Goal: Communication & Community: Answer question/provide support

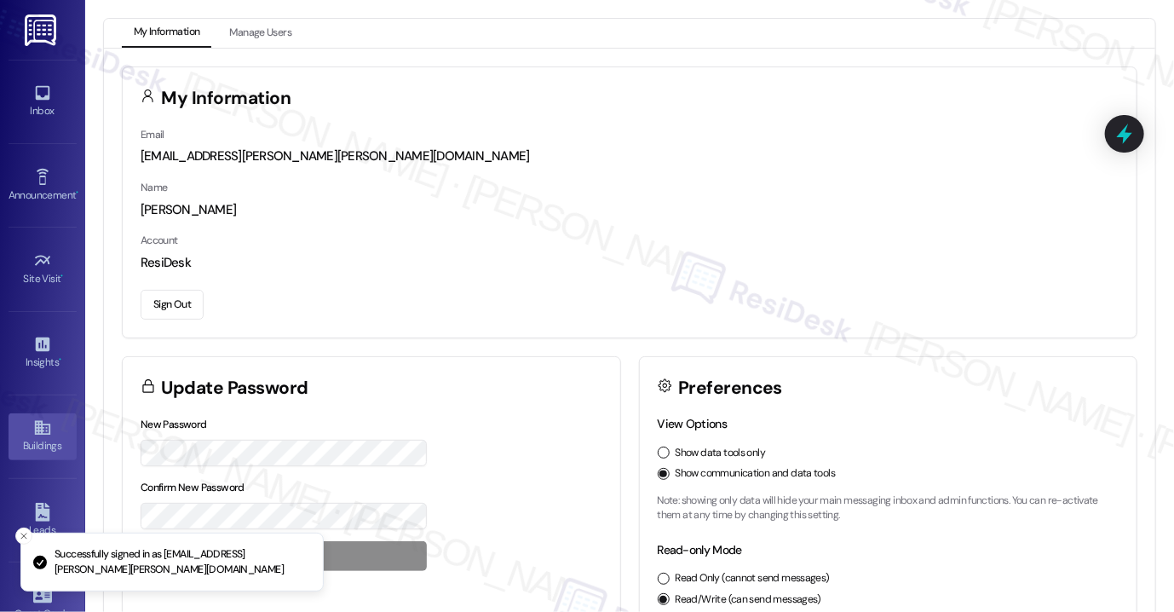
click at [48, 443] on div "Buildings" at bounding box center [42, 445] width 85 height 17
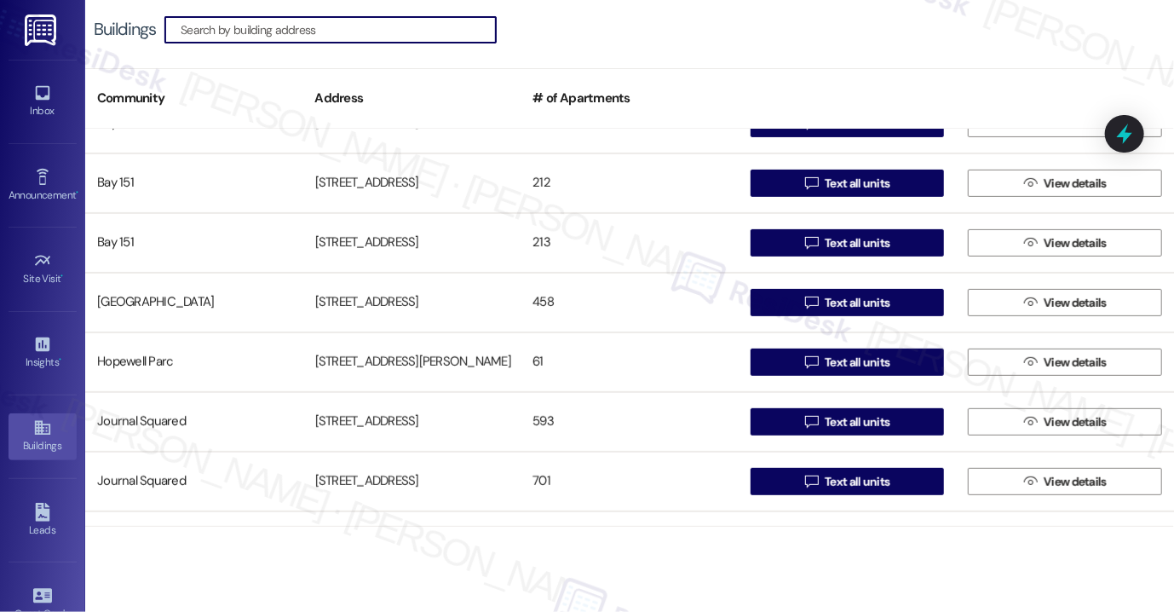
scroll to position [426, 0]
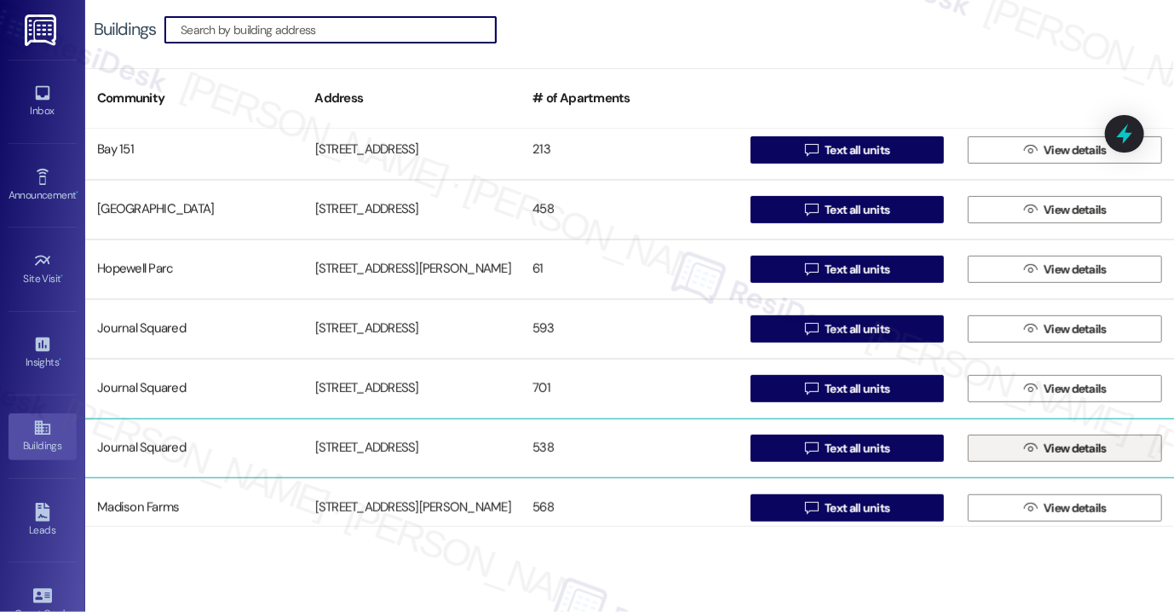
click at [1044, 440] on span "View details" at bounding box center [1075, 449] width 63 height 18
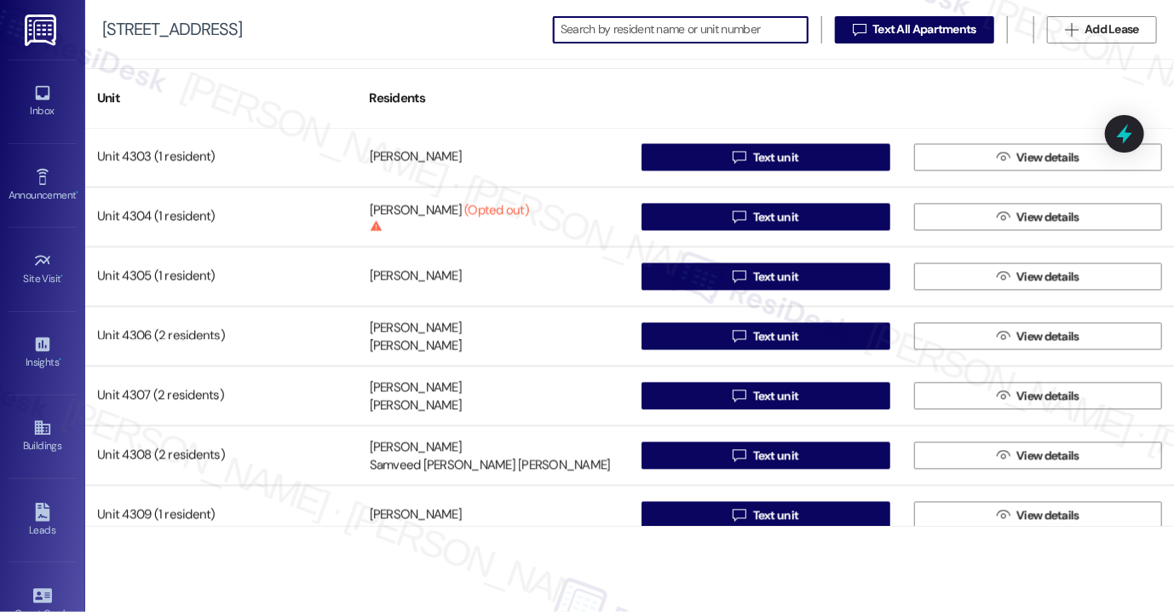
scroll to position [25023, 0]
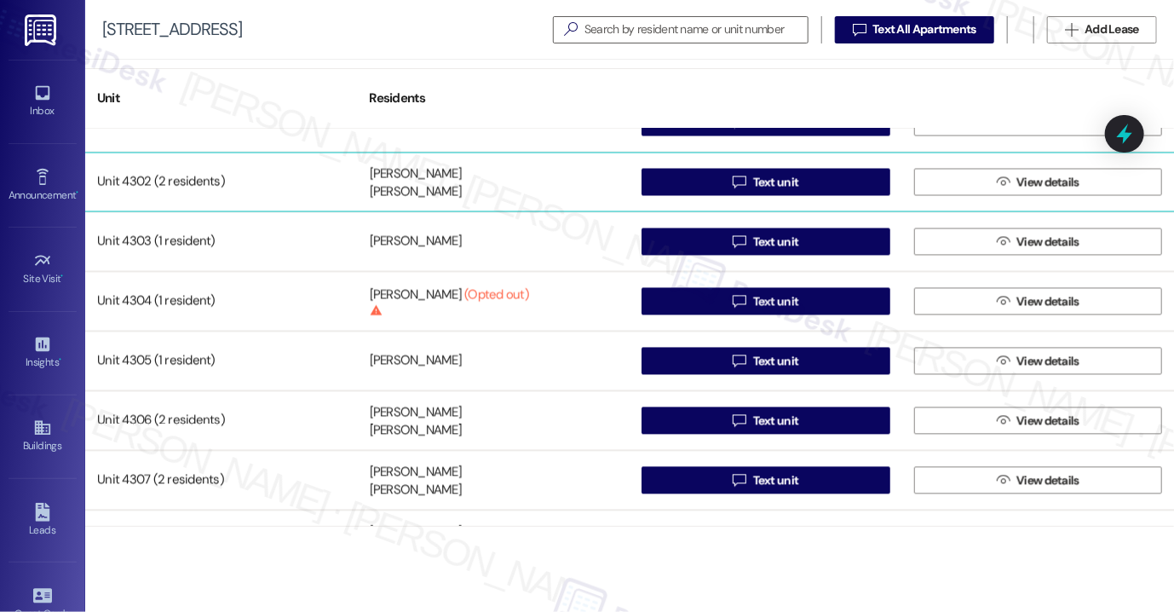
drag, startPoint x: 441, startPoint y: 241, endPoint x: 307, endPoint y: 190, distance: 144.0
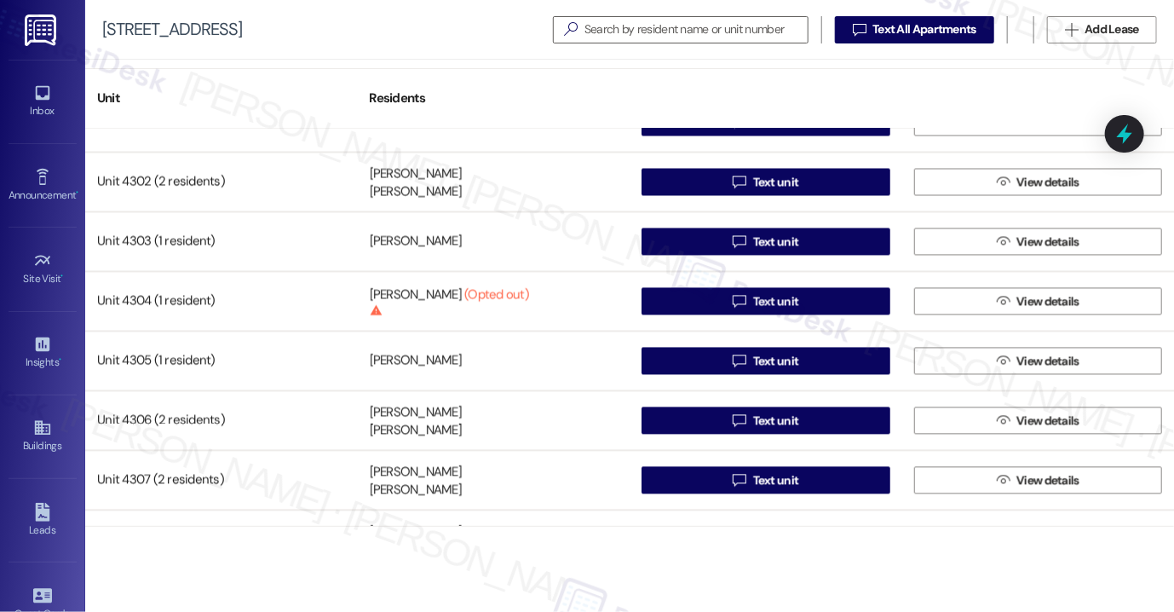
drag, startPoint x: 307, startPoint y: 190, endPoint x: 463, endPoint y: 14, distance: 234.7
click at [463, 14] on div "615 Pavonia Avenue   Text All Apartments  Add Lease" at bounding box center [629, 30] width 1089 height 60
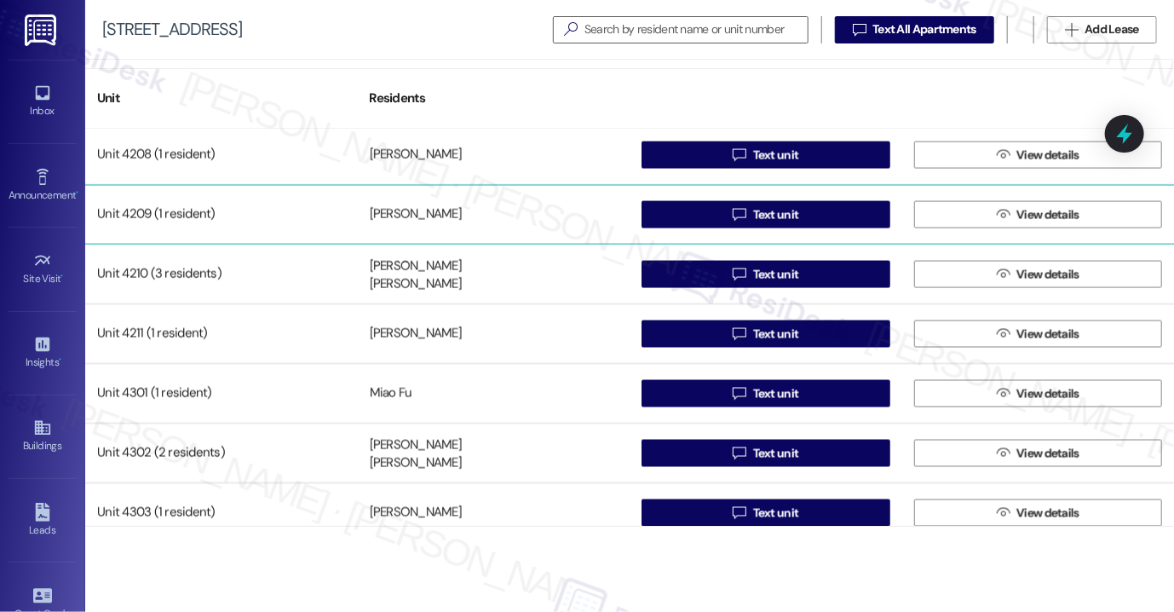
scroll to position [24853, 0]
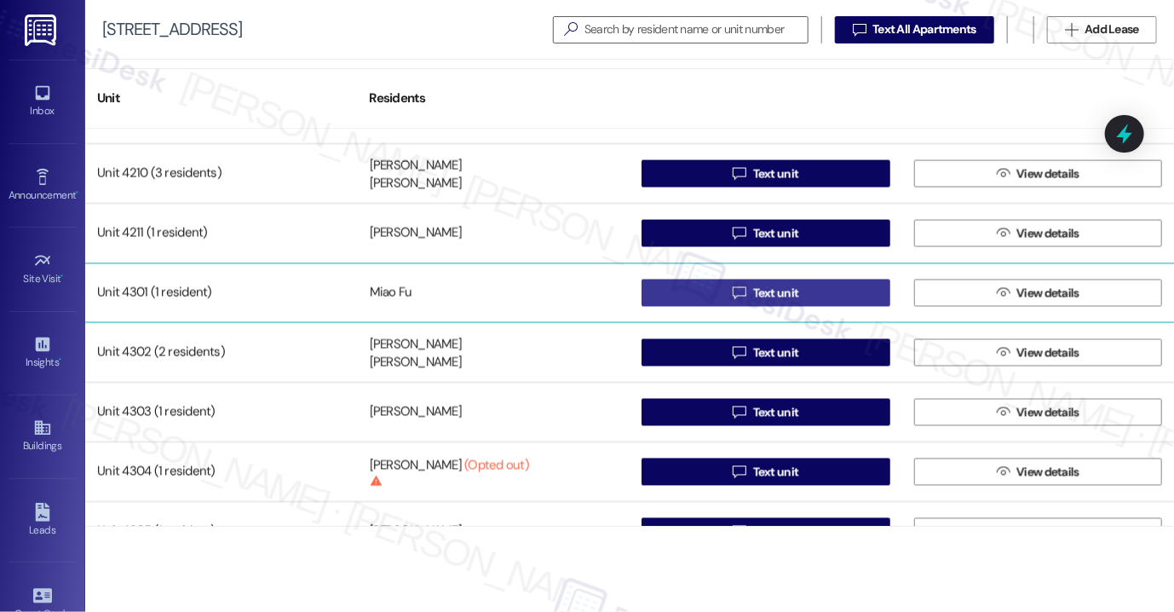
click at [722, 291] on button " Text unit" at bounding box center [766, 292] width 249 height 27
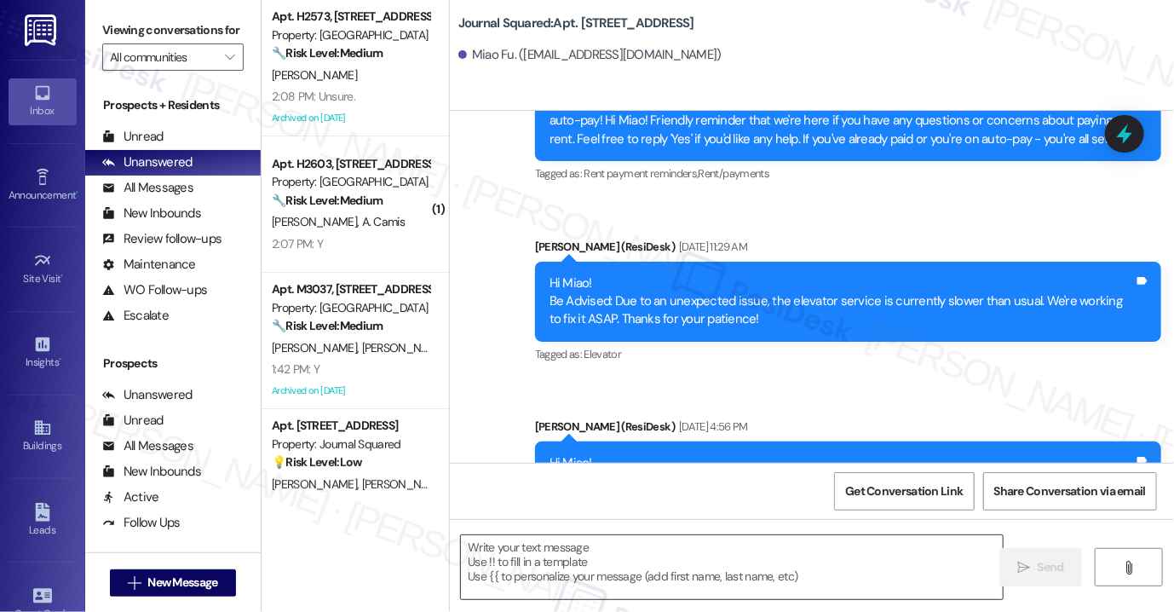
type textarea "Fetching suggested responses. Please feel free to read through the conversation…"
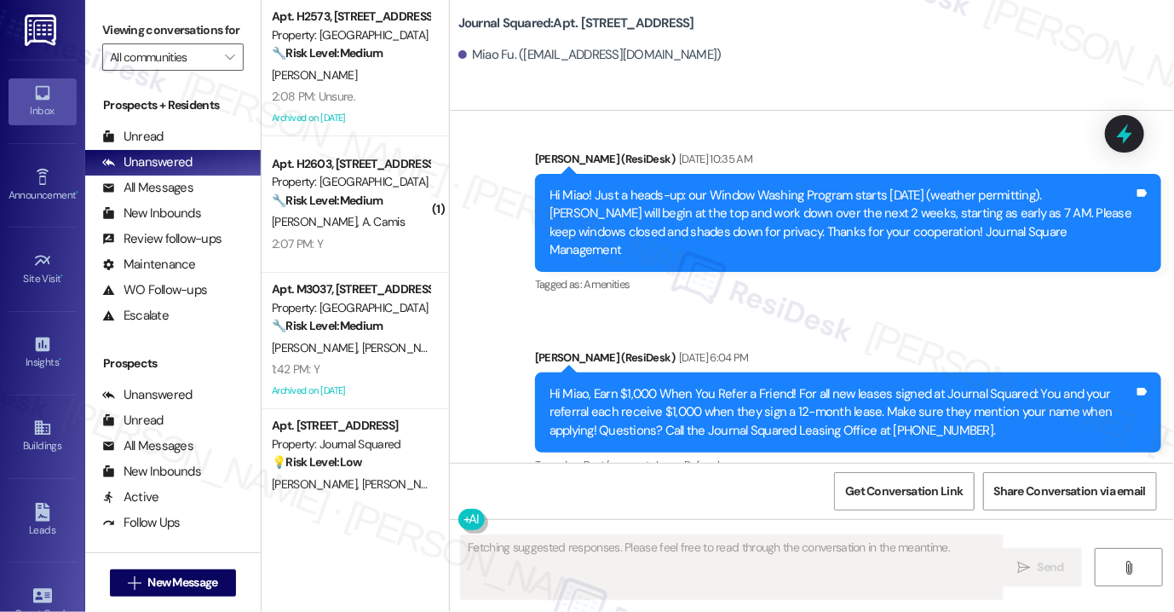
scroll to position [2655, 0]
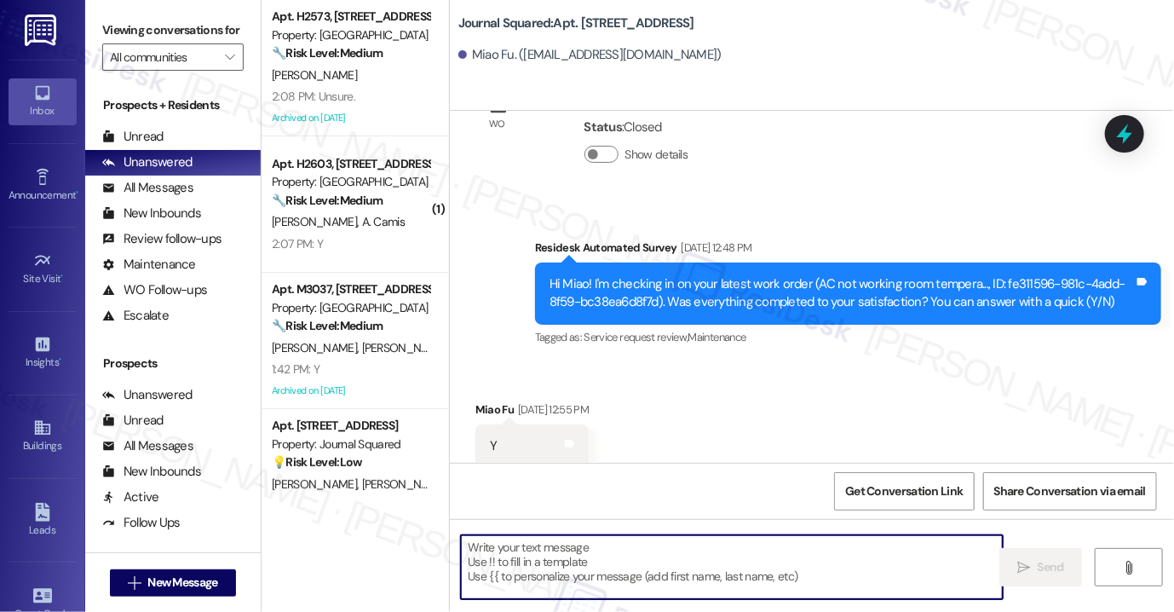
click at [586, 557] on textarea at bounding box center [732, 567] width 542 height 64
paste textarea "Hi {{first_name}}! Reminder: There is no smoking allowed anywhere on the proper…"
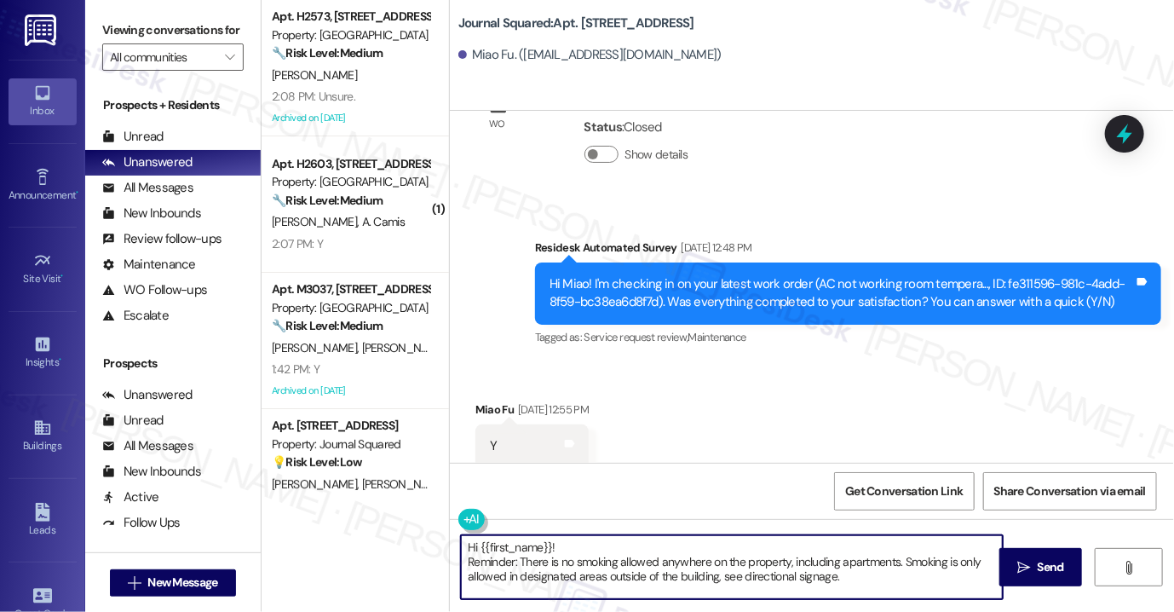
type textarea "Hi {{first_name}}! Reminder: There is no smoking allowed anywhere on the proper…"
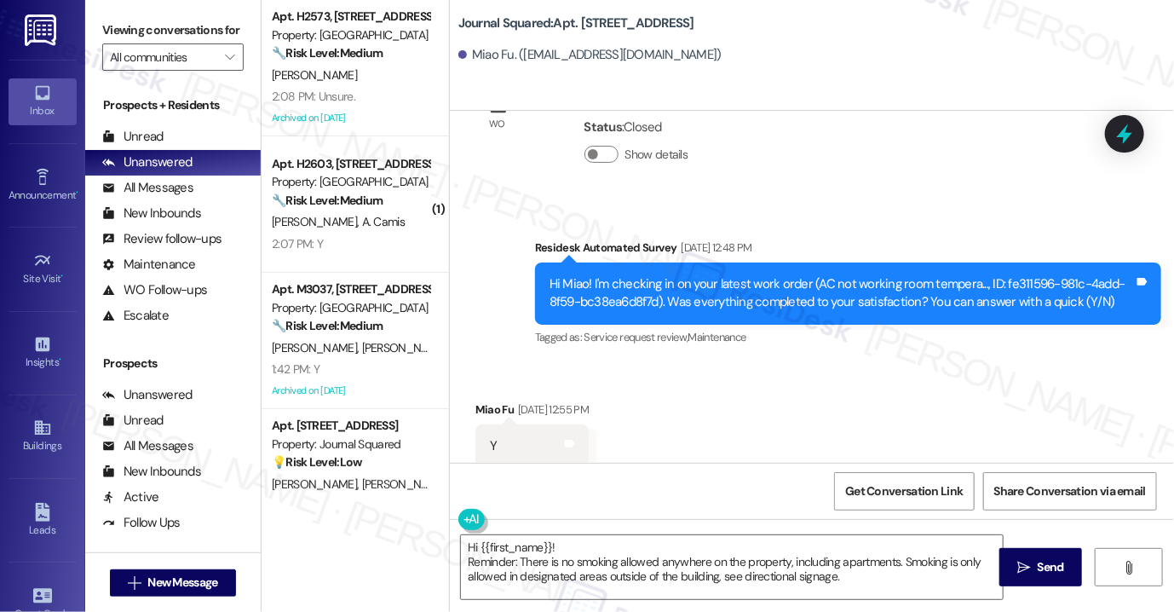
click at [1145, 369] on div "Received via SMS Miao Fu Jul 02, 2025 at 12:55 PM Y Tags and notes" at bounding box center [812, 421] width 724 height 118
click at [601, 548] on textarea "Hi {{first_name}}! Reminder: There is no smoking allowed anywhere on the proper…" at bounding box center [732, 567] width 542 height 64
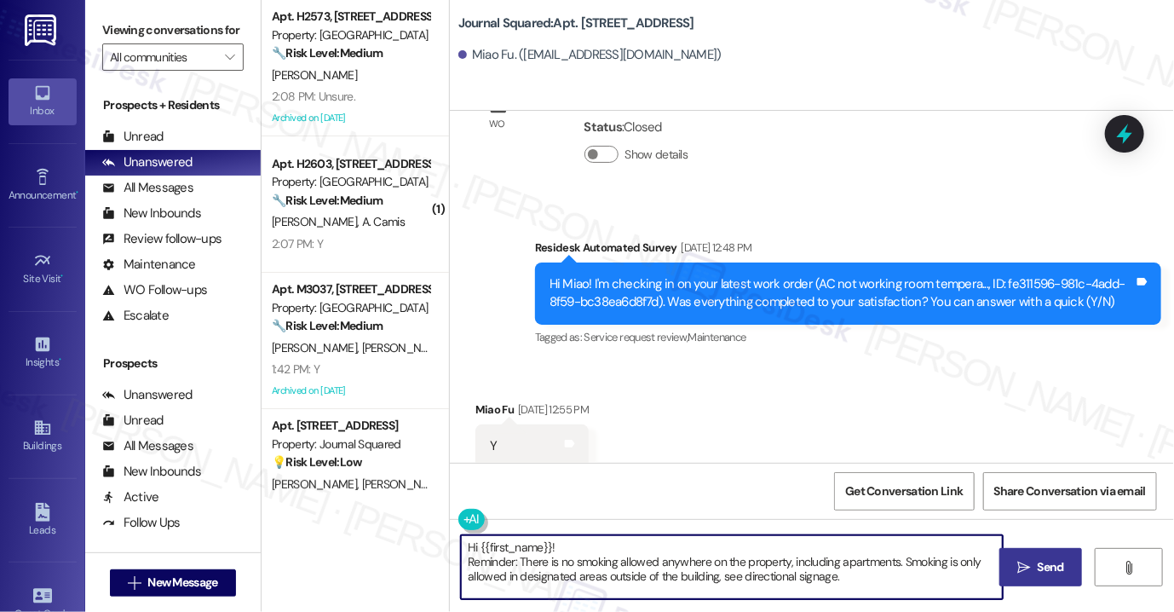
click at [1021, 570] on icon "" at bounding box center [1023, 568] width 13 height 14
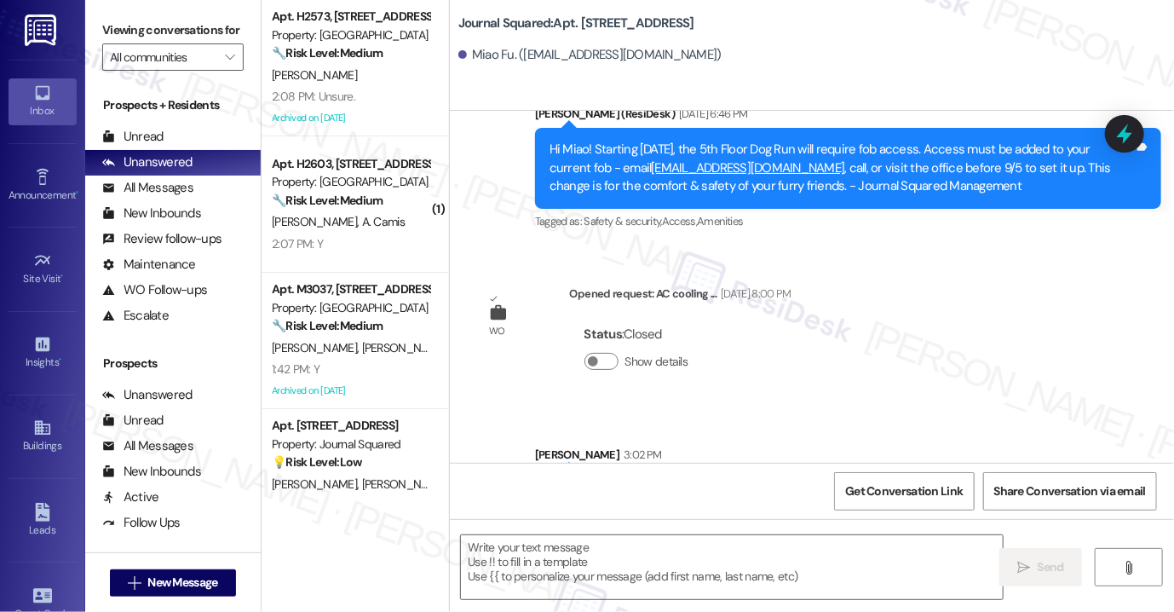
scroll to position [4590, 0]
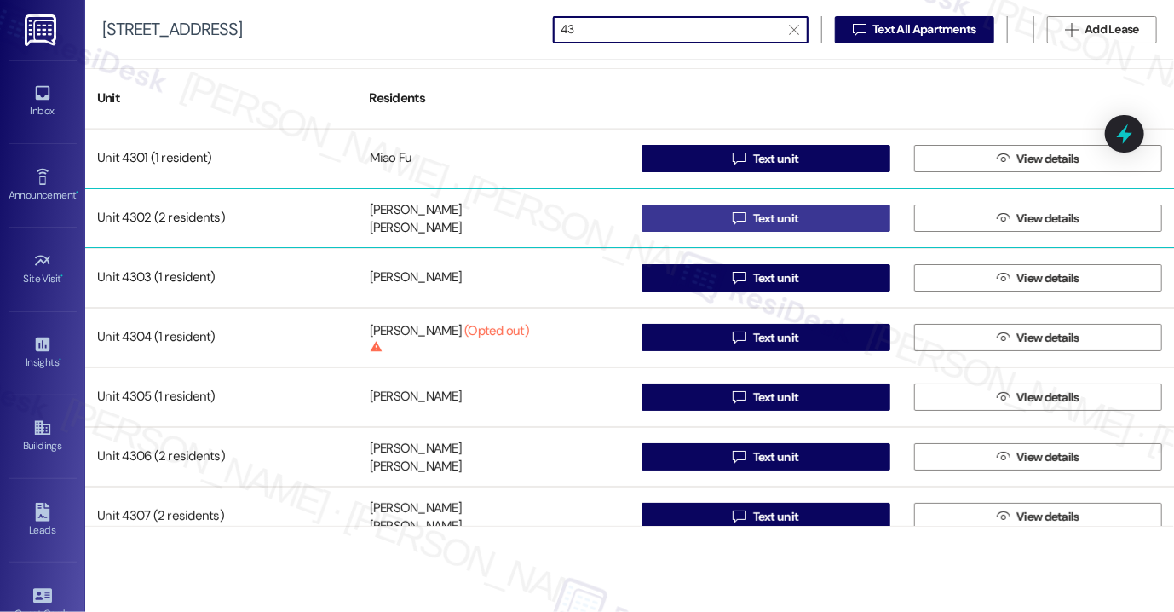
type input "43"
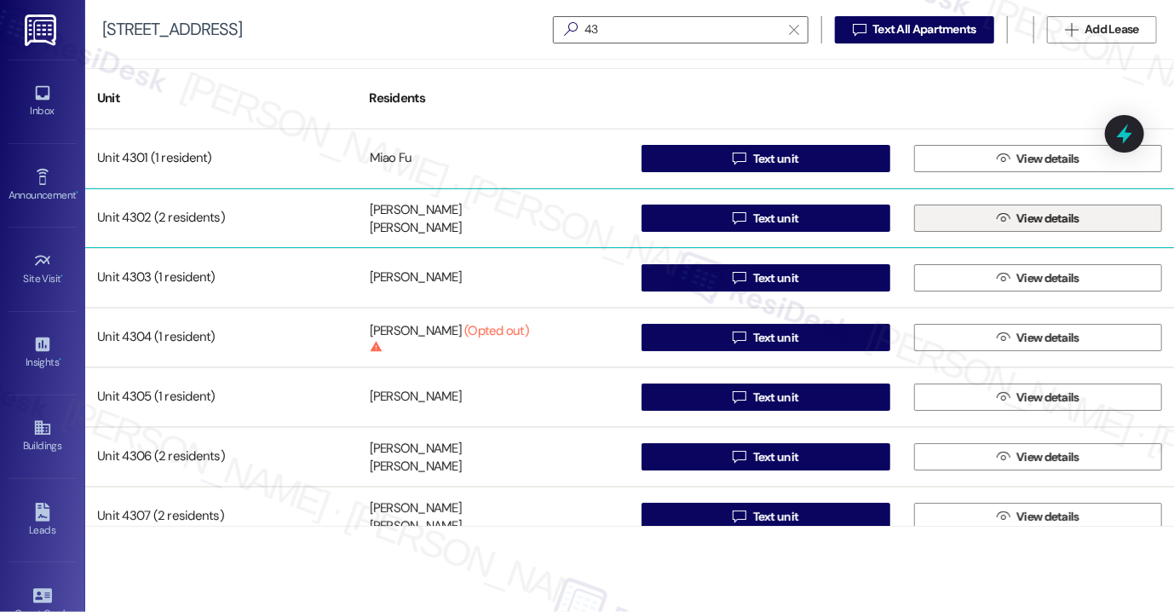
drag, startPoint x: 734, startPoint y: 222, endPoint x: 994, endPoint y: 218, distance: 260.7
drag, startPoint x: 994, startPoint y: 218, endPoint x: 427, endPoint y: 210, distance: 567.4
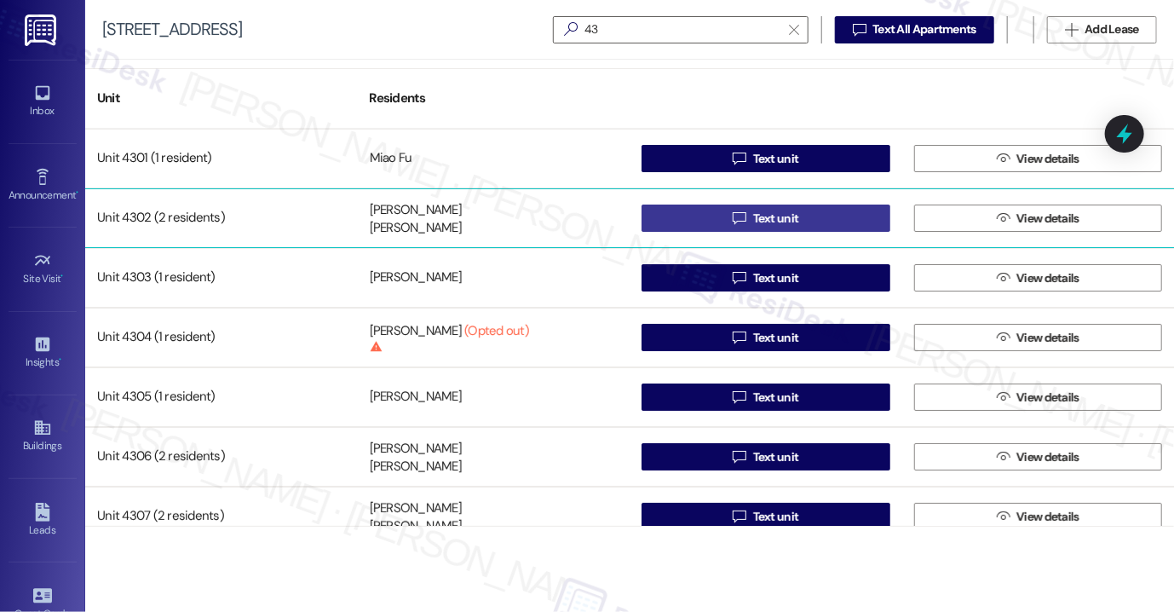
drag, startPoint x: 427, startPoint y: 210, endPoint x: 741, endPoint y: 215, distance: 314.4
click at [741, 215] on icon "" at bounding box center [739, 218] width 13 height 14
click at [740, 215] on icon "" at bounding box center [739, 218] width 13 height 14
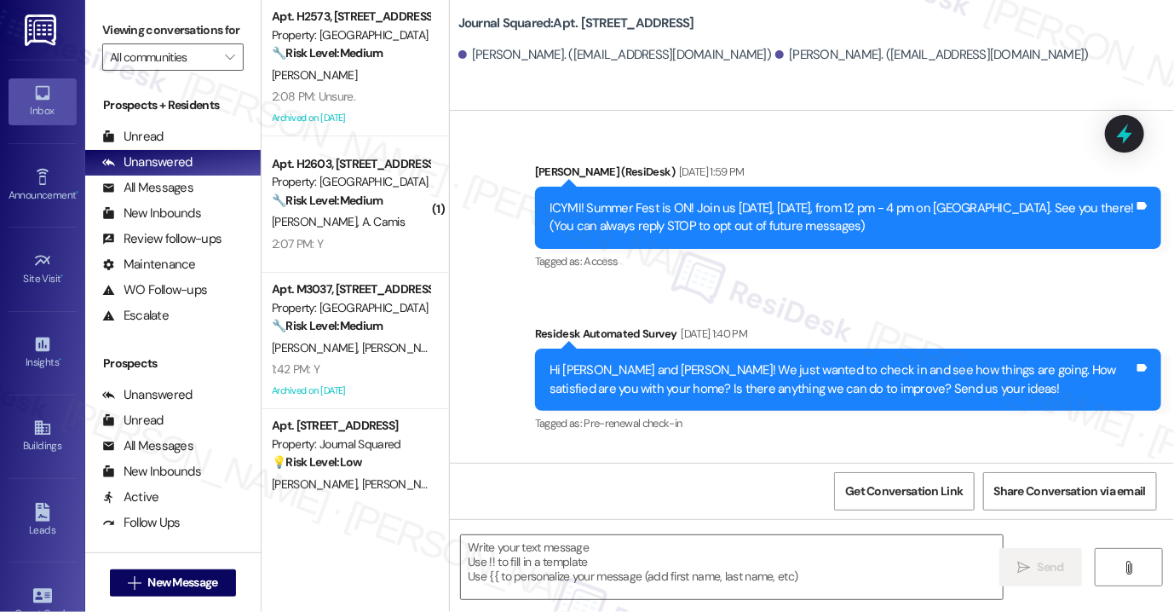
type textarea "Fetching suggested responses. Please feel free to read through the conversation…"
click at [671, 558] on textarea at bounding box center [732, 567] width 542 height 64
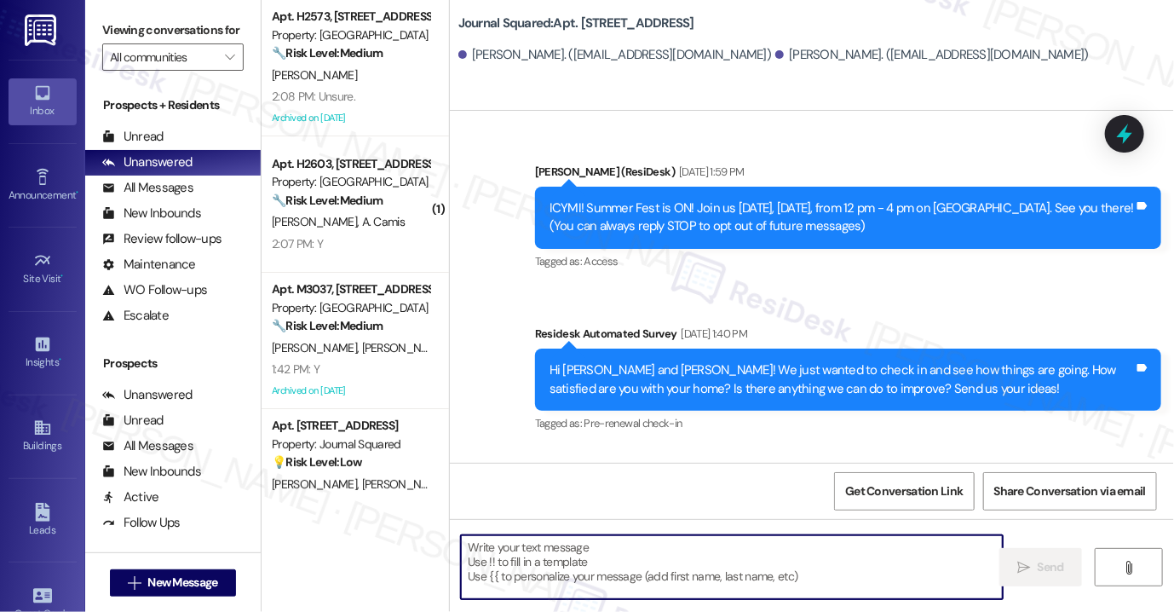
paste textarea "Hi {{first_name}}! Reminder: There is no smoking allowed anywhere on the proper…"
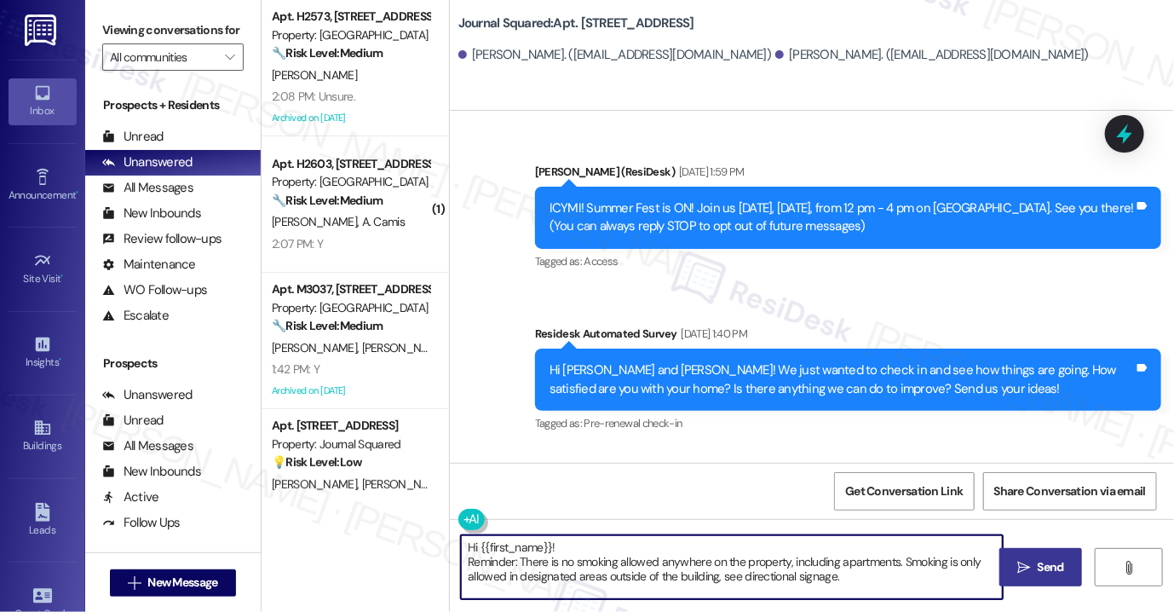
type textarea "Hi {{first_name}}! Reminder: There is no smoking allowed anywhere on the proper…"
click at [1015, 568] on span " Send" at bounding box center [1041, 567] width 54 height 18
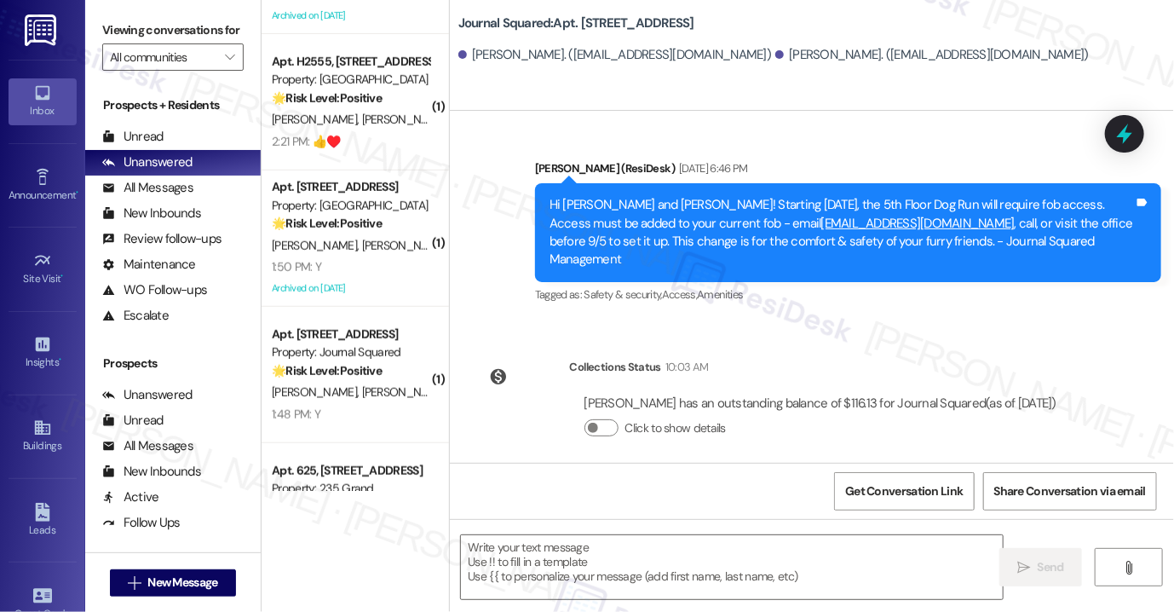
scroll to position [11958, 0]
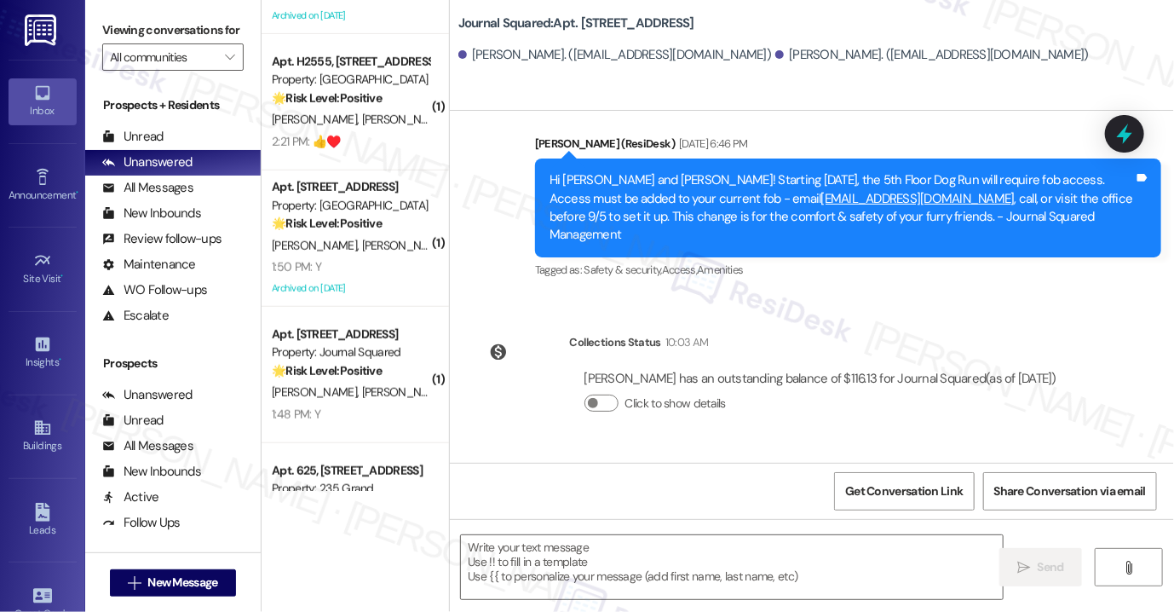
click at [743, 526] on div "Hi Kinjal and Shivam! Reminder: There is no smoking allowed anywhere on the pro…" at bounding box center [841, 553] width 584 height 55
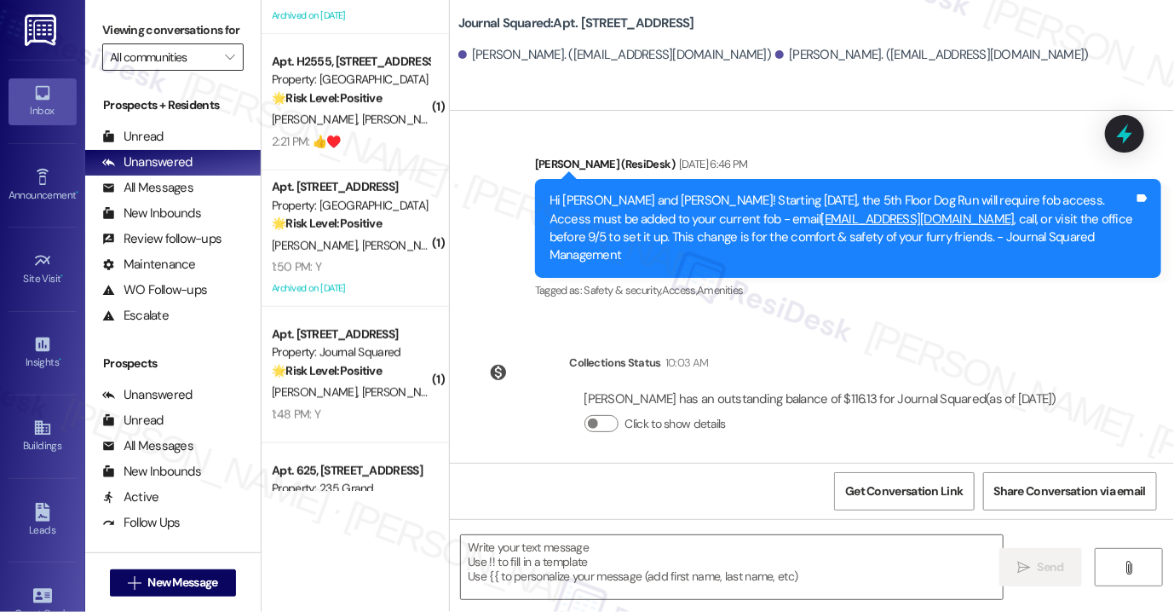
scroll to position [11532, 0]
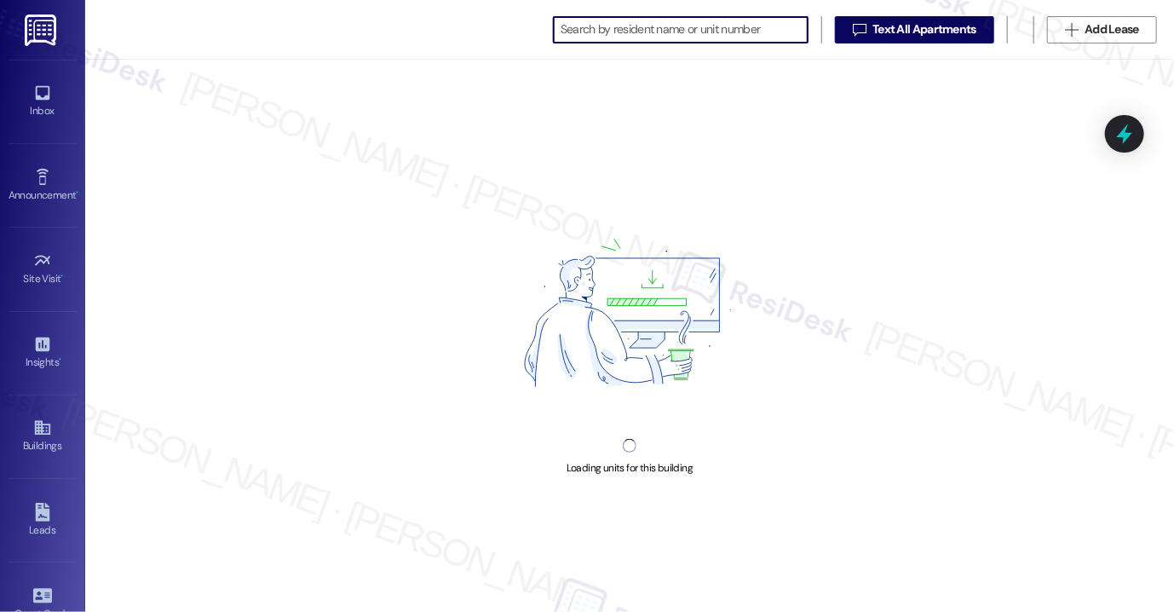
click at [647, 37] on input at bounding box center [684, 30] width 247 height 24
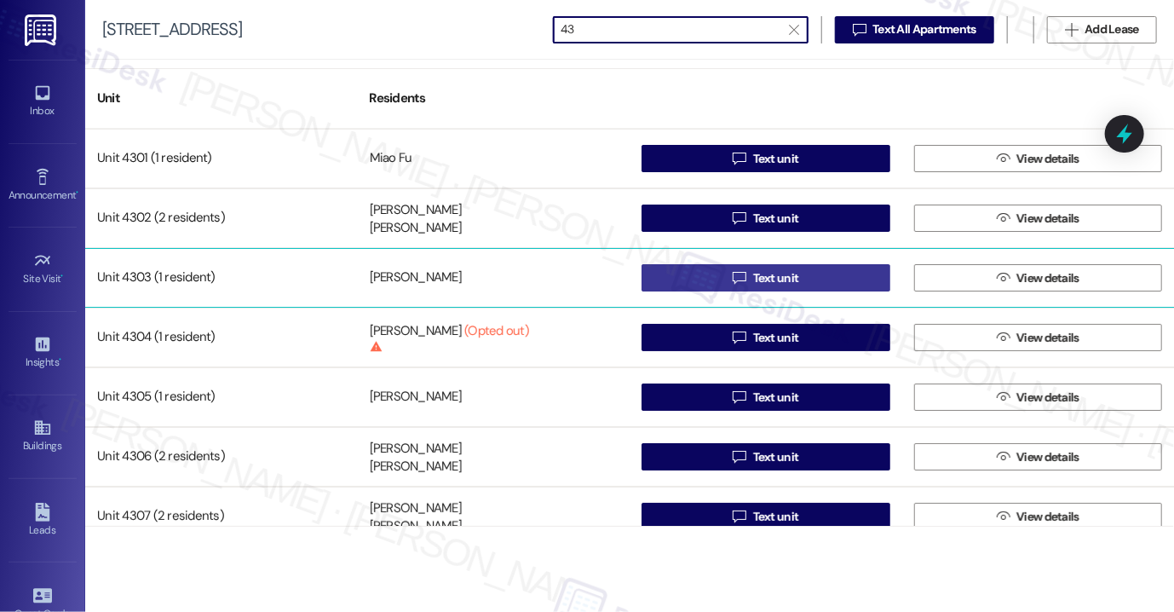
type input "43"
click at [756, 279] on span "Text unit" at bounding box center [776, 278] width 46 height 18
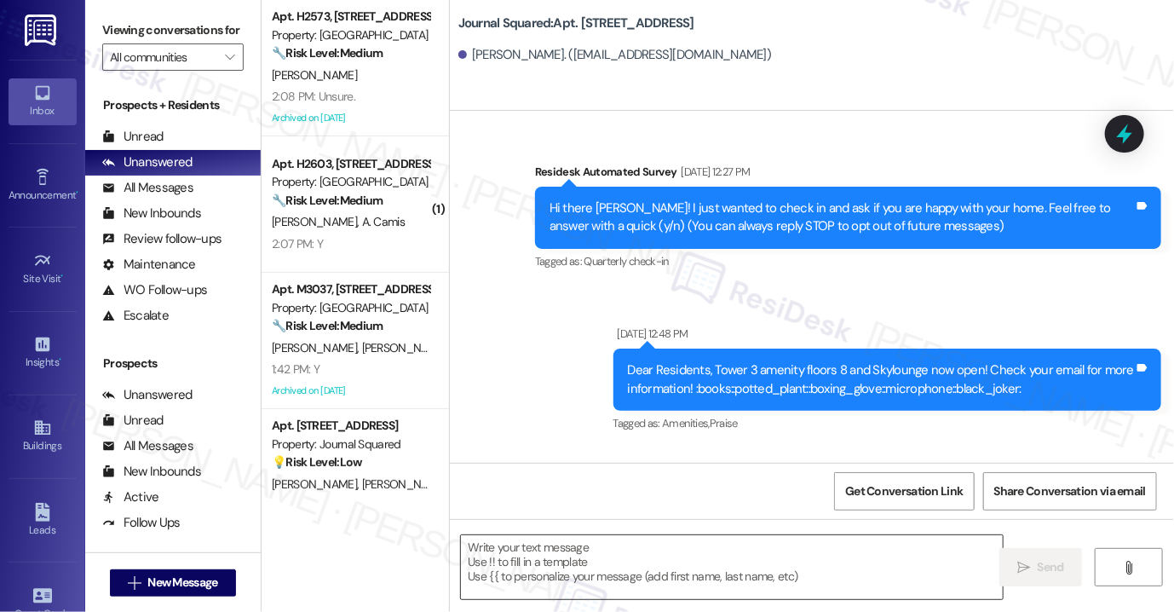
type textarea "Fetching suggested responses. Please feel free to read through the conversation…"
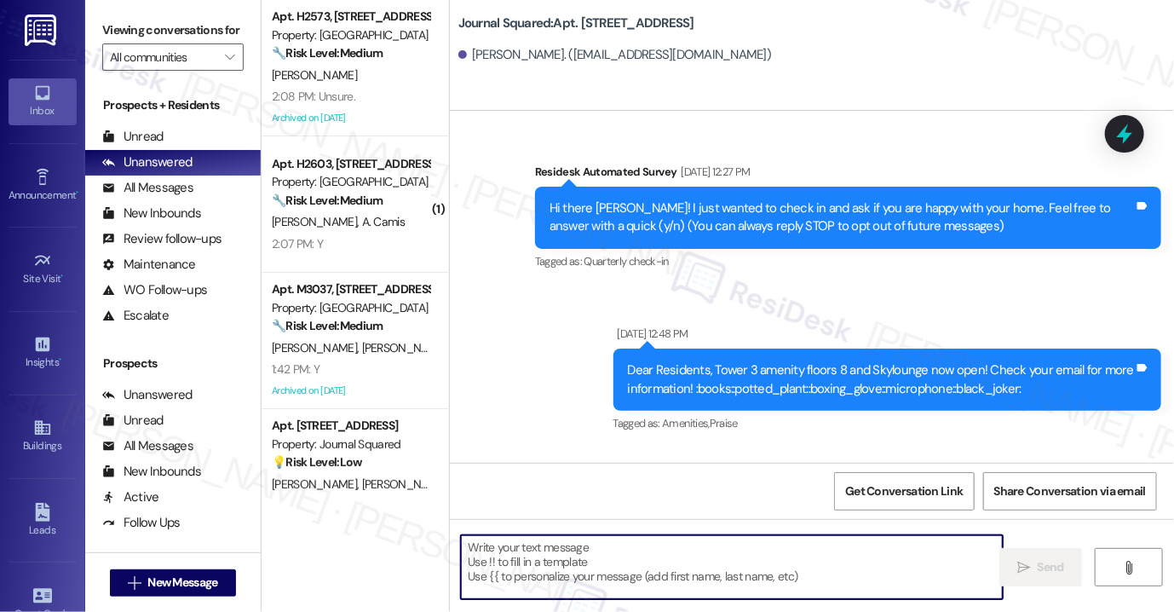
click at [627, 555] on textarea at bounding box center [732, 567] width 542 height 64
paste textarea "Hi {{first_name}}! Reminder: There is no smoking allowed anywhere on the proper…"
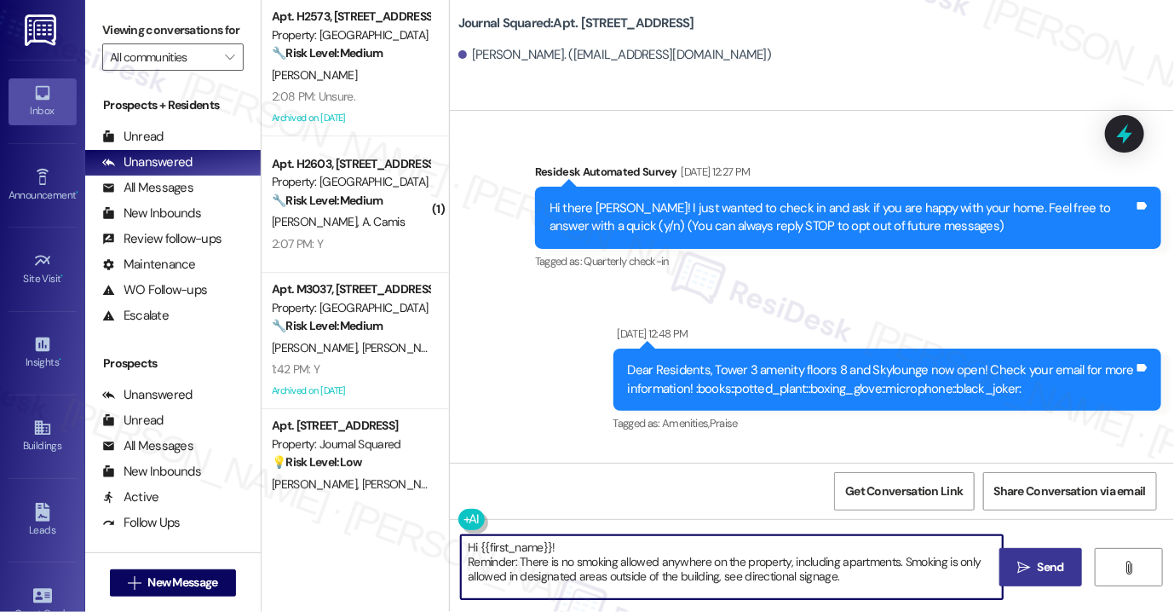
type textarea "Hi {{first_name}}! Reminder: There is no smoking allowed anywhere on the proper…"
click at [1034, 571] on span "Send" at bounding box center [1050, 567] width 33 height 18
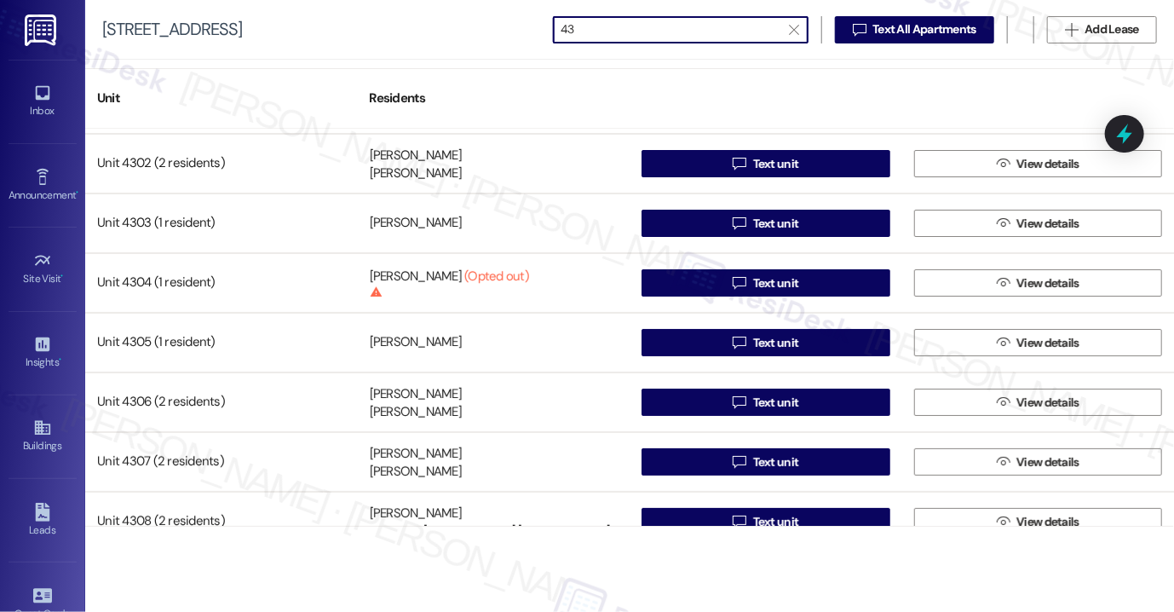
scroll to position [85, 0]
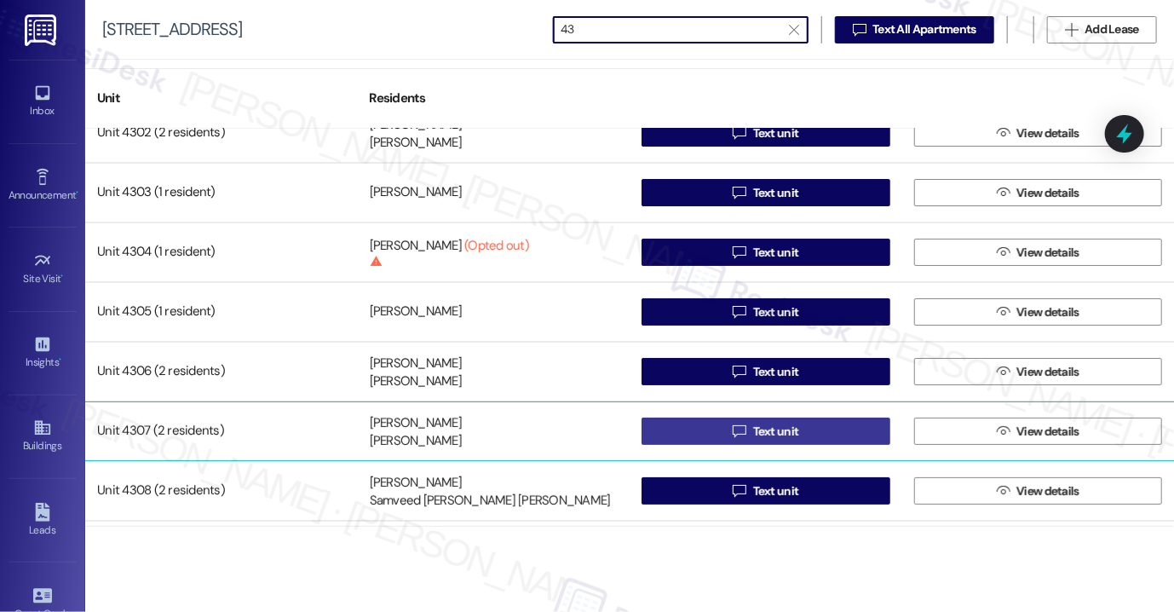
type input "43"
click at [733, 430] on icon "" at bounding box center [739, 431] width 13 height 14
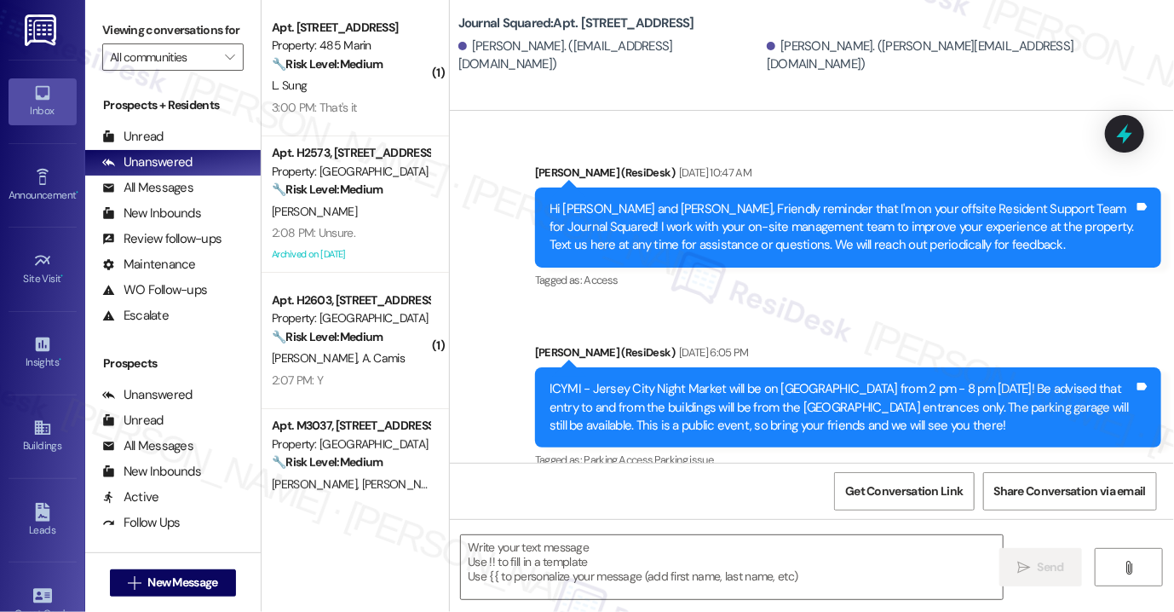
type textarea "Fetching suggested responses. Please feel free to read through the conversation…"
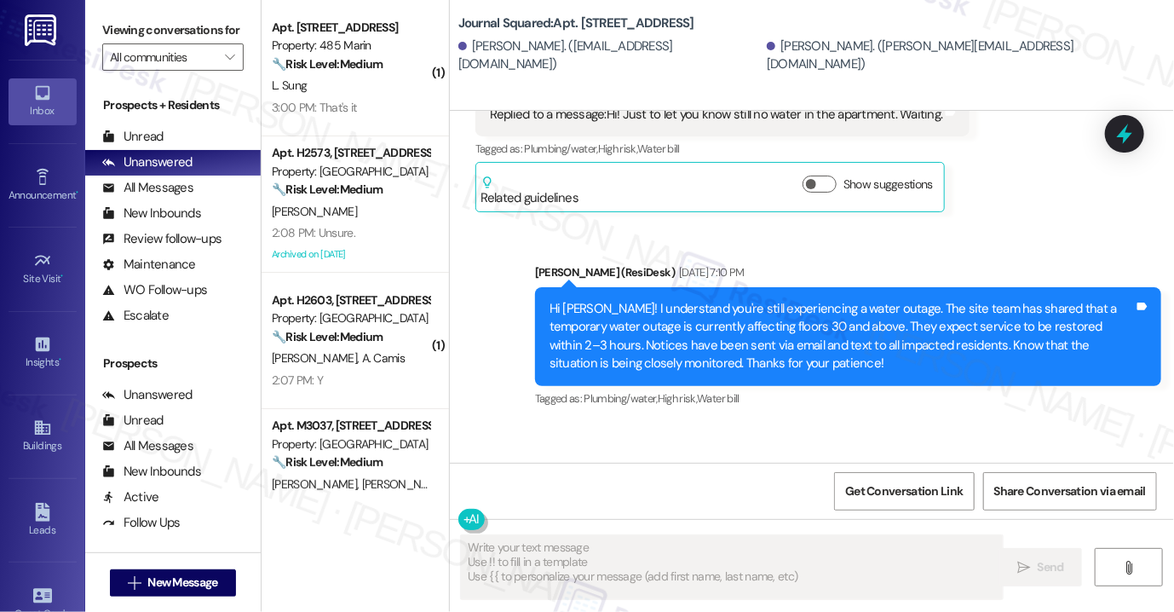
scroll to position [11499, 0]
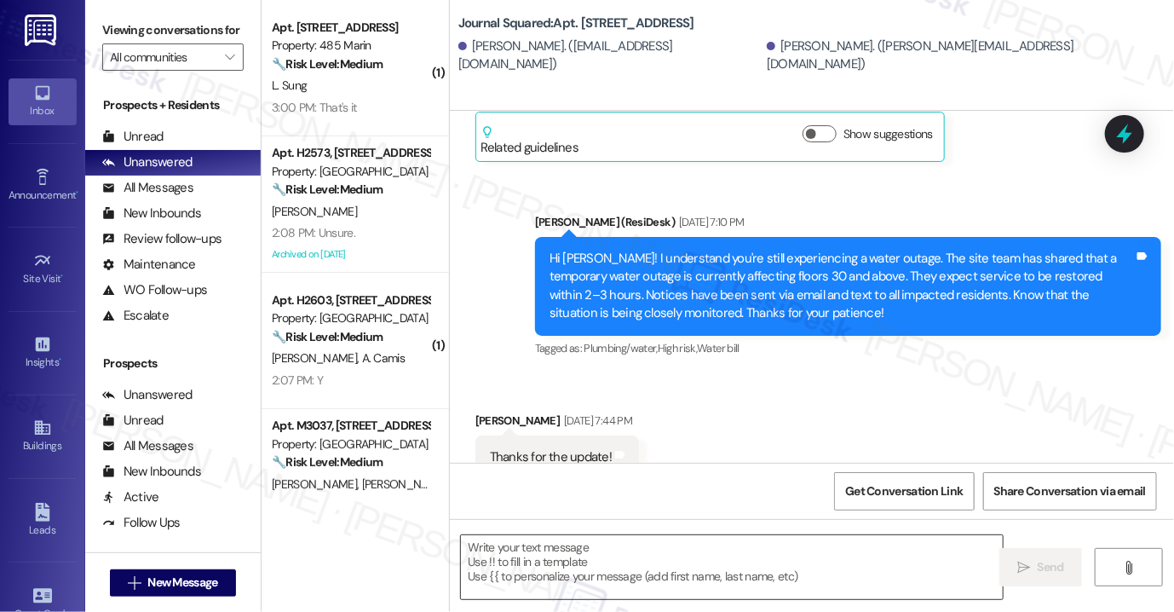
click at [609, 579] on textarea at bounding box center [732, 567] width 542 height 64
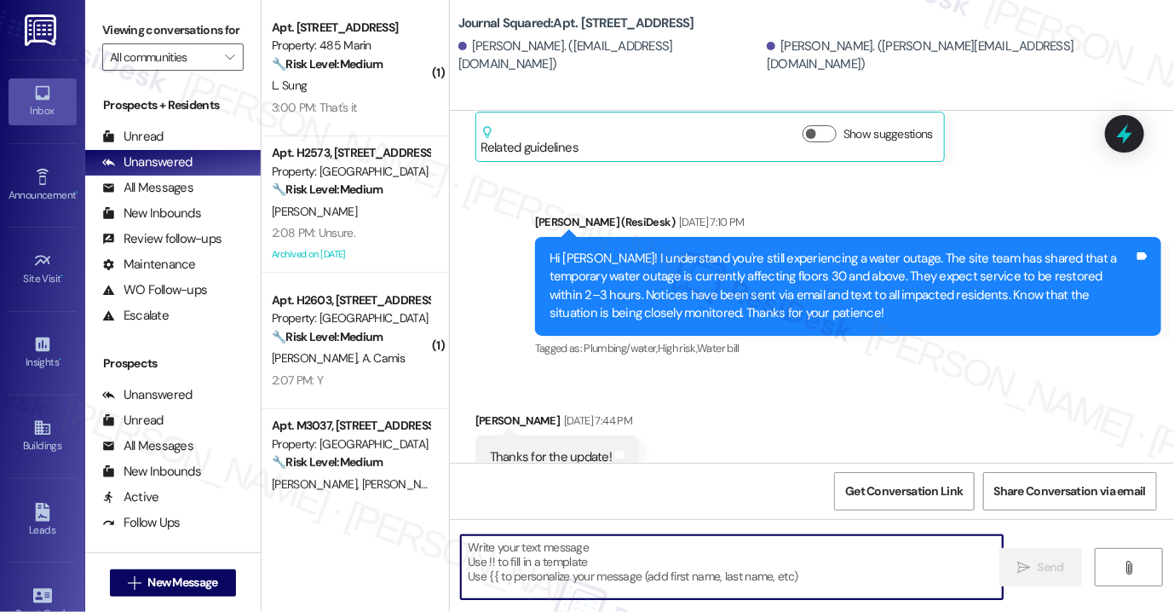
paste textarea "Hi {{first_name}}! Reminder: There is no smoking allowed anywhere on the proper…"
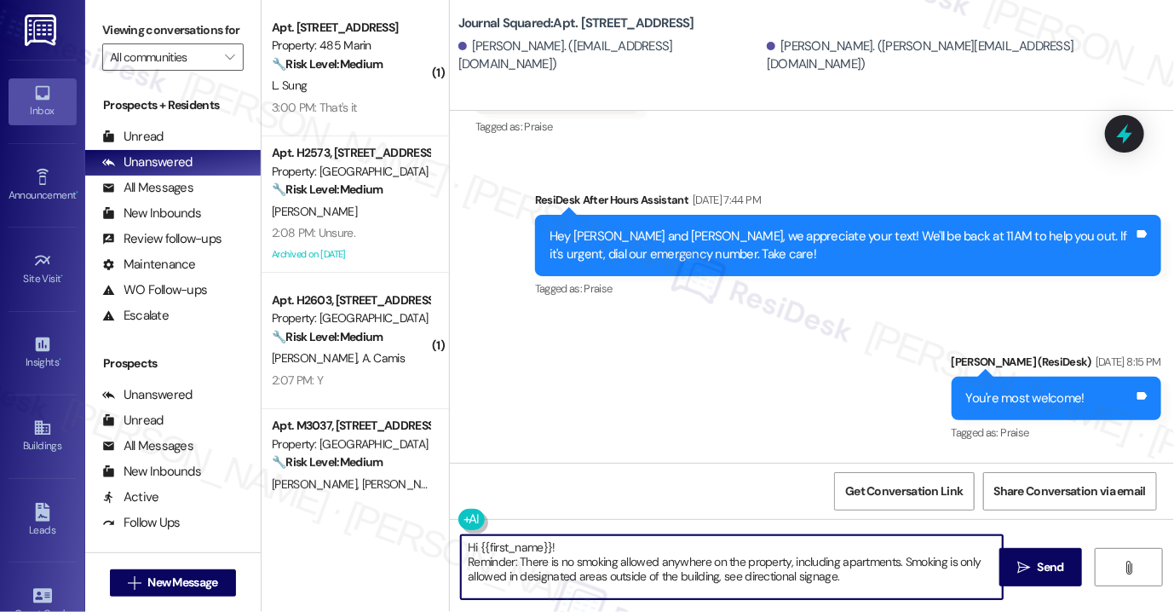
scroll to position [12010, 0]
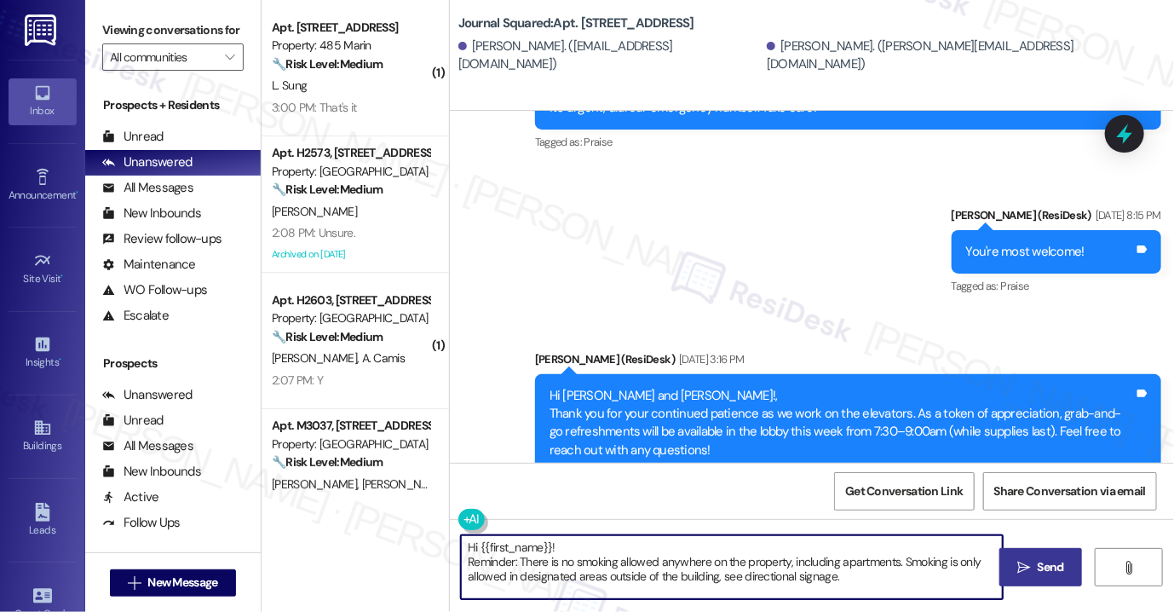
type textarea "Hi {{first_name}}! Reminder: There is no smoking allowed anywhere on the proper…"
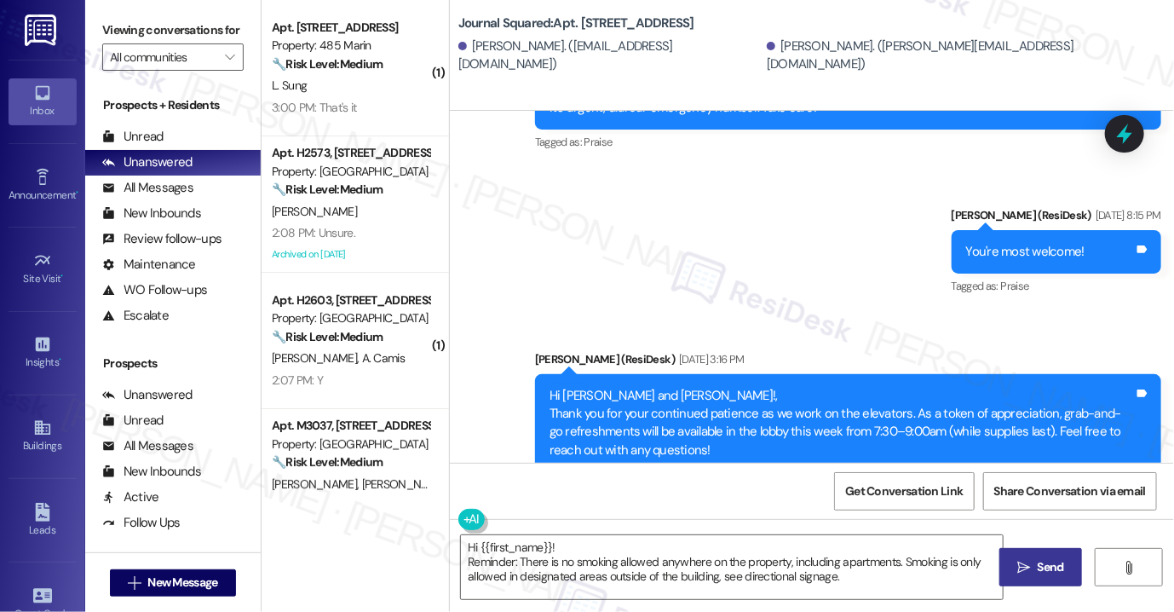
click at [1037, 555] on button " Send" at bounding box center [1040, 567] width 83 height 38
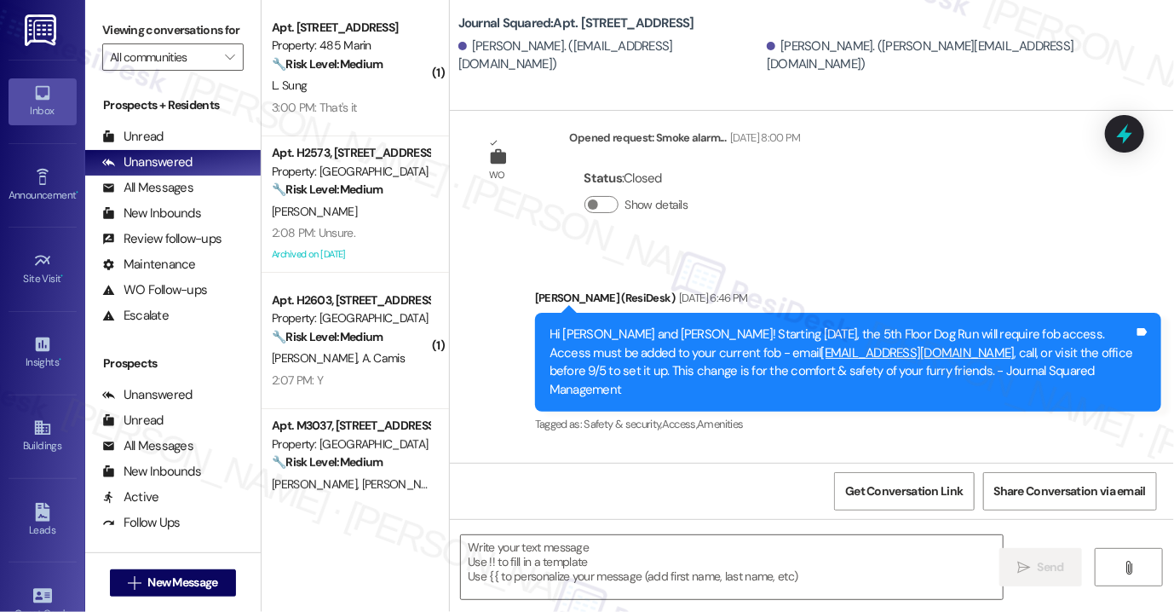
scroll to position [14606, 0]
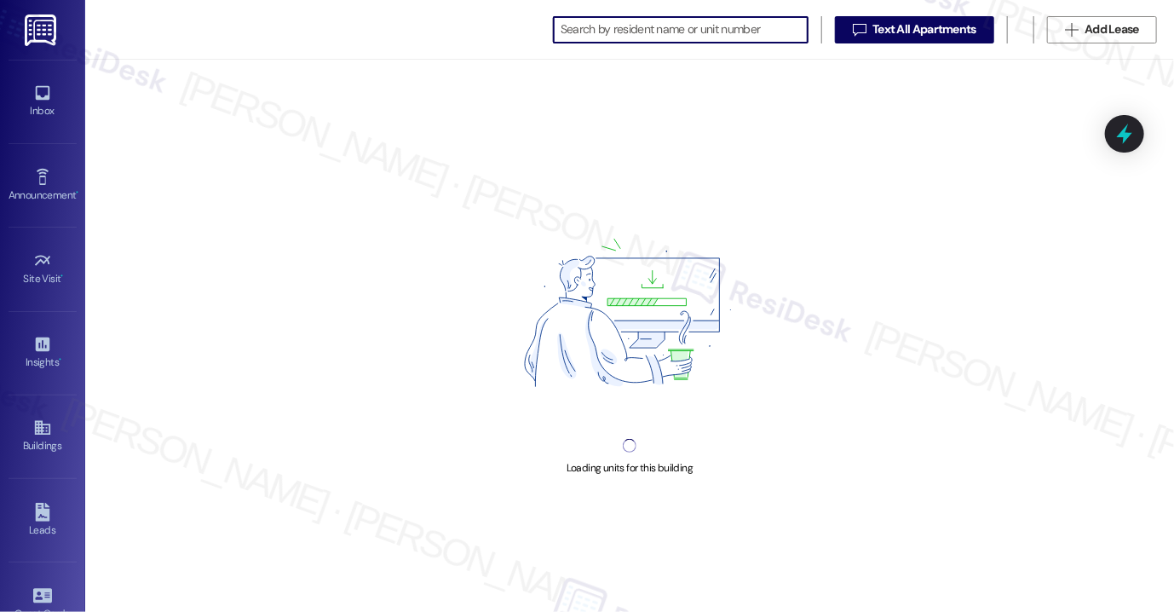
click at [699, 29] on input at bounding box center [684, 30] width 247 height 24
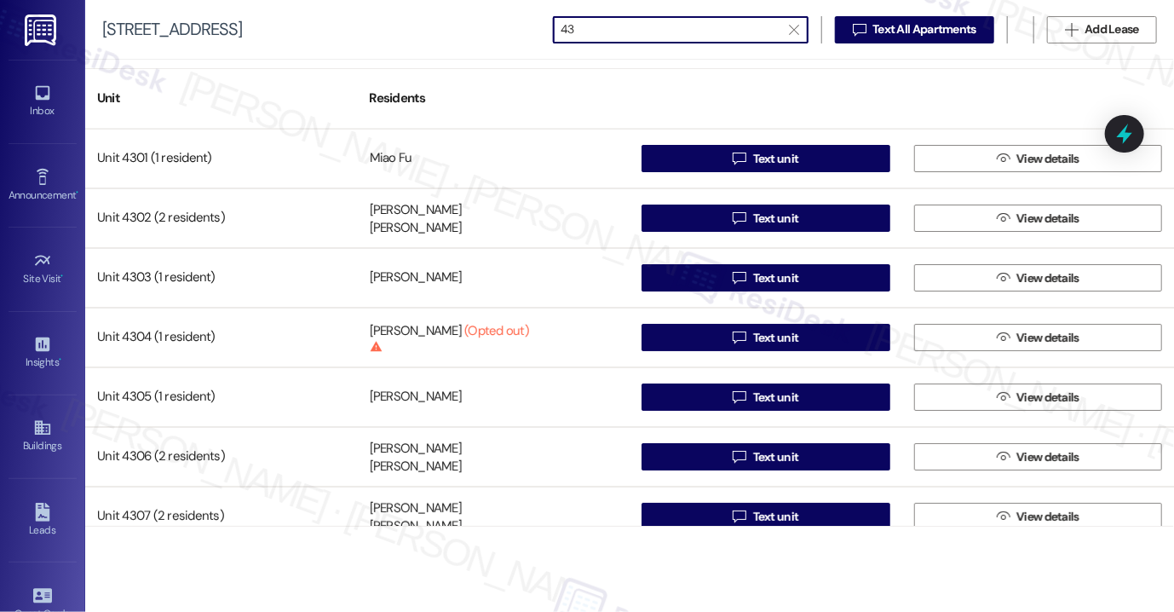
scroll to position [259, 0]
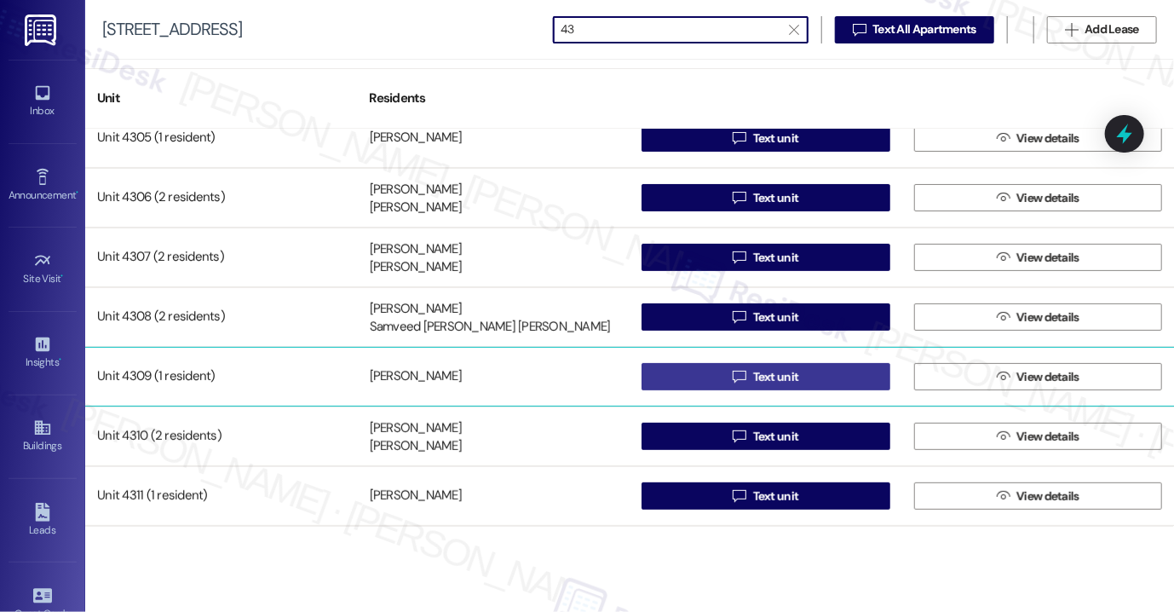
type input "43"
click at [733, 381] on icon "" at bounding box center [739, 377] width 13 height 14
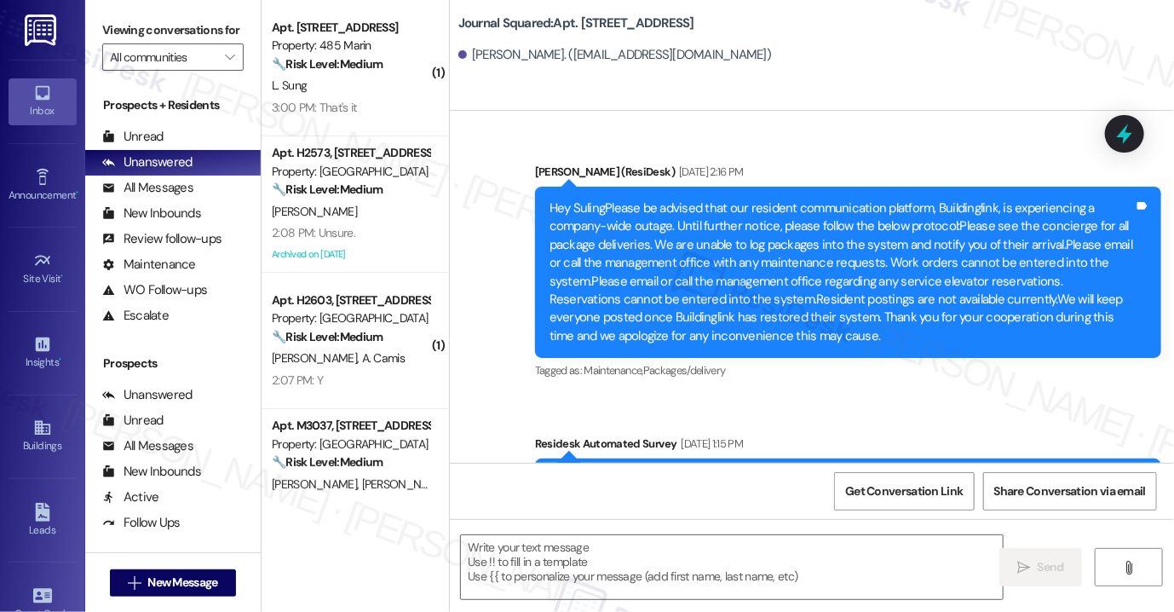
type textarea "Fetching suggested responses. Please feel free to read through the conversation…"
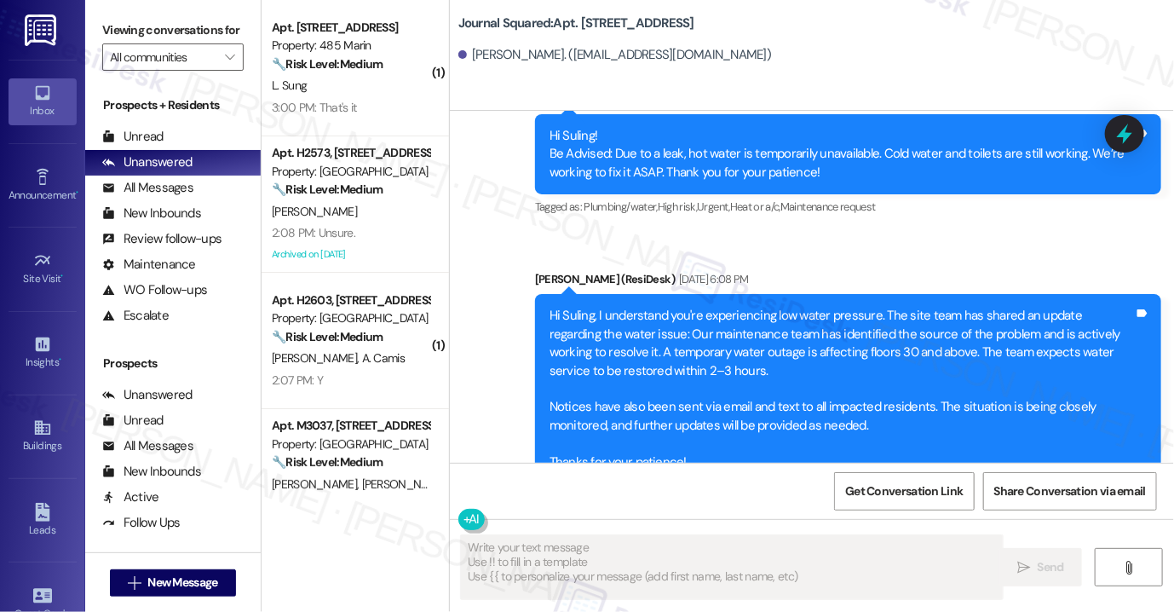
scroll to position [10403, 0]
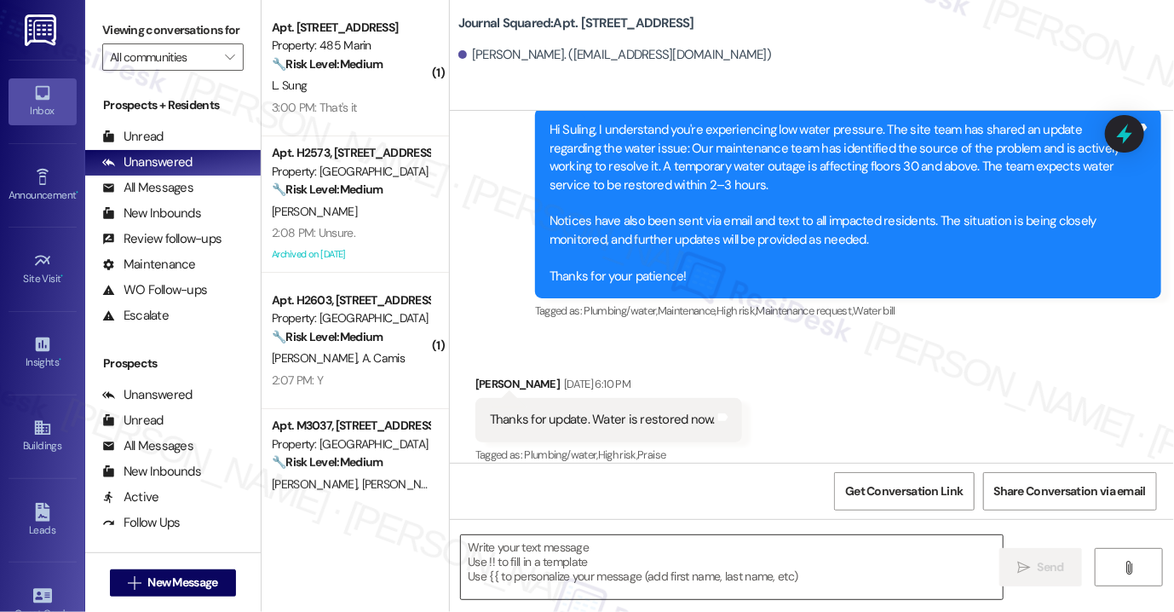
click at [610, 557] on textarea at bounding box center [732, 567] width 542 height 64
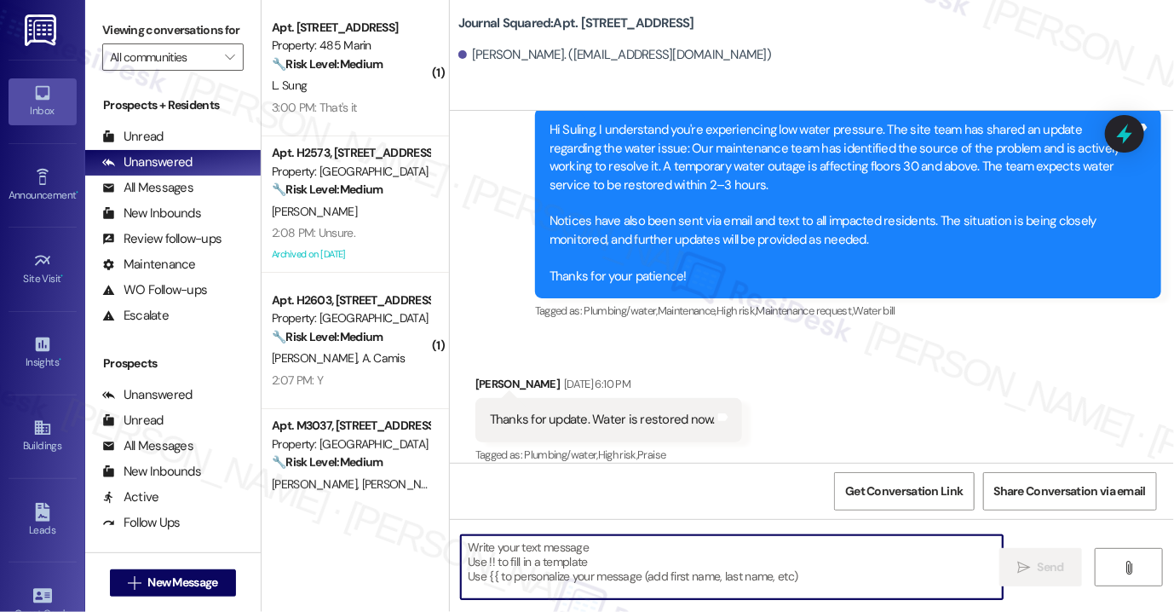
paste textarea "Hi {{first_name}}! Reminder: There is no smoking allowed anywhere on the proper…"
type textarea "Hi {{first_name}}! Reminder: There is no smoking allowed anywhere on the proper…"
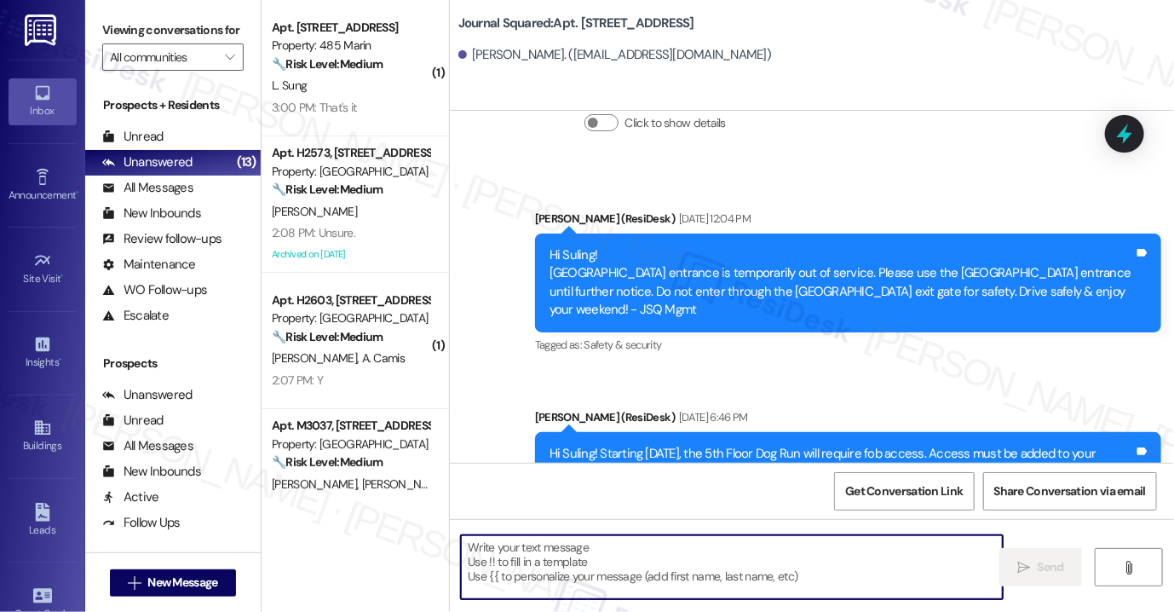
scroll to position [13133, 0]
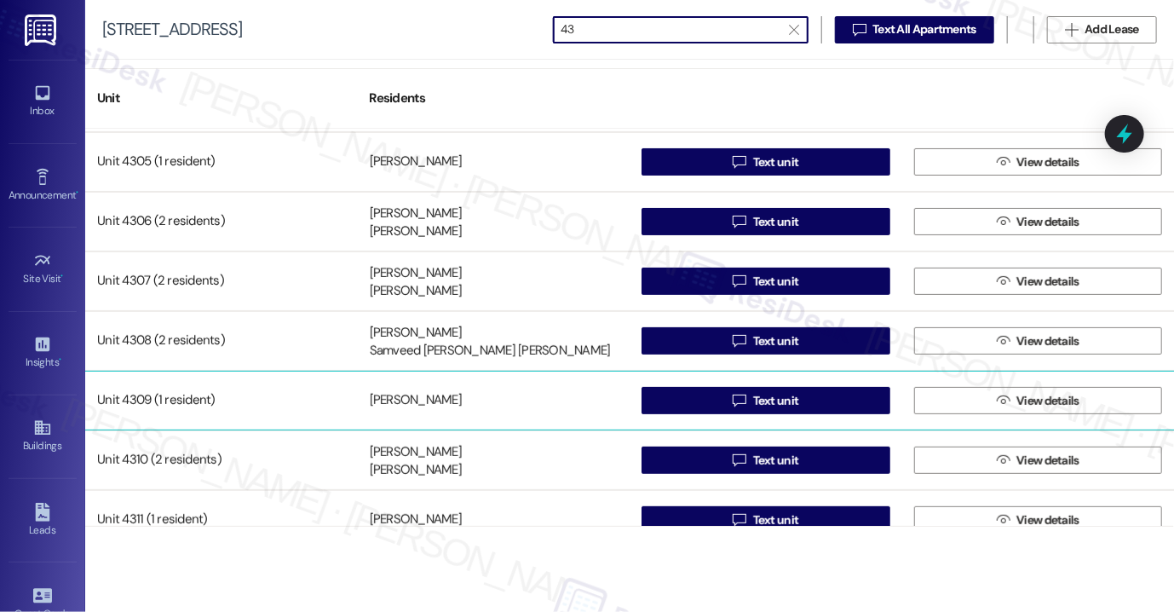
scroll to position [259, 0]
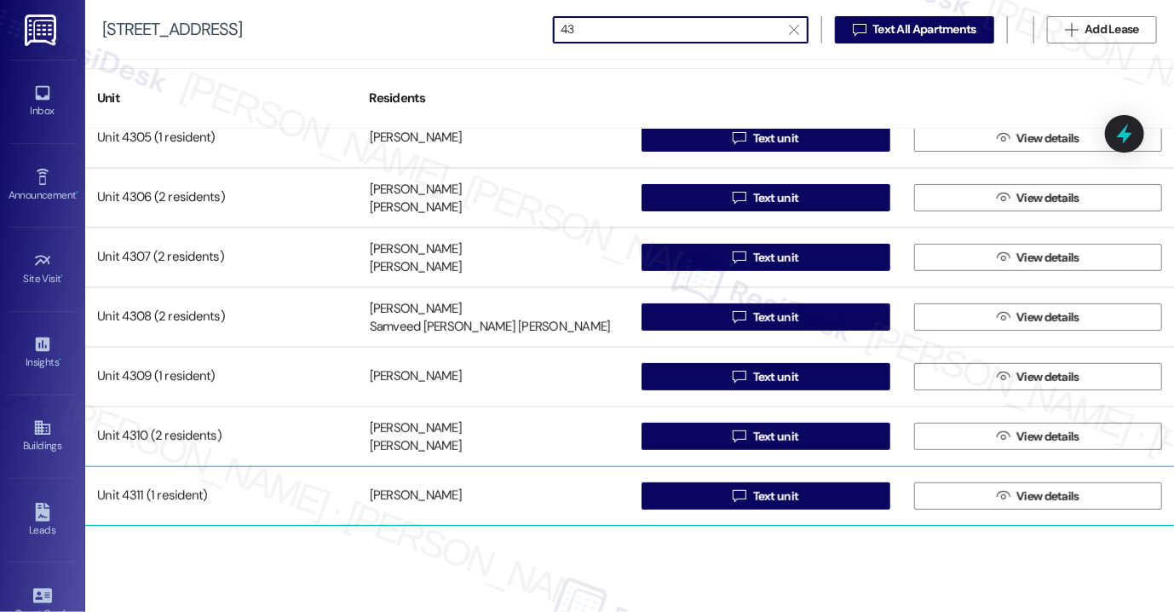
type input "43"
click at [781, 480] on div " Text unit" at bounding box center [766, 496] width 273 height 34
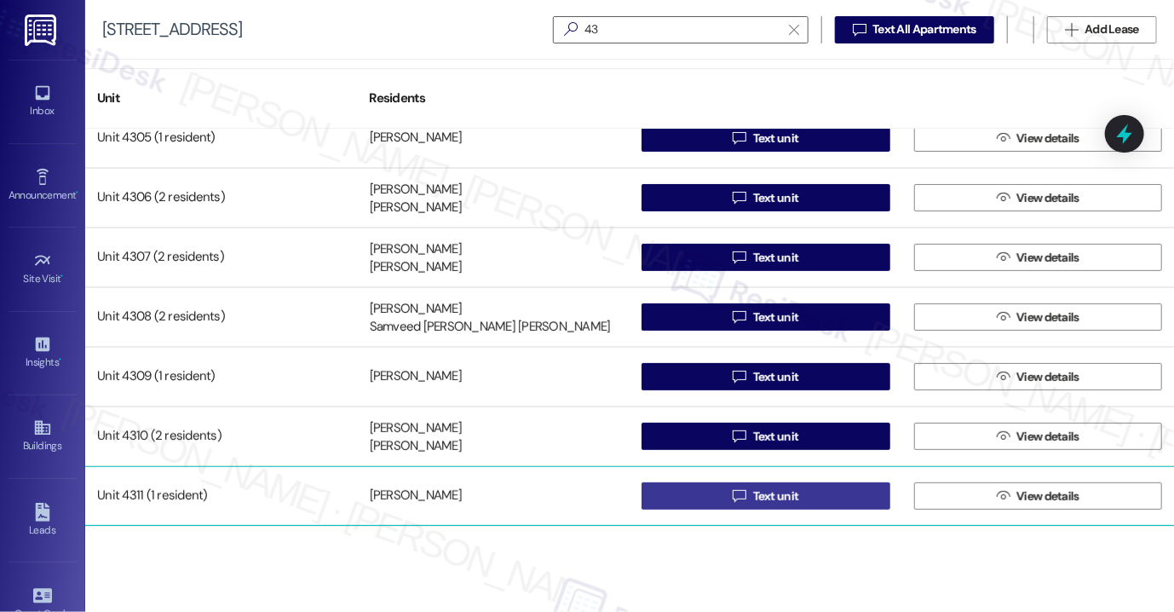
click at [774, 487] on span "Text unit" at bounding box center [776, 496] width 46 height 18
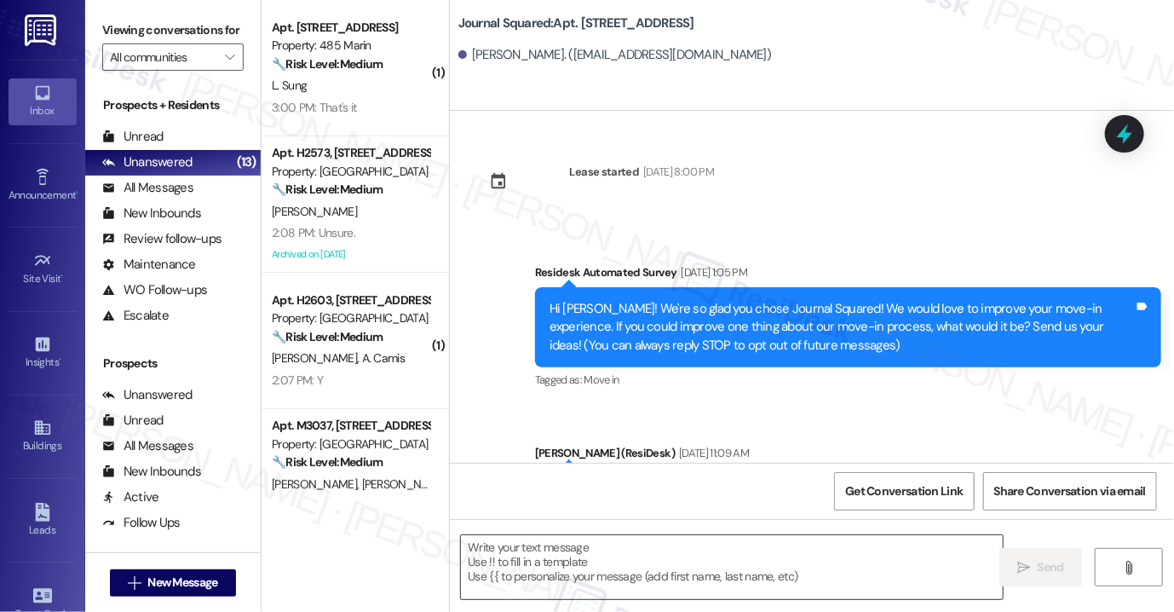
type textarea "Fetching suggested responses. Please feel free to read through the conversation…"
click at [619, 555] on textarea at bounding box center [732, 567] width 542 height 64
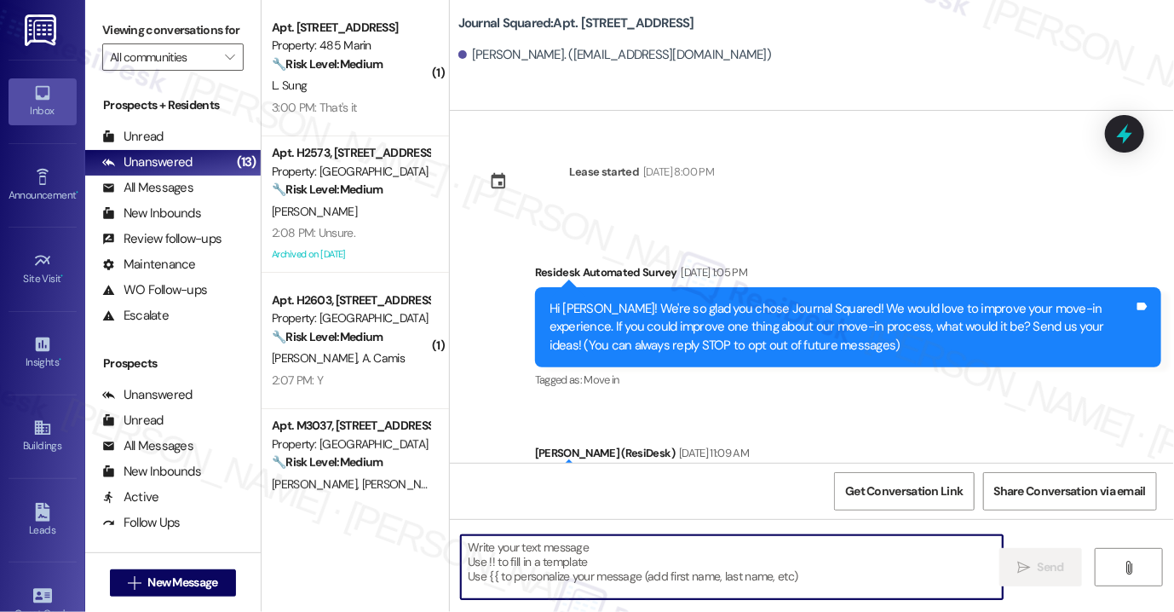
paste textarea "Hi {{first_name}}! Reminder: There is no smoking allowed anywhere on the proper…"
type textarea "Hi {{first_name}}! Reminder: There is no smoking allowed anywhere on the proper…"
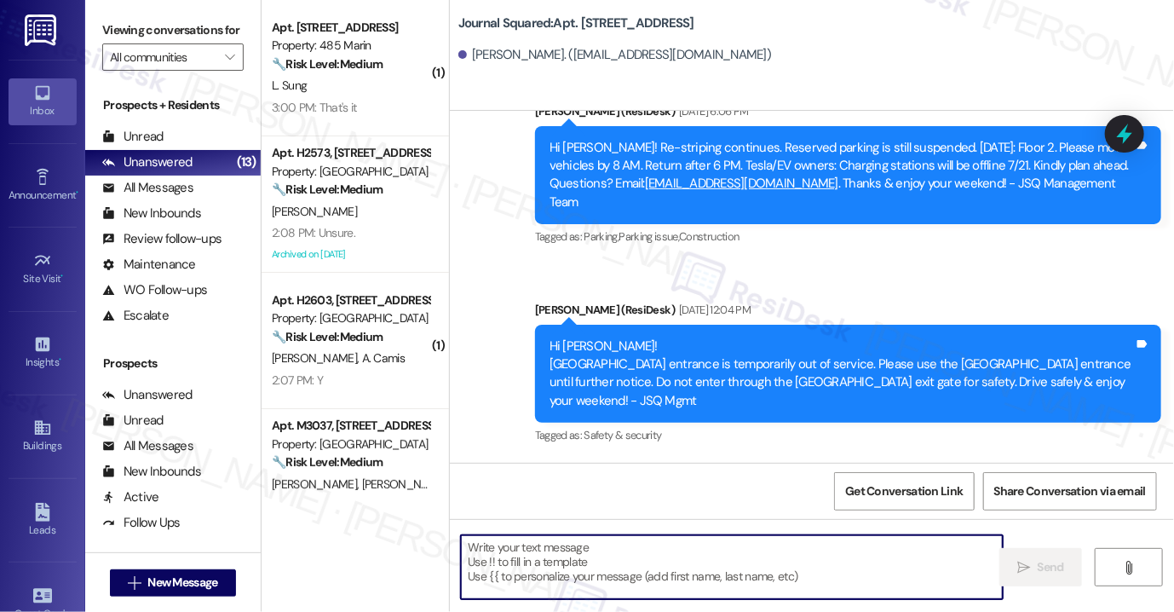
scroll to position [1391, 0]
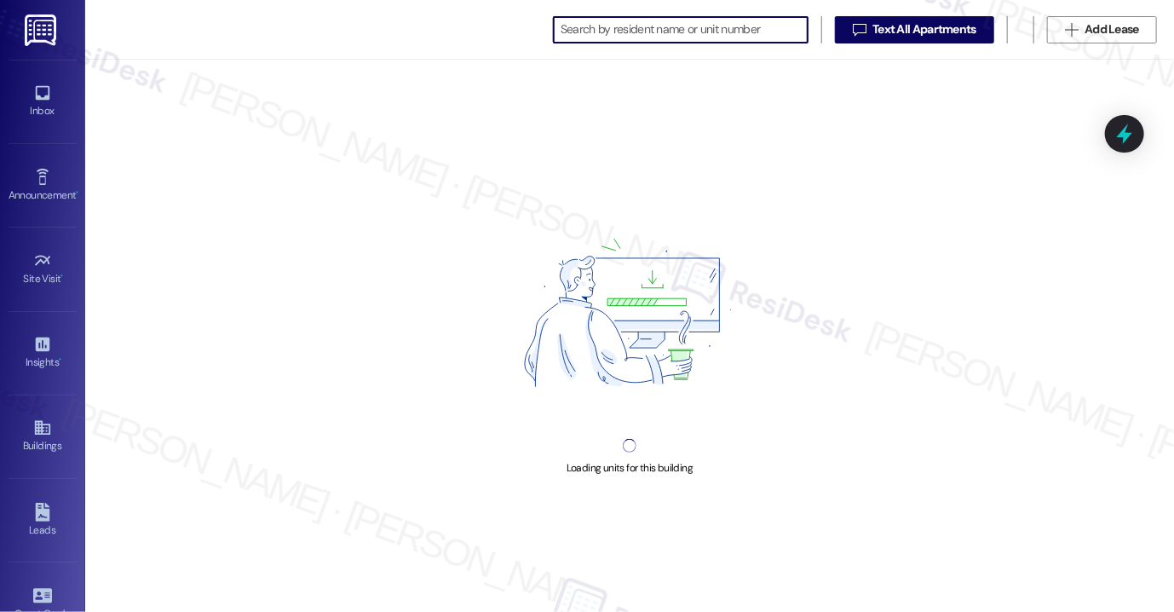
click at [643, 26] on input at bounding box center [684, 30] width 247 height 24
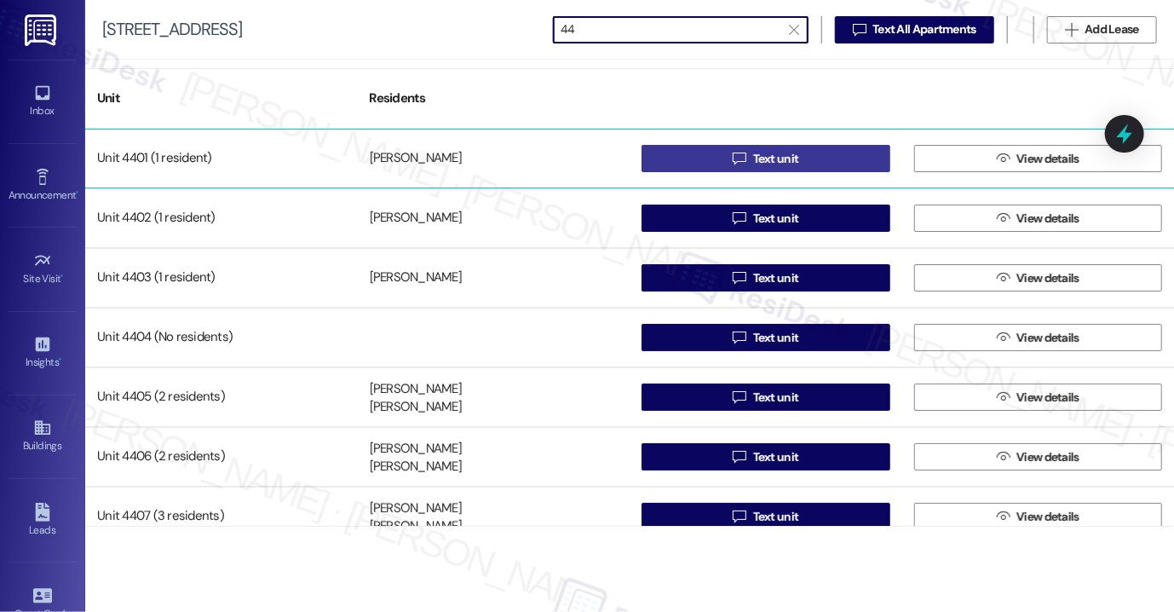
type input "44"
click at [709, 149] on button " Text unit" at bounding box center [766, 158] width 249 height 27
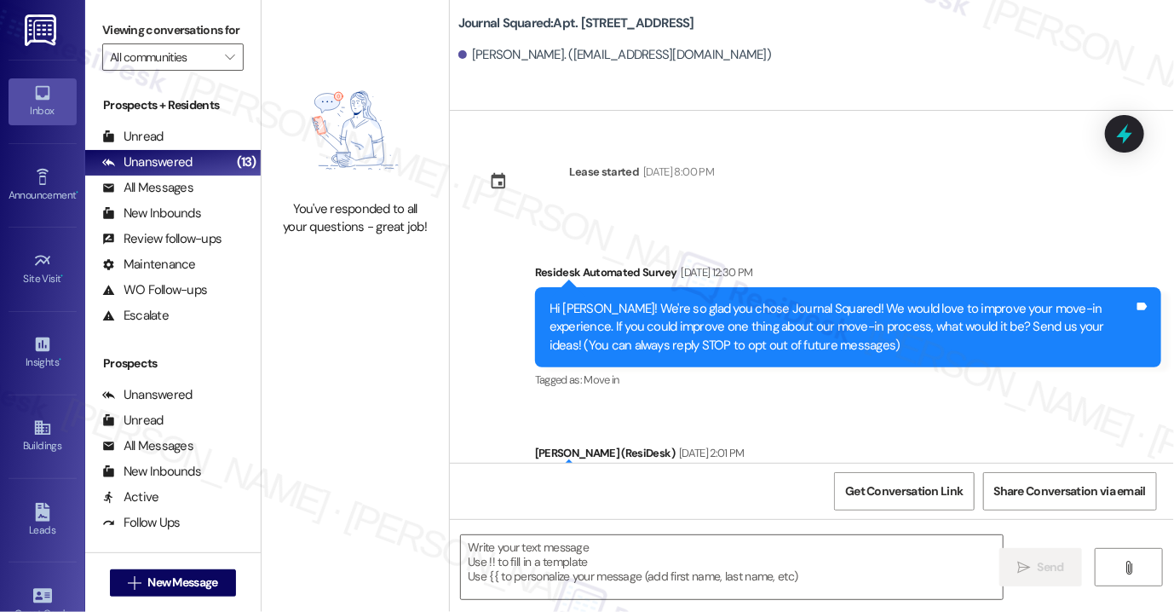
scroll to position [690, 0]
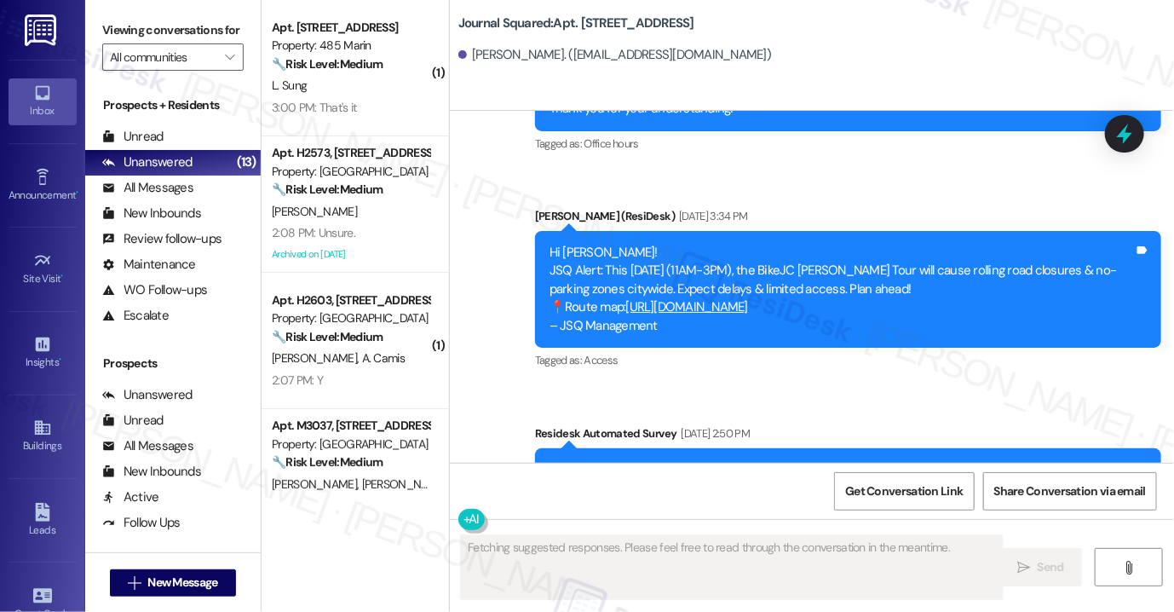
type textarea "Fetching suggested responses. Please feel free to read through the conversation…"
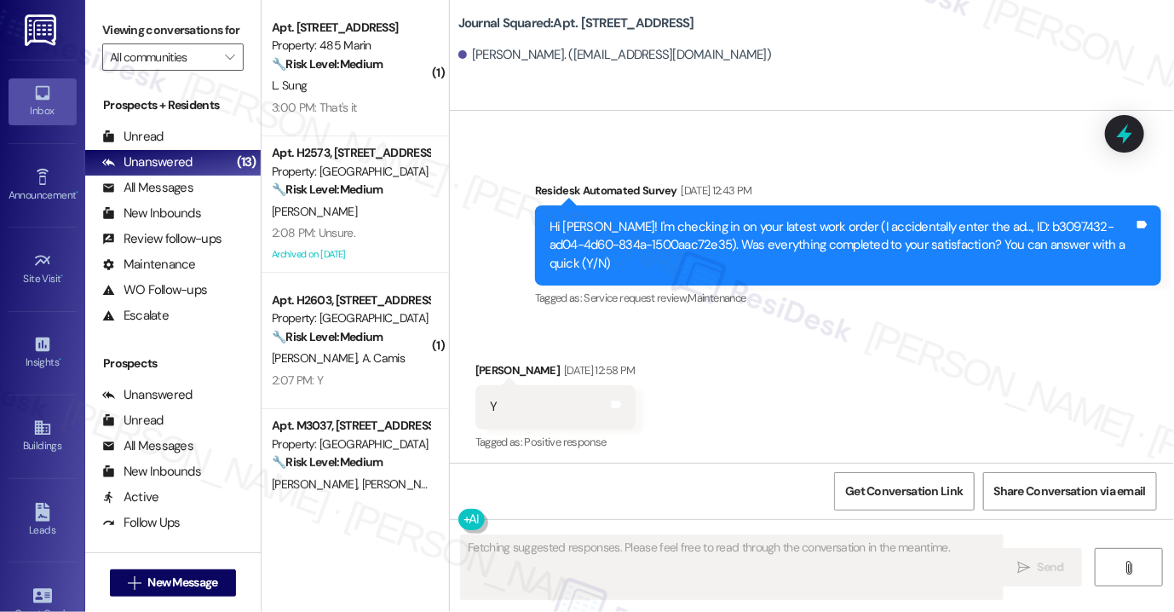
scroll to position [3458, 0]
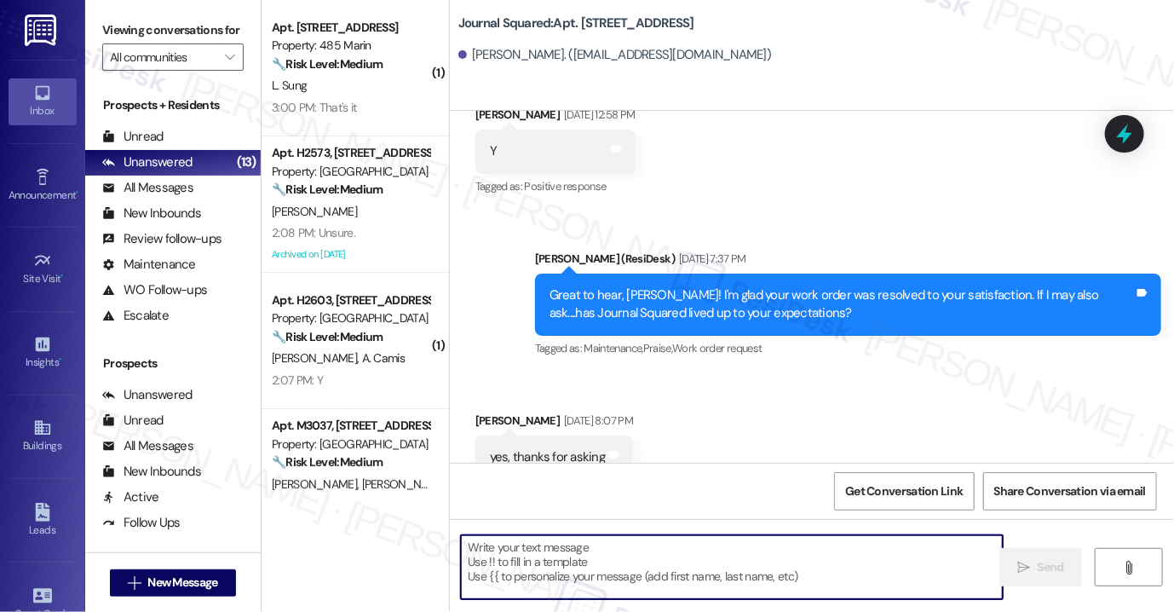
click at [617, 565] on textarea at bounding box center [732, 567] width 542 height 64
paste textarea "Hi {{first_name}}! Reminder: There is no smoking allowed anywhere on the proper…"
type textarea "Hi {{first_name}}! Reminder: There is no smoking allowed anywhere on the proper…"
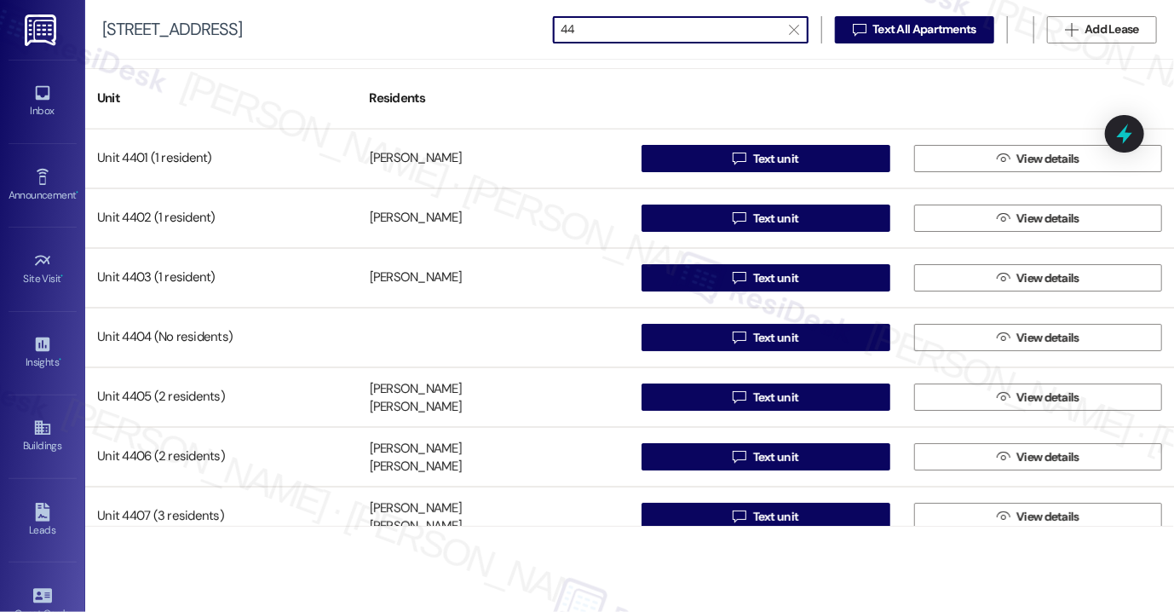
type input "44"
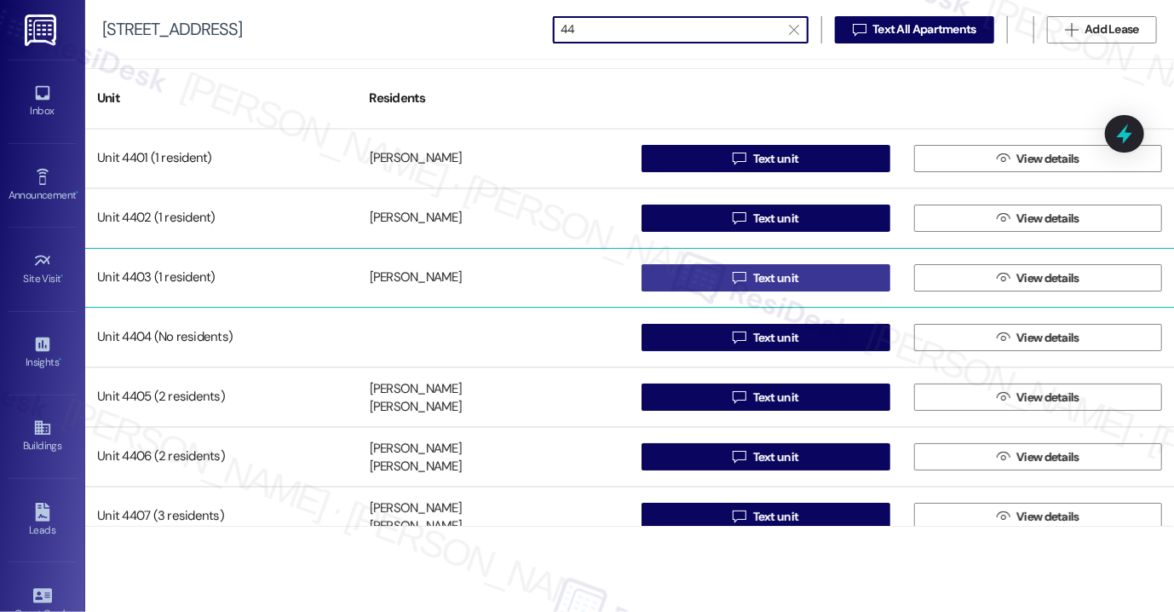
click at [739, 269] on span " Text unit" at bounding box center [765, 278] width 72 height 26
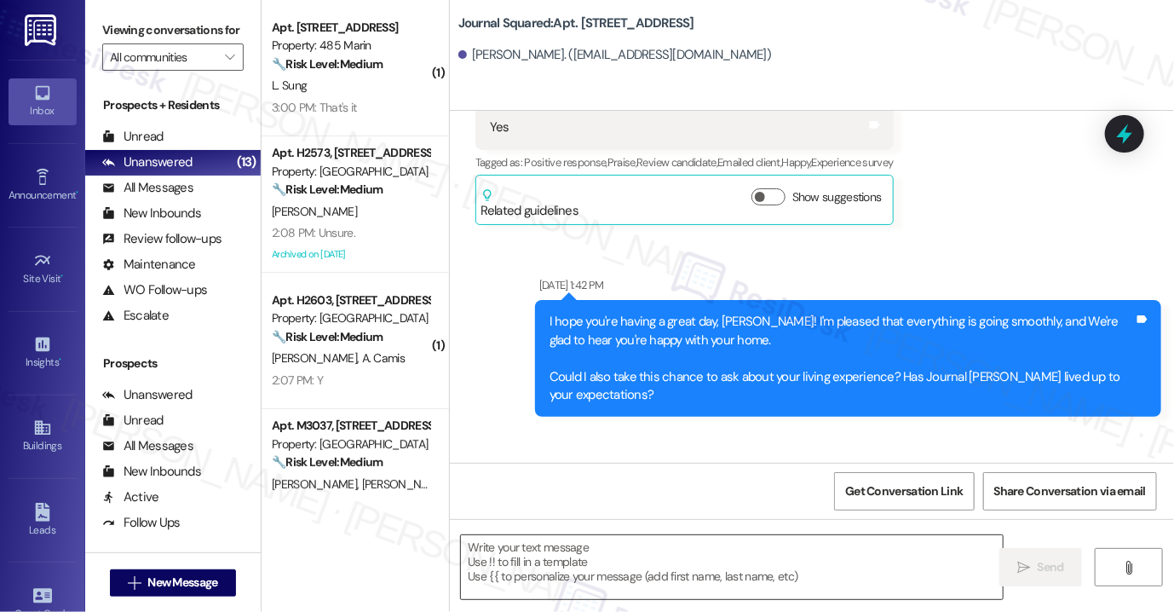
type textarea "Fetching suggested responses. Please feel free to read through the conversation…"
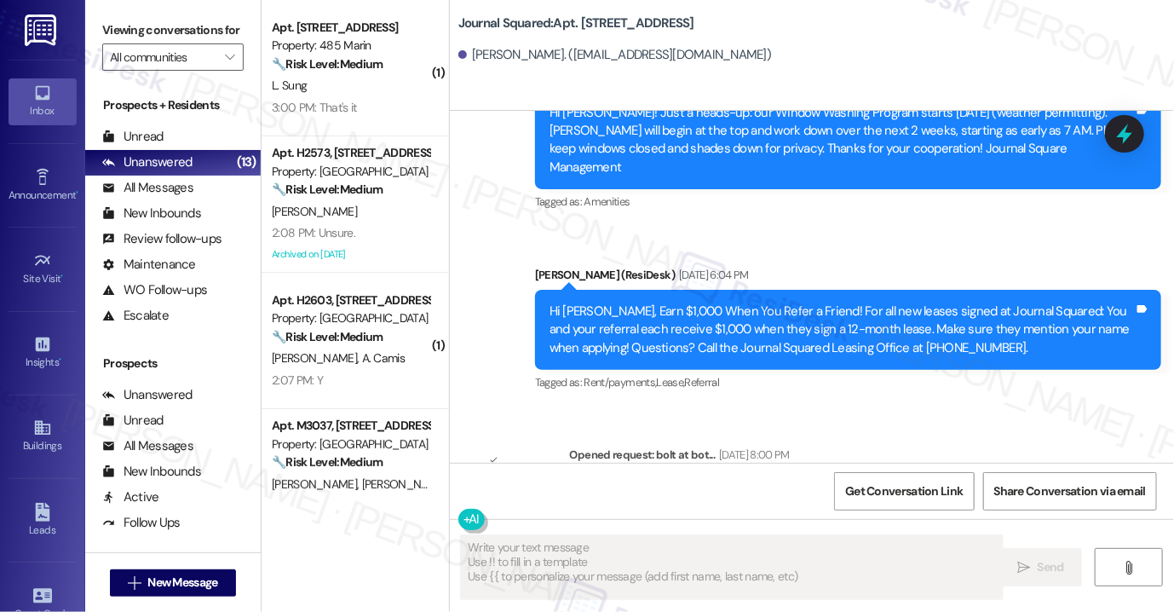
scroll to position [10099, 0]
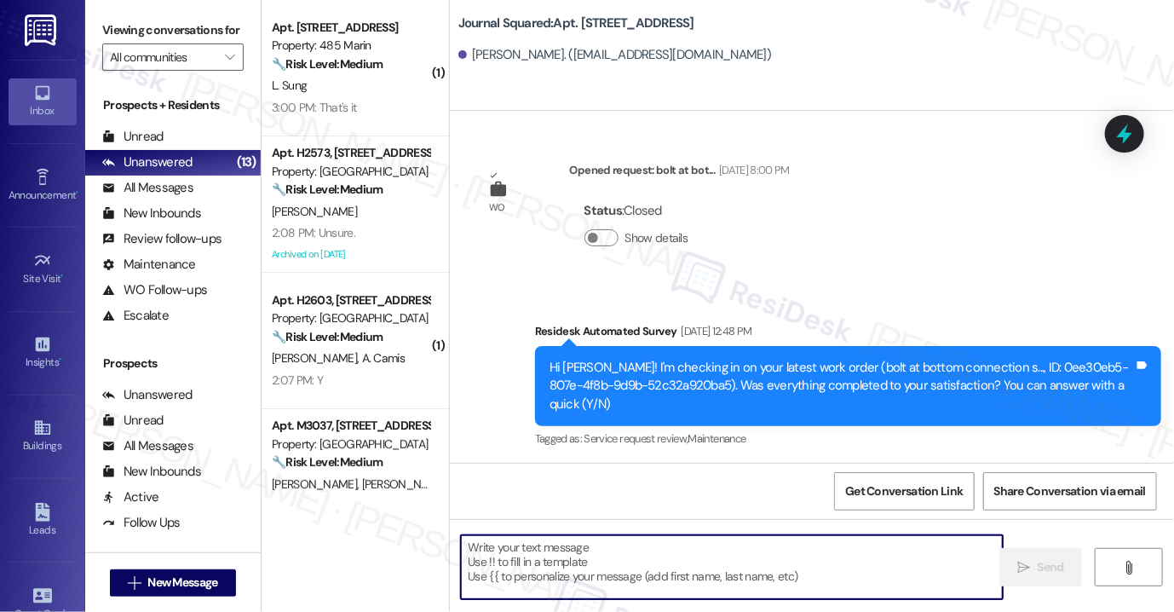
click at [562, 558] on textarea at bounding box center [732, 567] width 542 height 64
paste textarea "Hi {{first_name}}! Reminder: There is no smoking allowed anywhere on the proper…"
type textarea "Hi {{first_name}}! Reminder: There is no smoking allowed anywhere on the proper…"
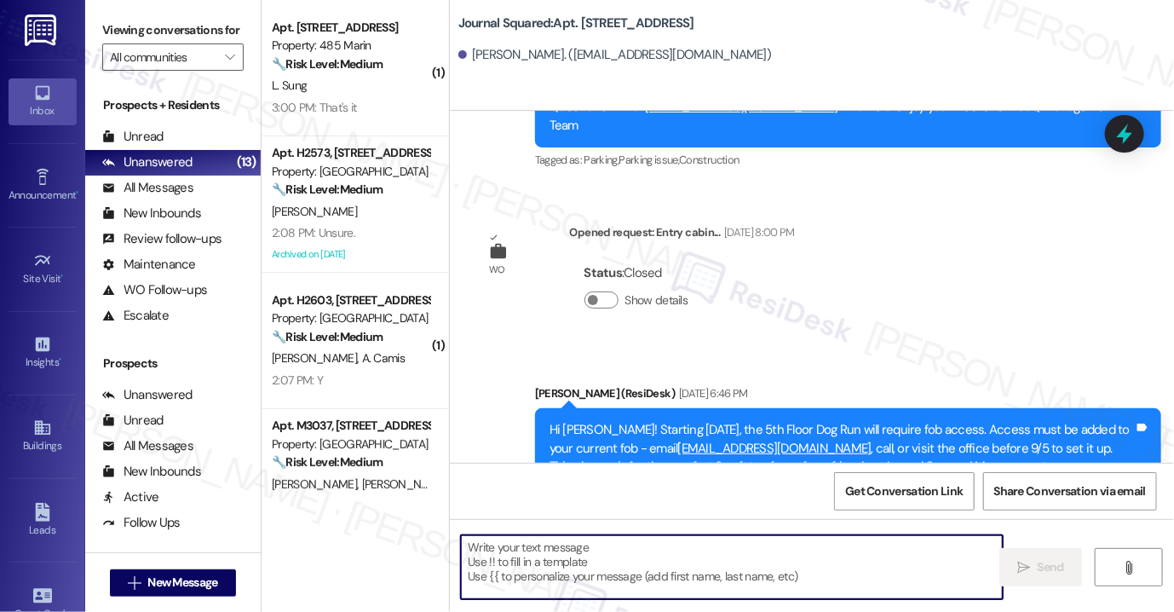
scroll to position [11714, 0]
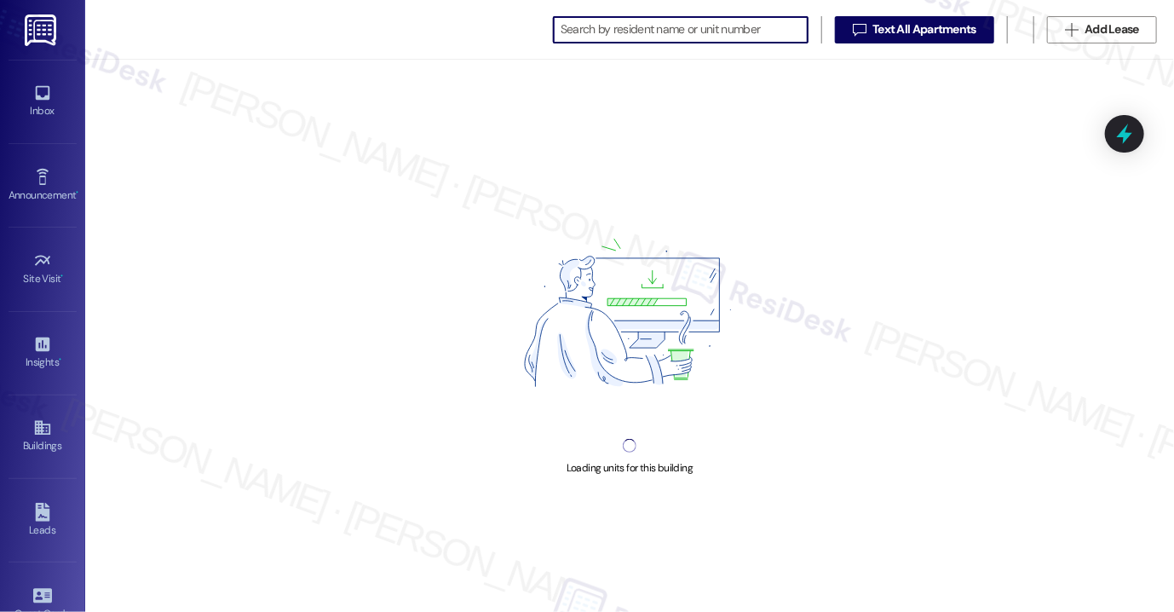
click at [644, 30] on input at bounding box center [684, 30] width 247 height 24
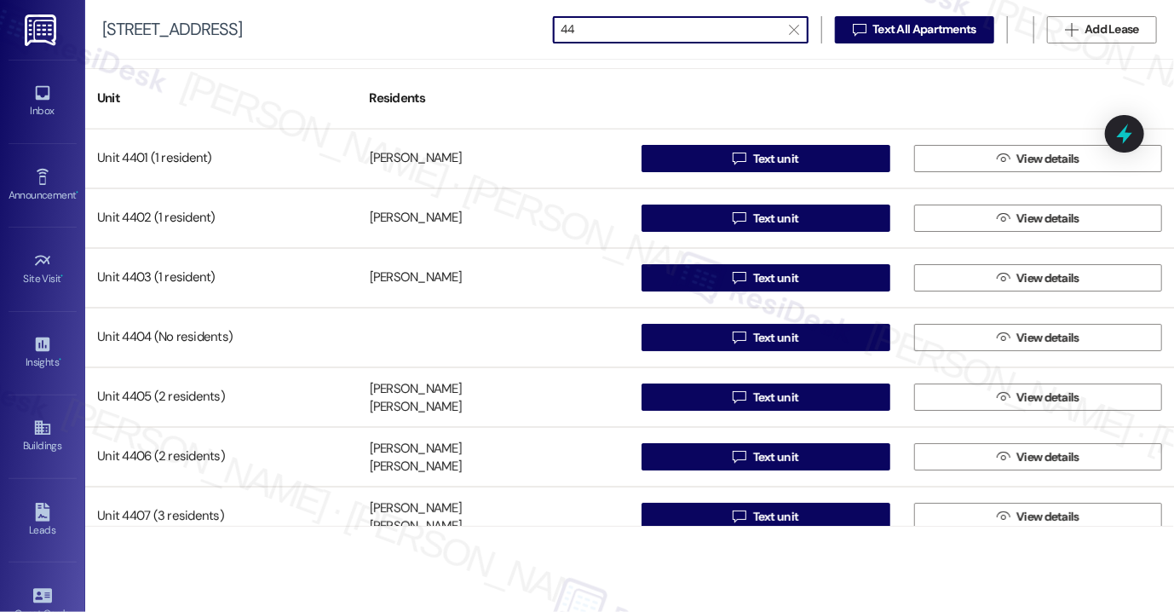
type input "44"
click at [593, 21] on input "44" at bounding box center [671, 30] width 220 height 24
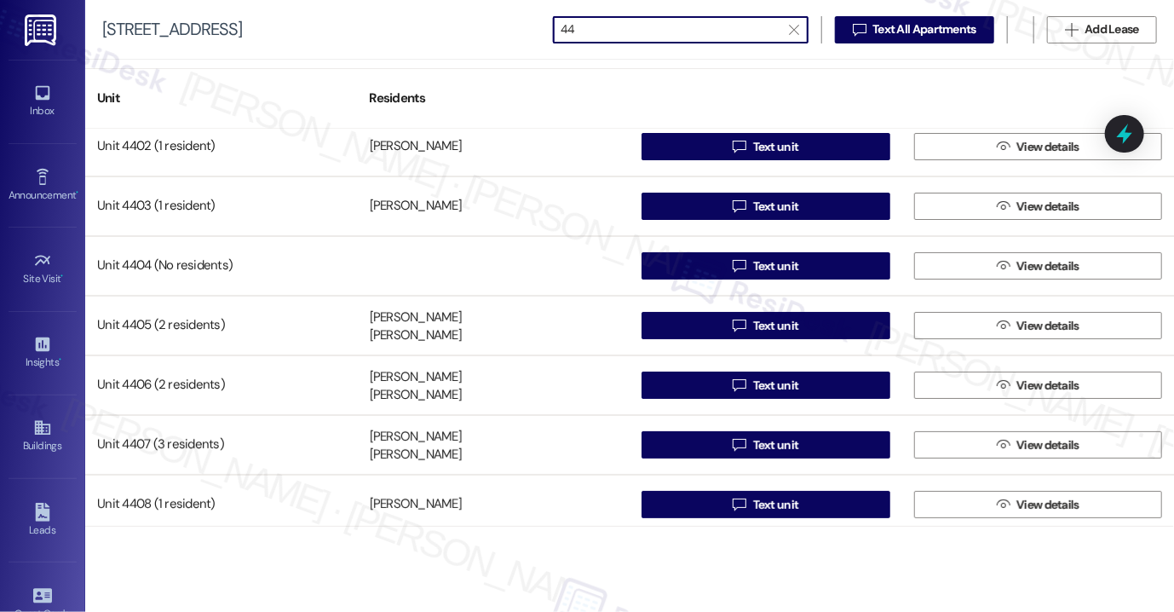
scroll to position [170, 0]
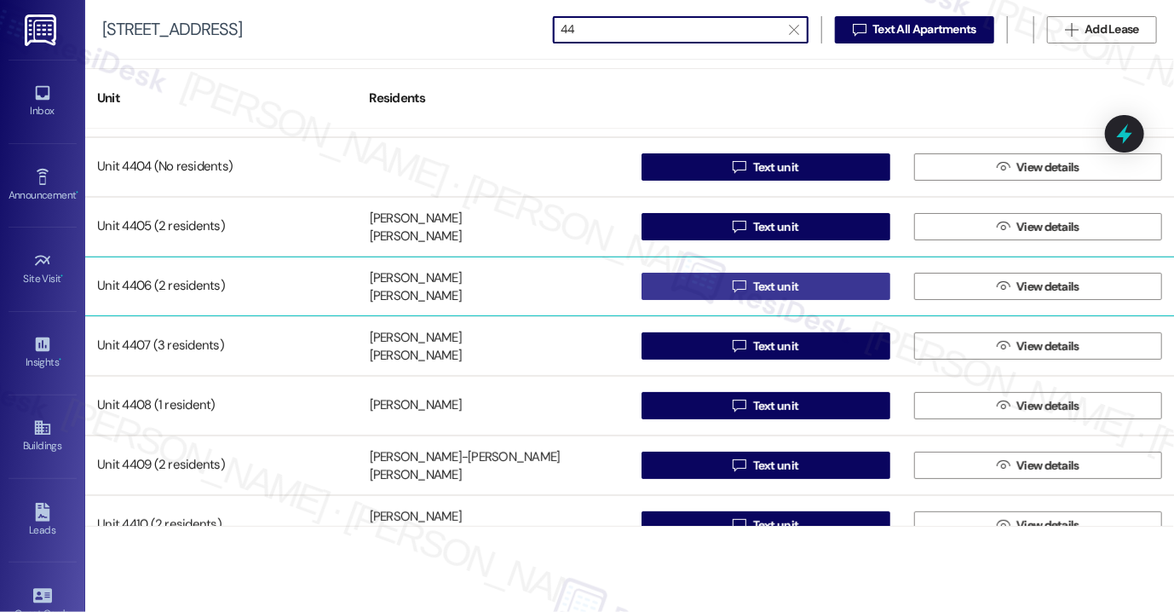
click at [733, 281] on icon "" at bounding box center [739, 286] width 13 height 14
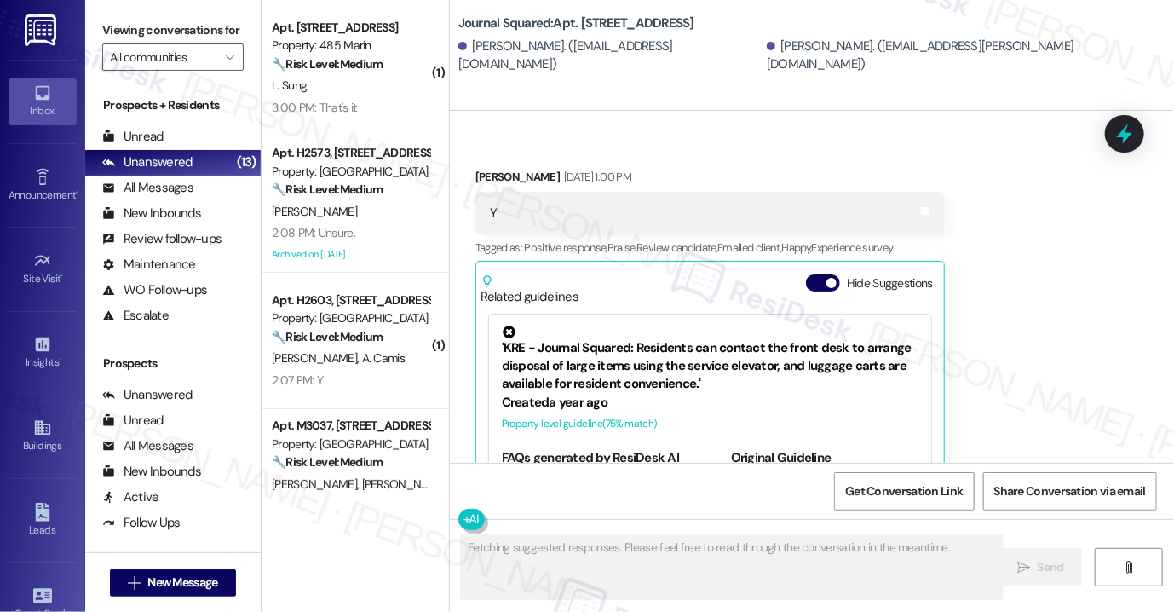
scroll to position [867, 0]
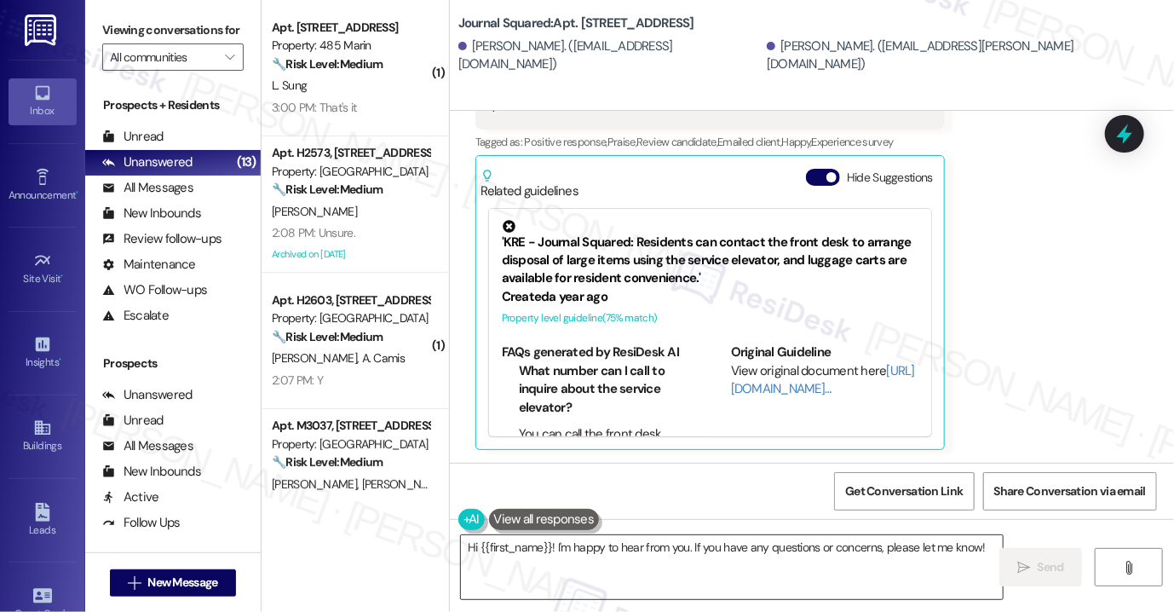
click at [569, 550] on textarea "Hi {{first_name}}! I'm happy to hear from you. If you have any questions or con…" at bounding box center [732, 567] width 542 height 64
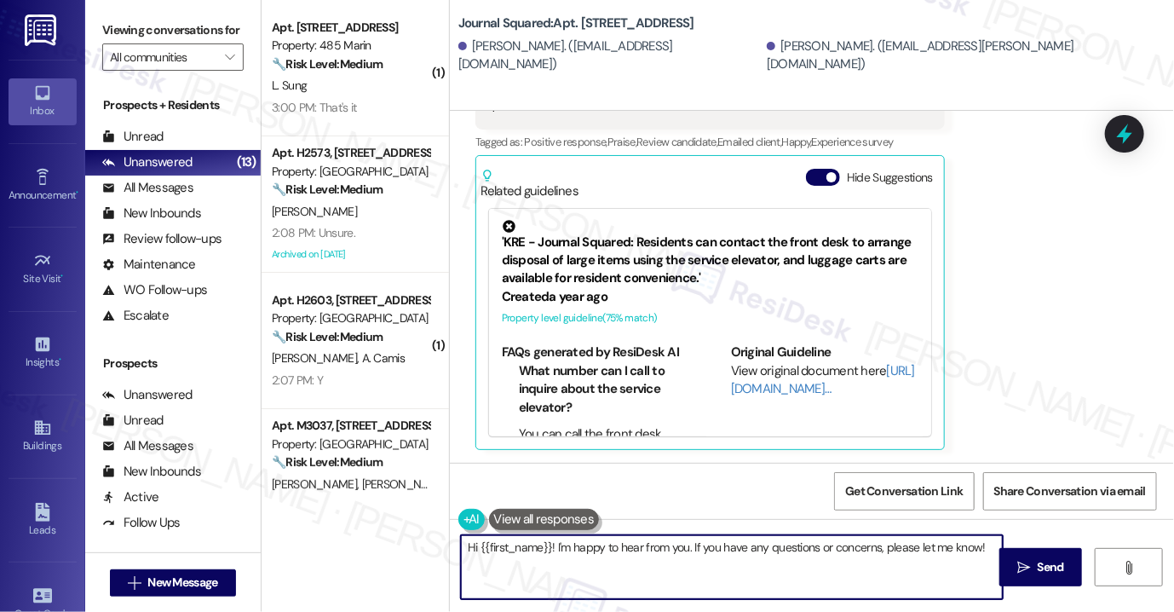
paste textarea "Reminder: There is no smoking allowed anywhere on the property, including apart…"
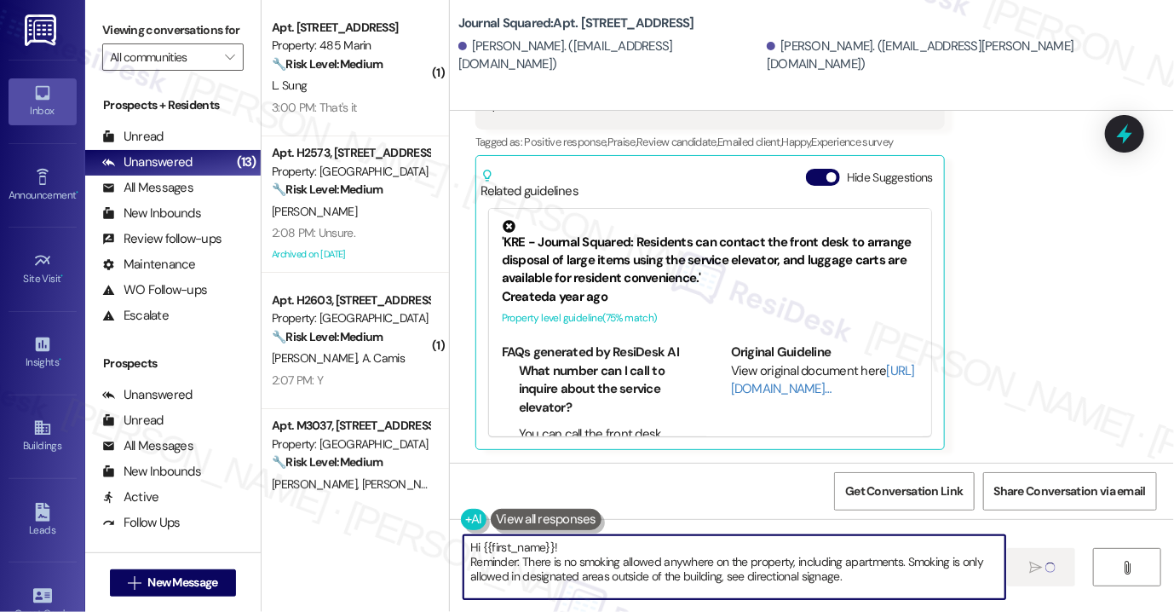
type textarea "Hi {{first_name}}! Reminder: There is no smoking allowed anywhere on the proper…"
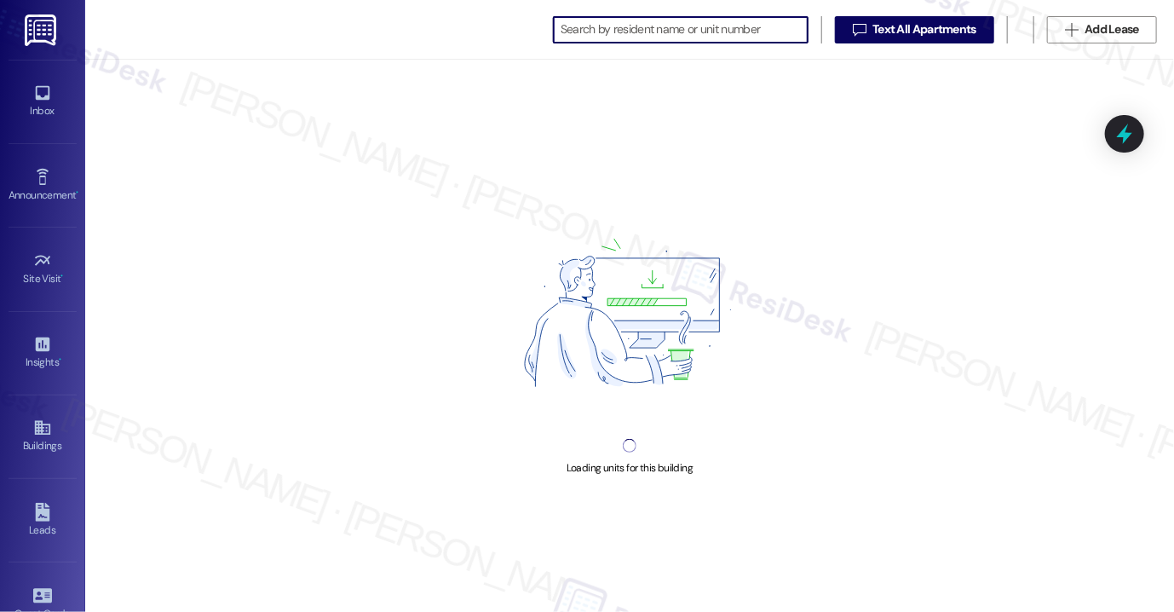
click at [688, 26] on input at bounding box center [684, 30] width 247 height 24
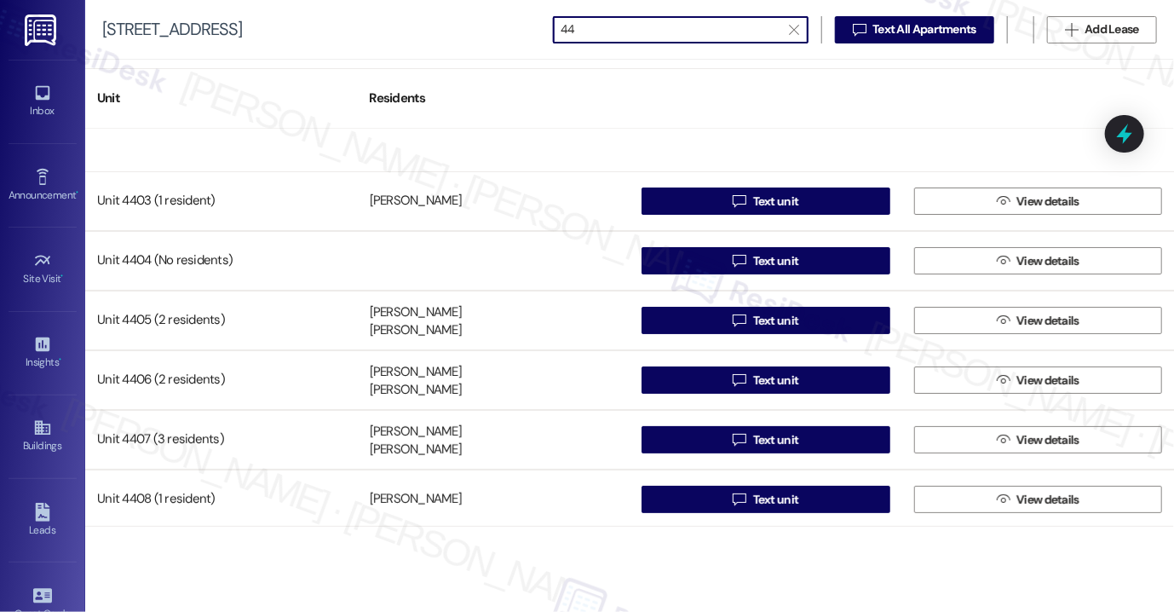
scroll to position [256, 0]
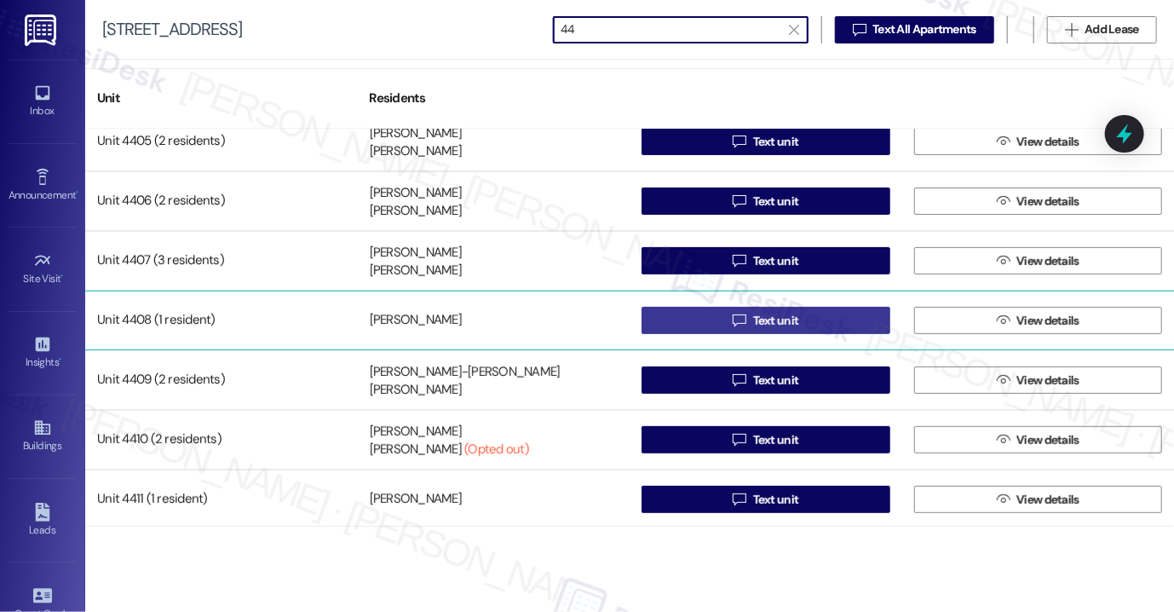
type input "44"
click at [694, 308] on button " Text unit" at bounding box center [766, 320] width 249 height 27
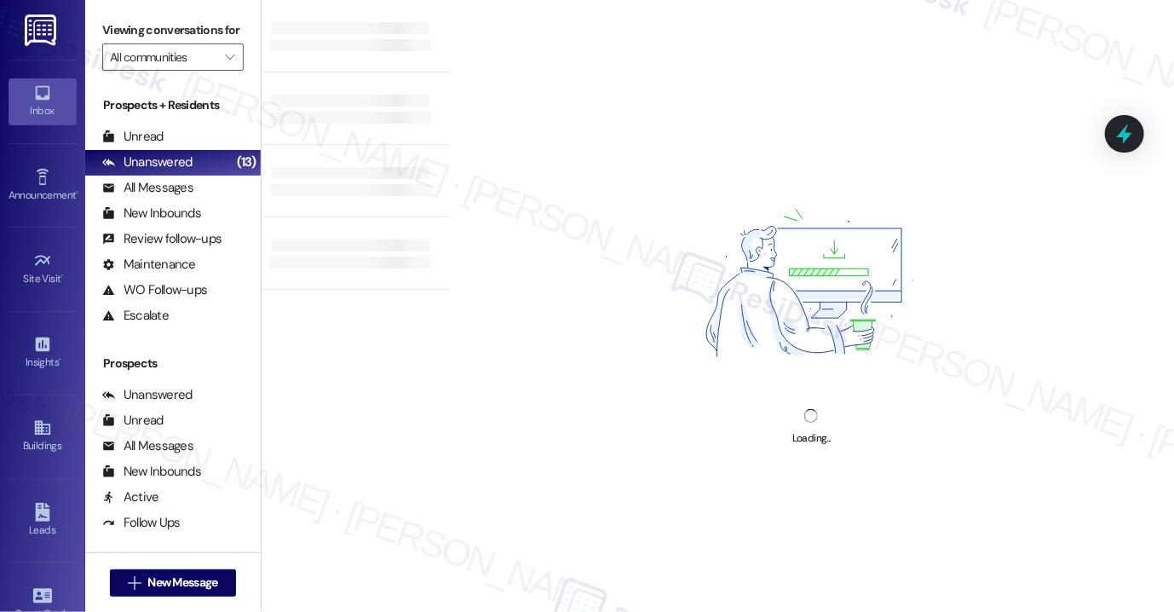
click at [644, 556] on div "Loading..." at bounding box center [811, 306] width 725 height 612
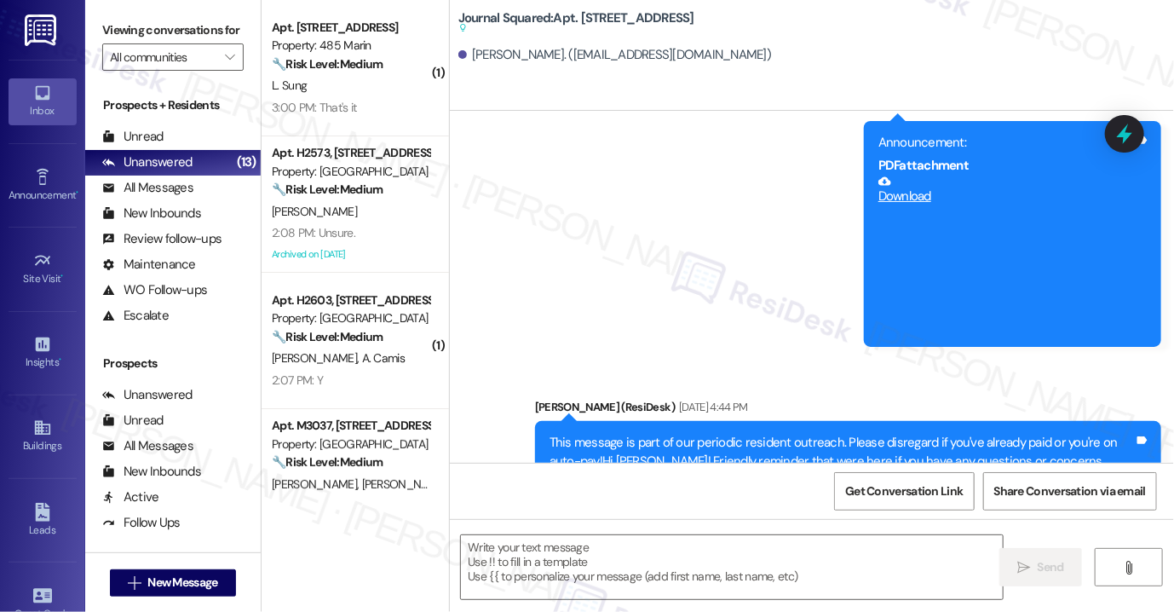
type textarea "Fetching suggested responses. Please feel free to read through the conversation…"
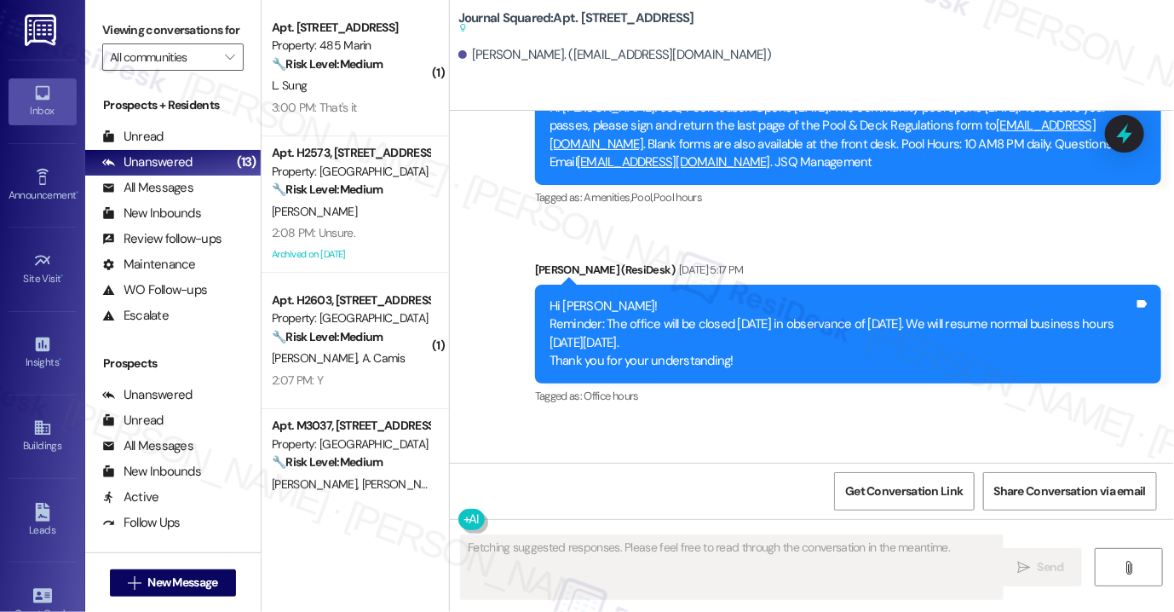
scroll to position [6999, 0]
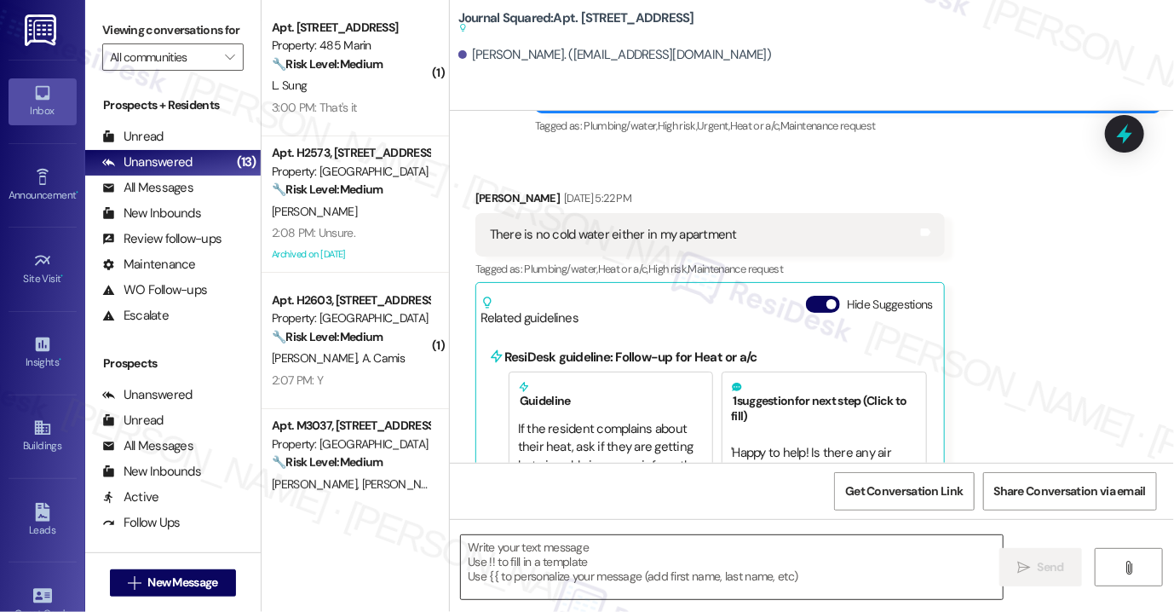
click at [622, 558] on textarea at bounding box center [732, 567] width 542 height 64
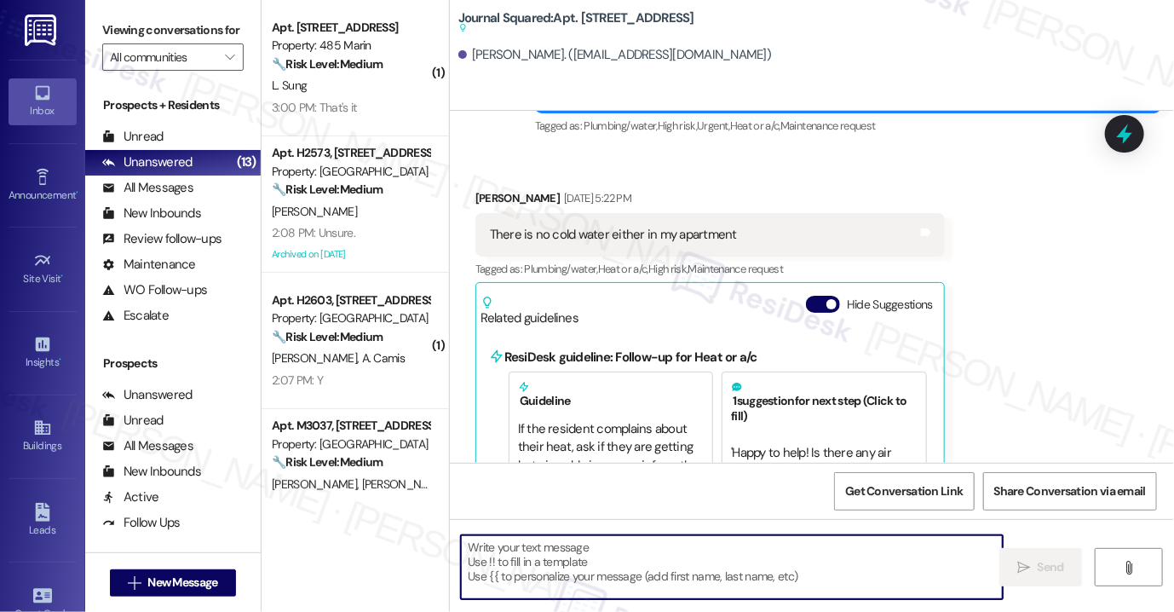
paste textarea "Hi {{first_name}}! Reminder: There is no smoking allowed anywhere on the proper…"
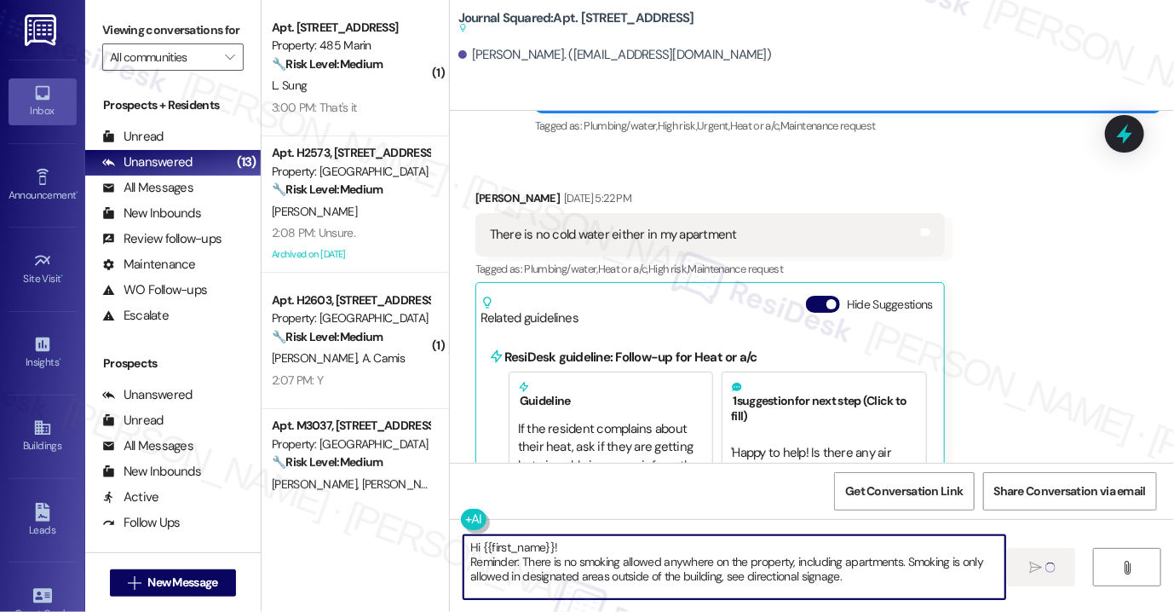
type textarea "Hi {{first_name}}! Reminder: There is no smoking allowed anywhere on the proper…"
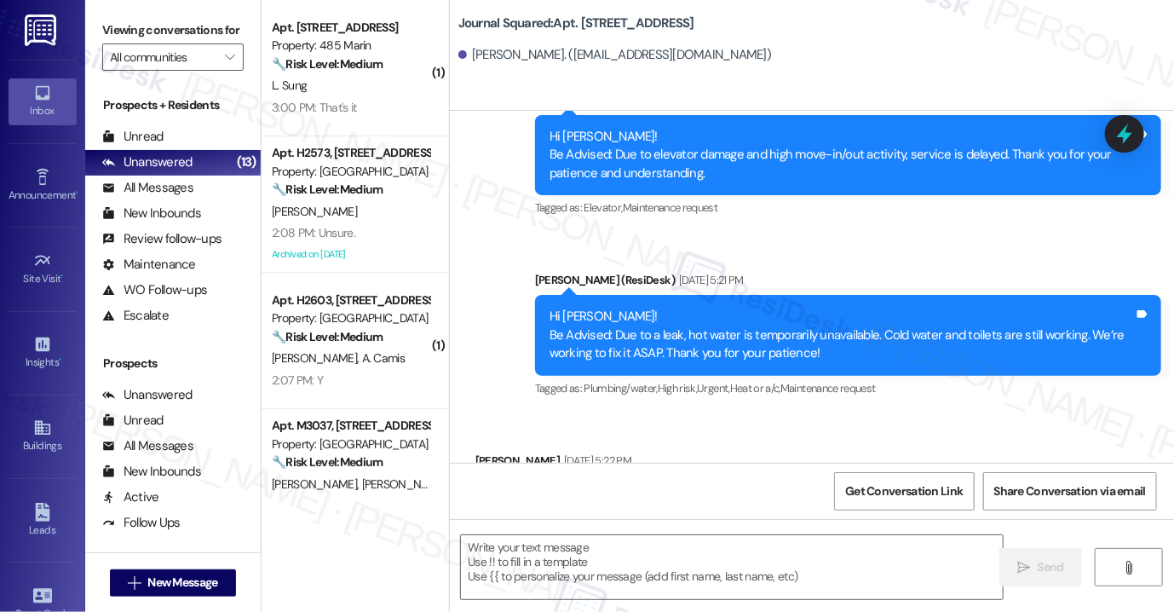
scroll to position [6703, 0]
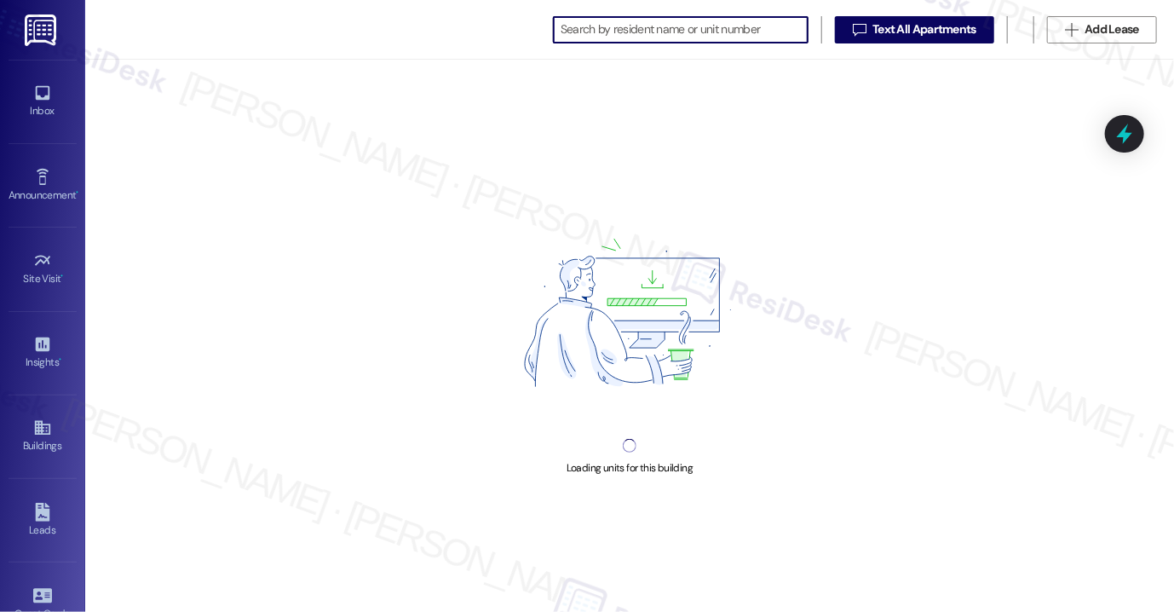
click at [653, 27] on input at bounding box center [684, 30] width 247 height 24
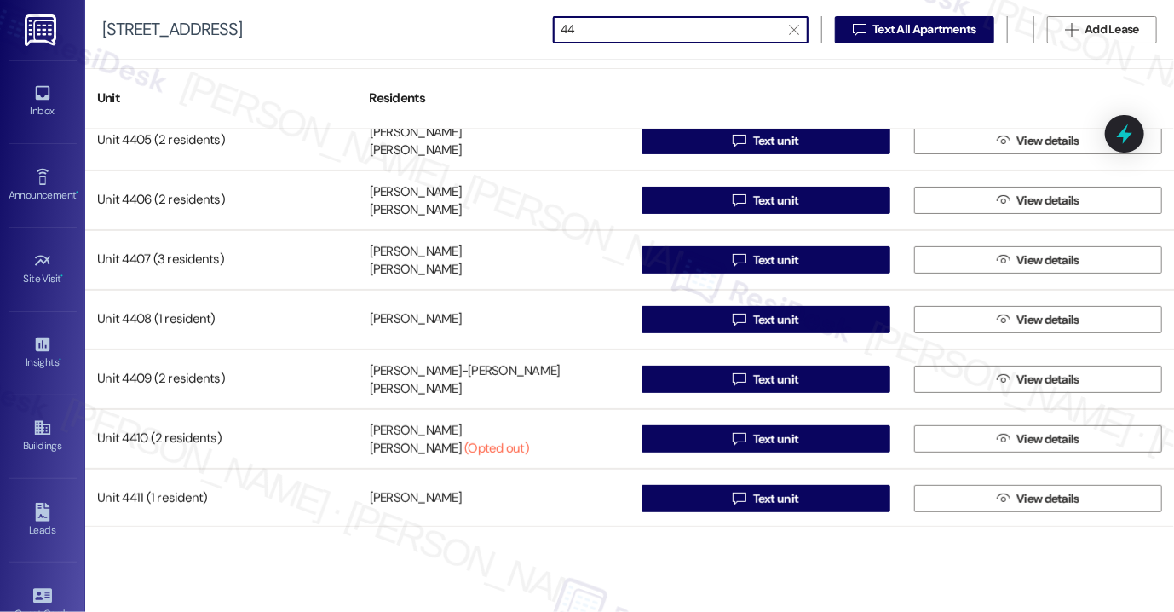
scroll to position [259, 0]
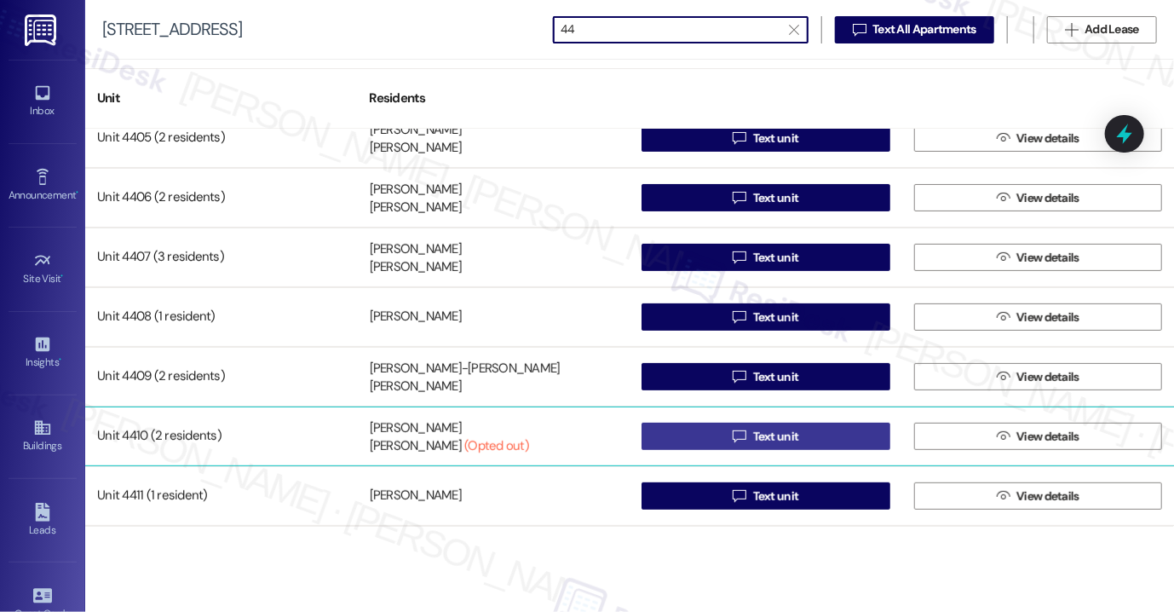
type input "44"
click at [702, 436] on button " Text unit" at bounding box center [766, 436] width 249 height 27
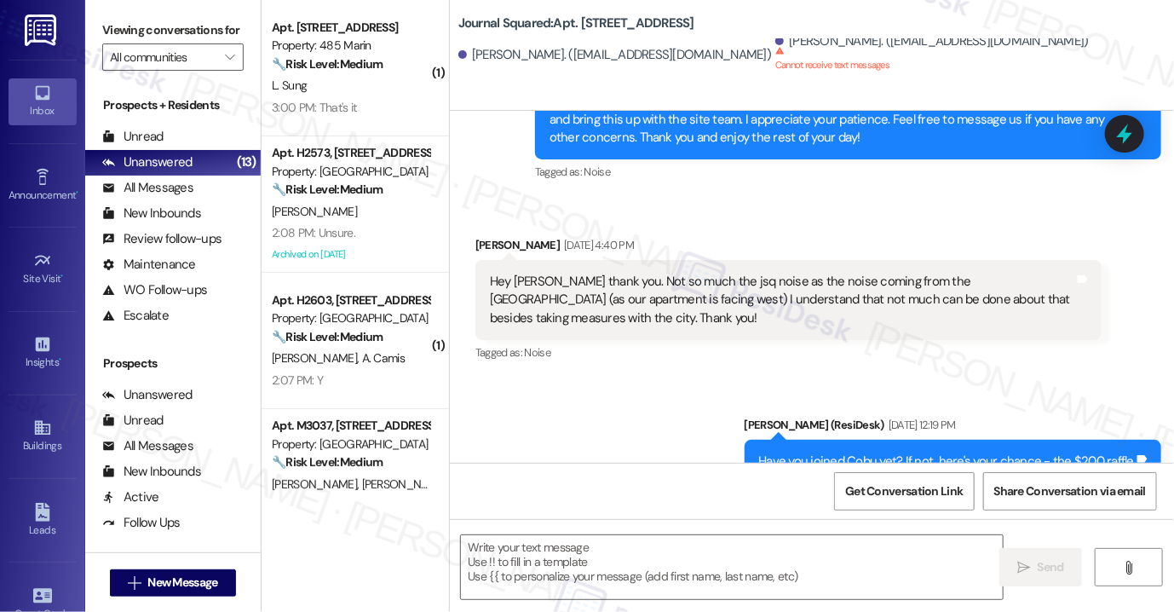
type textarea "Fetching suggested responses. Please feel free to read through the conversation…"
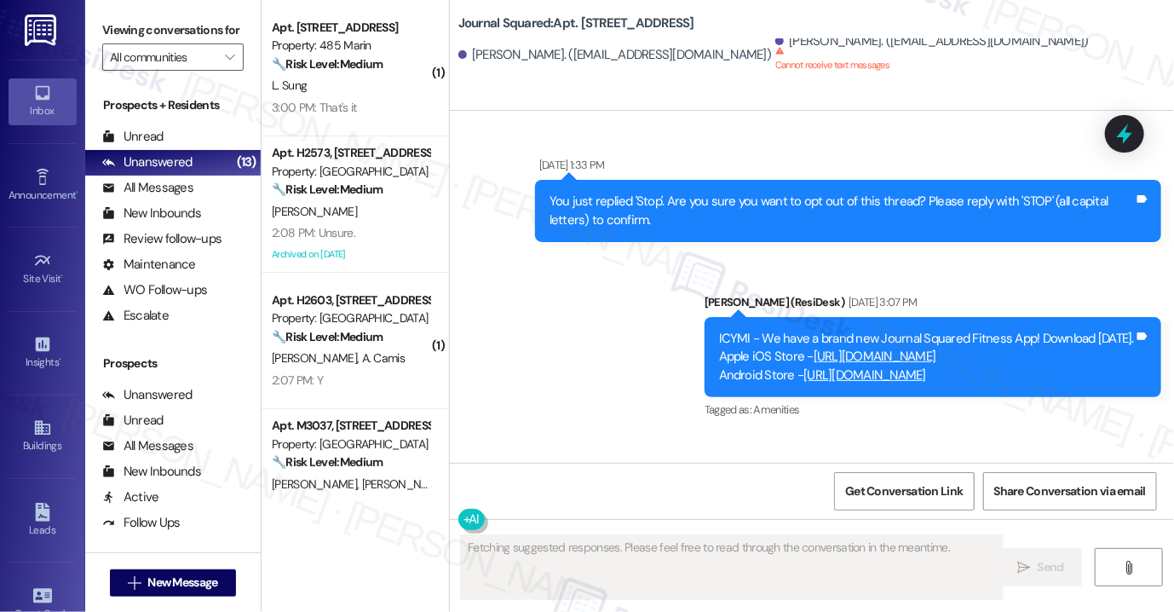
scroll to position [3373, 0]
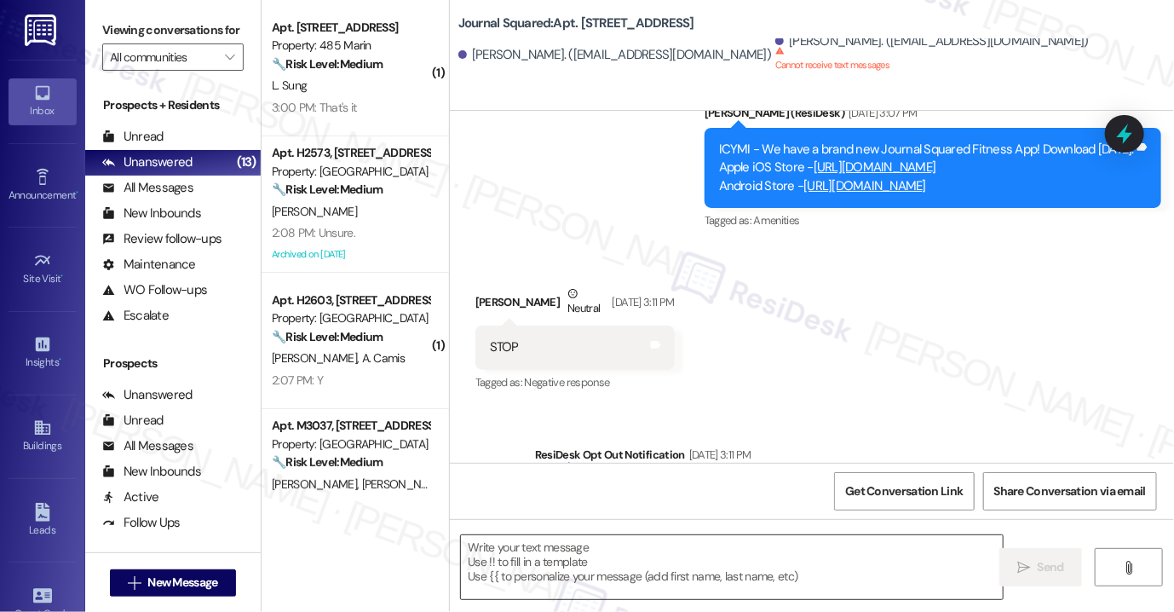
click at [675, 553] on textarea at bounding box center [732, 567] width 542 height 64
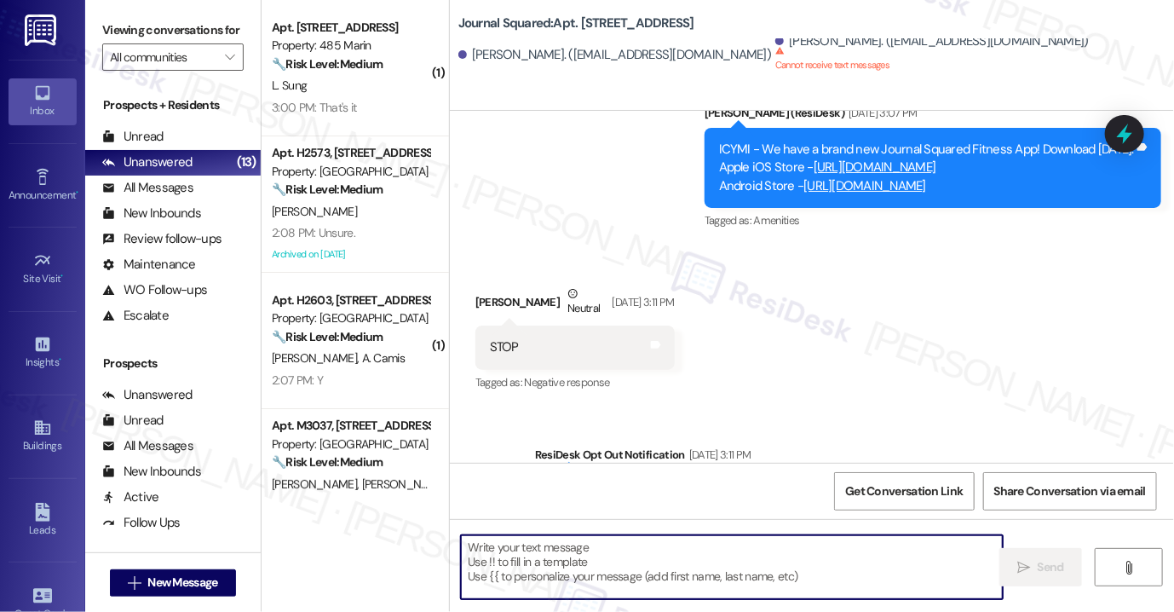
paste textarea "Hi {{first_name}}! Reminder: There is no smoking allowed anywhere on the proper…"
type textarea "Hi {{first_name}}! Reminder: There is no smoking allowed anywhere on the proper…"
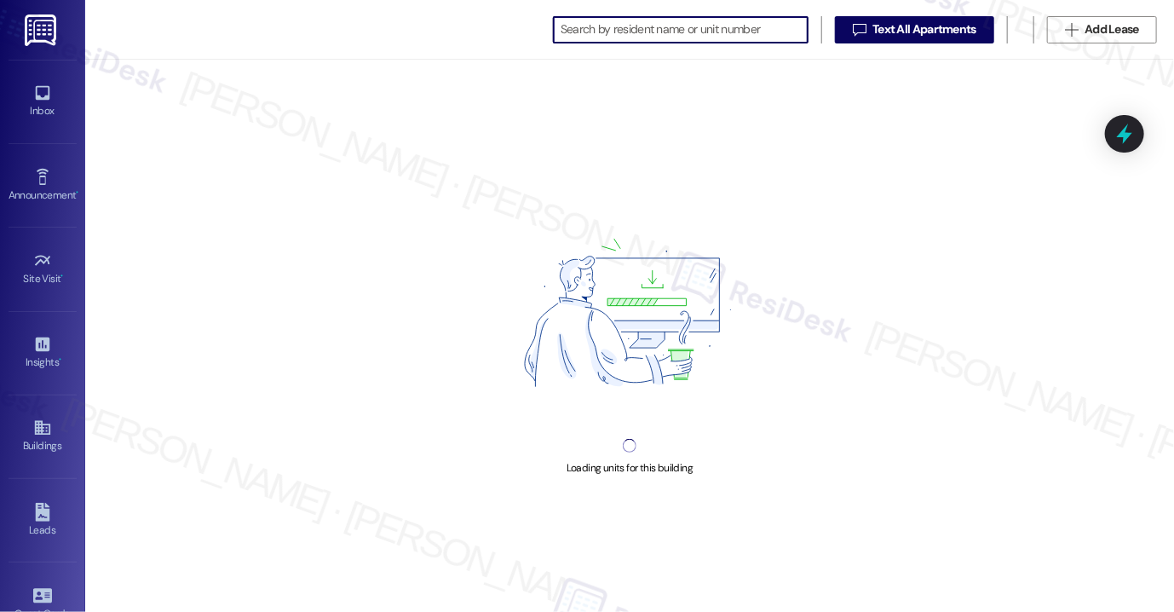
click at [669, 29] on input at bounding box center [684, 30] width 247 height 24
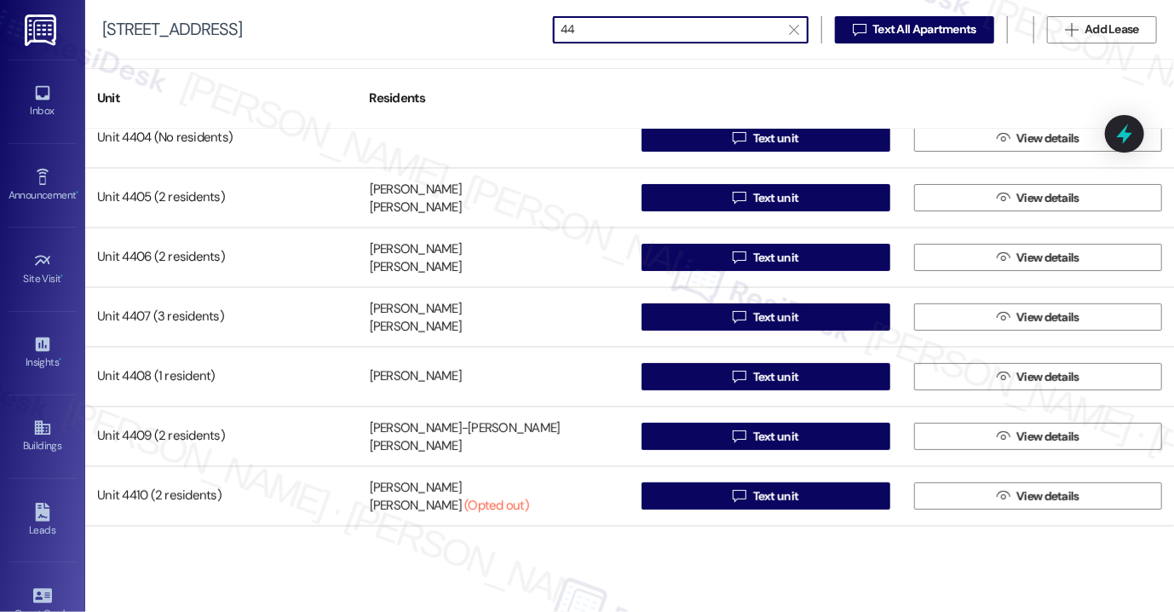
scroll to position [259, 0]
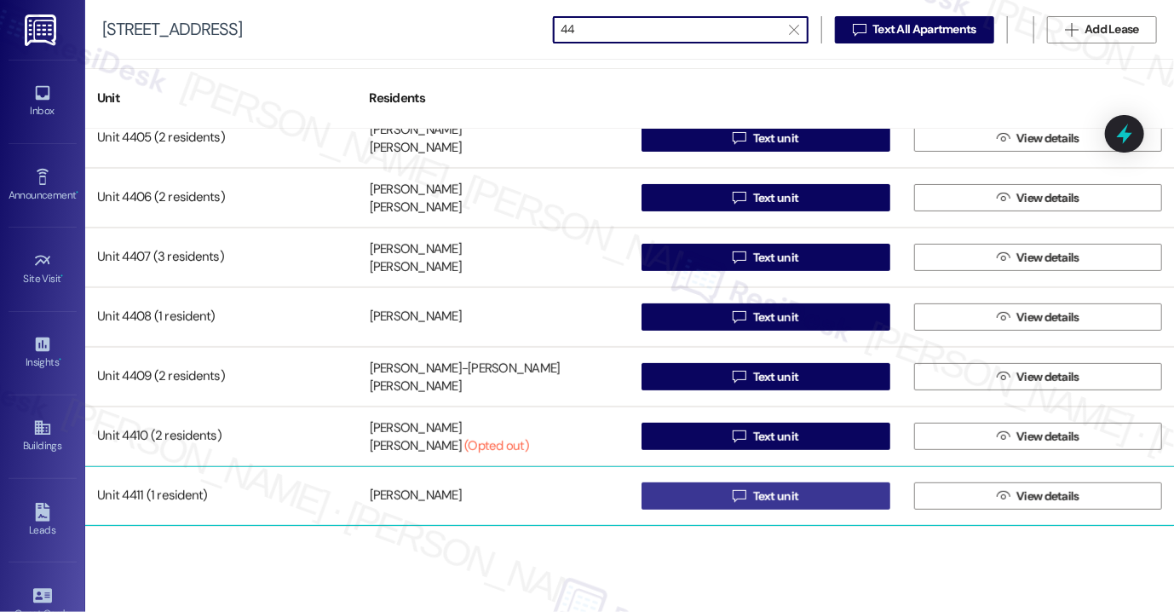
type input "44"
click at [722, 497] on button " Text unit" at bounding box center [766, 495] width 249 height 27
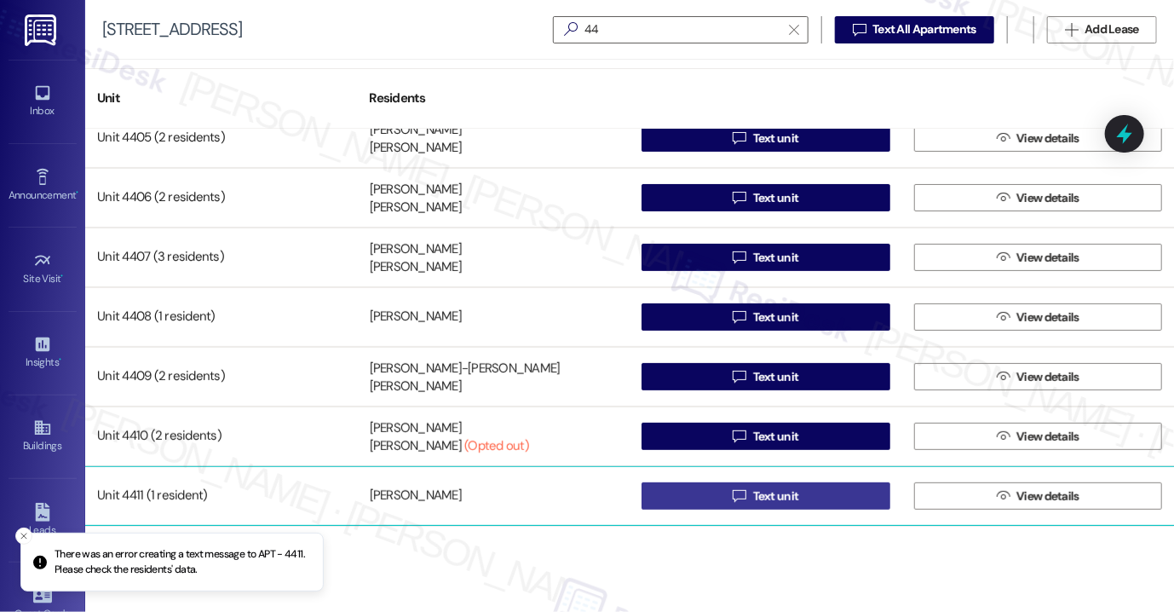
click at [753, 494] on span "Text unit" at bounding box center [776, 496] width 46 height 18
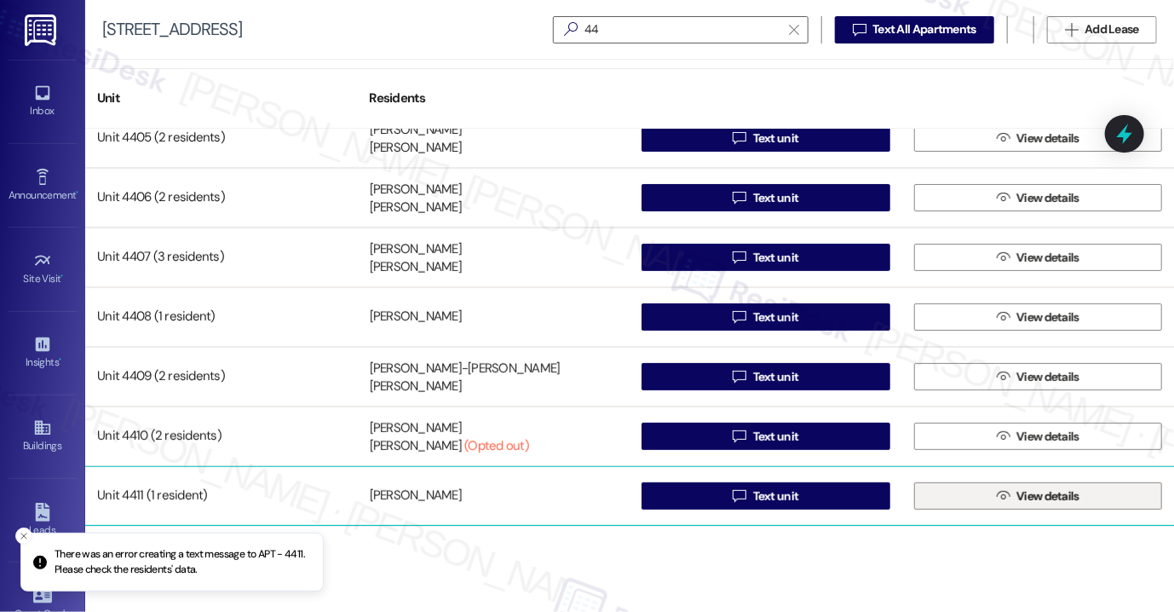
click at [1056, 492] on span "View details" at bounding box center [1047, 496] width 63 height 18
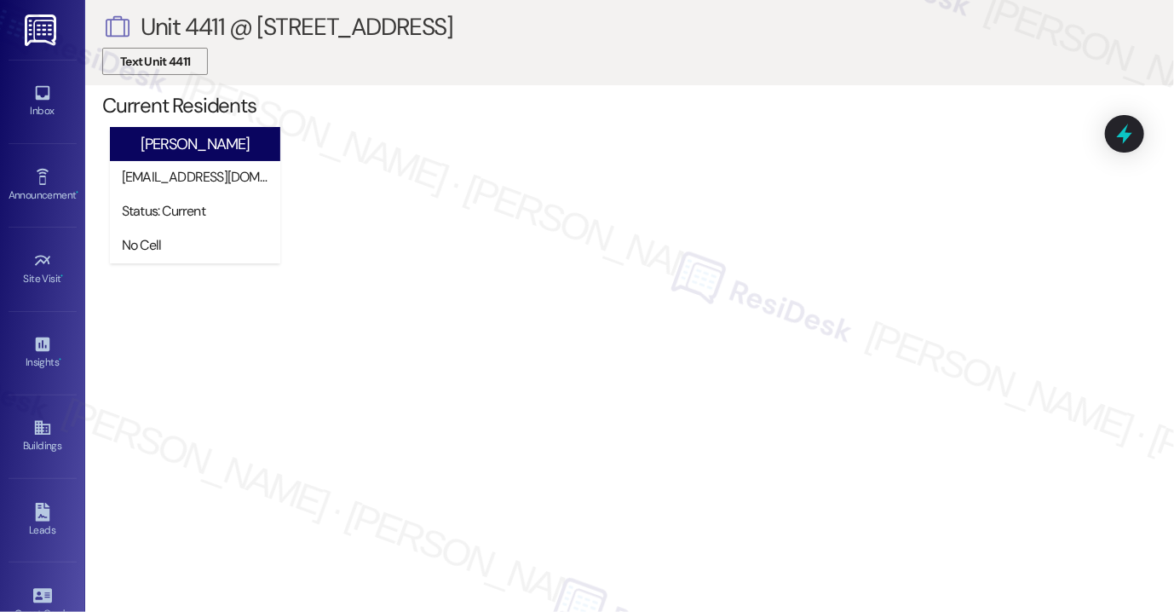
click at [181, 57] on span "Text Unit 4411" at bounding box center [155, 62] width 70 height 18
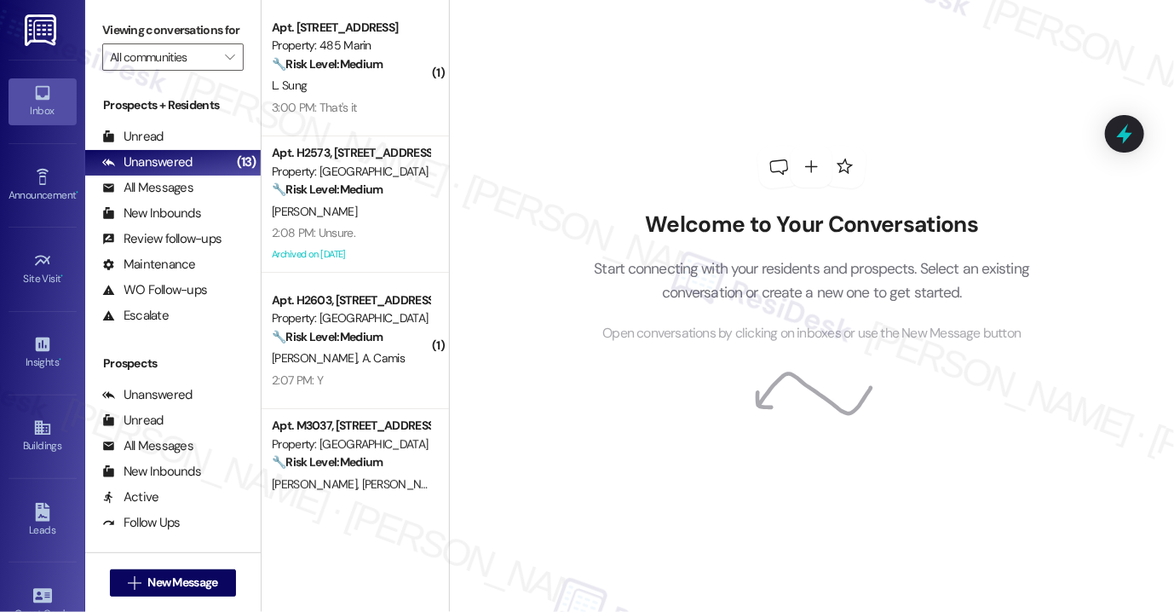
drag, startPoint x: 1148, startPoint y: 221, endPoint x: 1081, endPoint y: 222, distance: 66.5
click at [1148, 221] on div "Welcome to Your Conversations Start connecting with your residents and prospect…" at bounding box center [811, 306] width 725 height 612
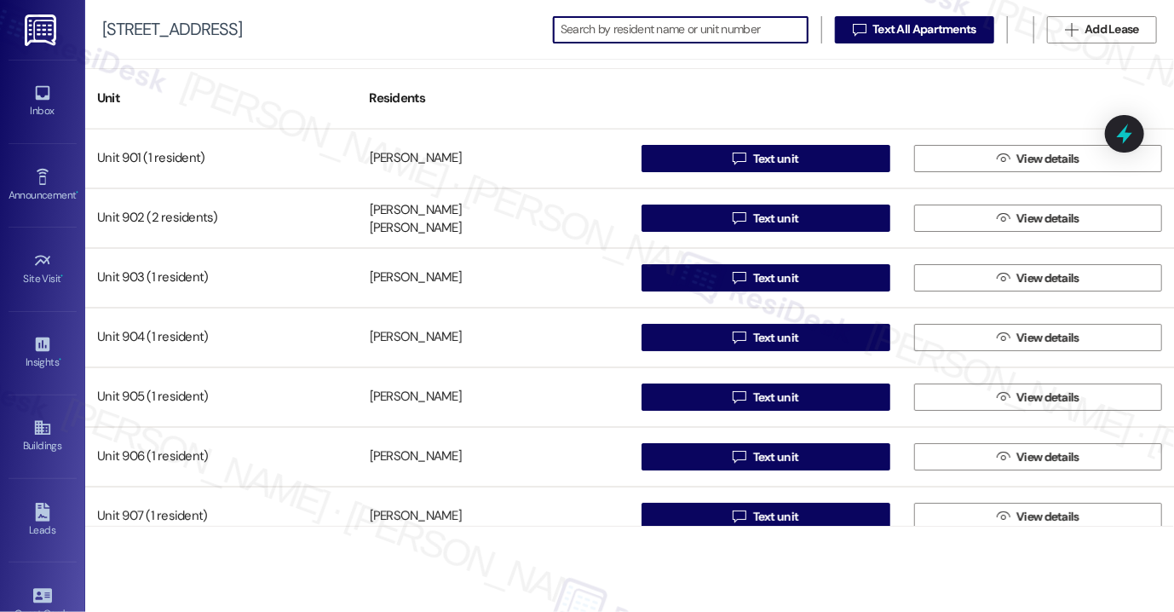
click at [618, 33] on input at bounding box center [684, 30] width 247 height 24
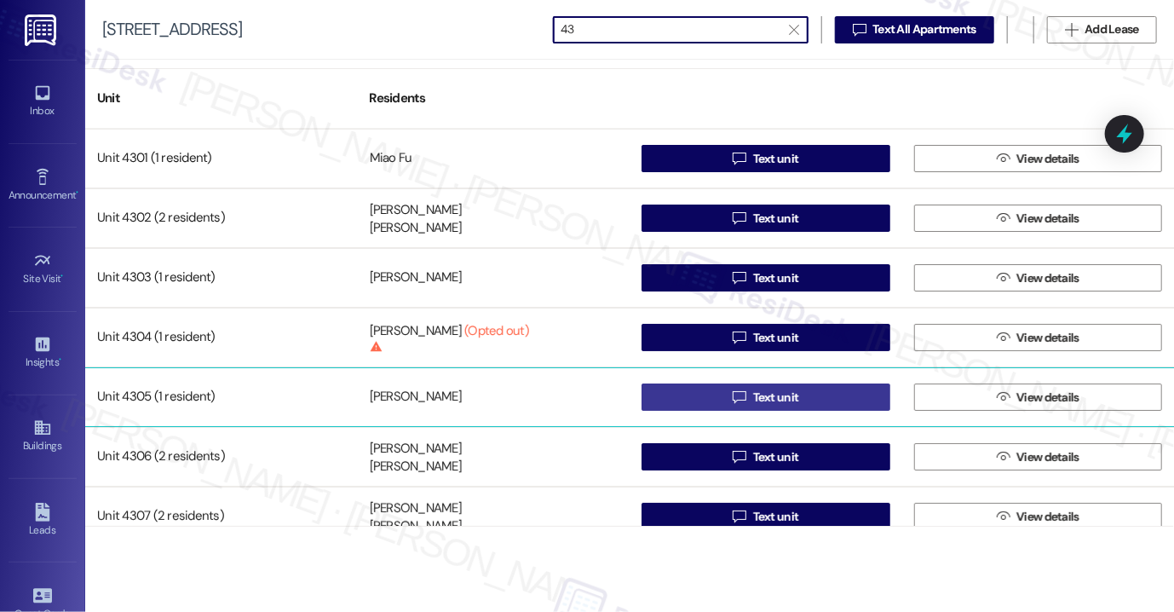
type input "43"
click at [705, 400] on button " Text unit" at bounding box center [766, 396] width 249 height 27
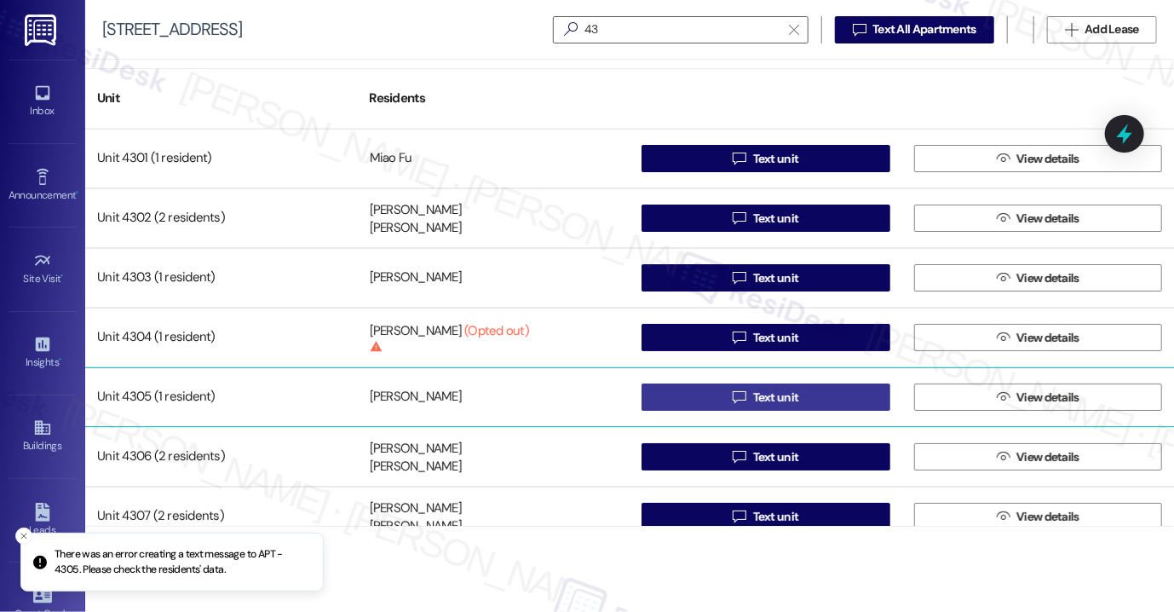
click at [785, 391] on span "Text unit" at bounding box center [776, 397] width 46 height 18
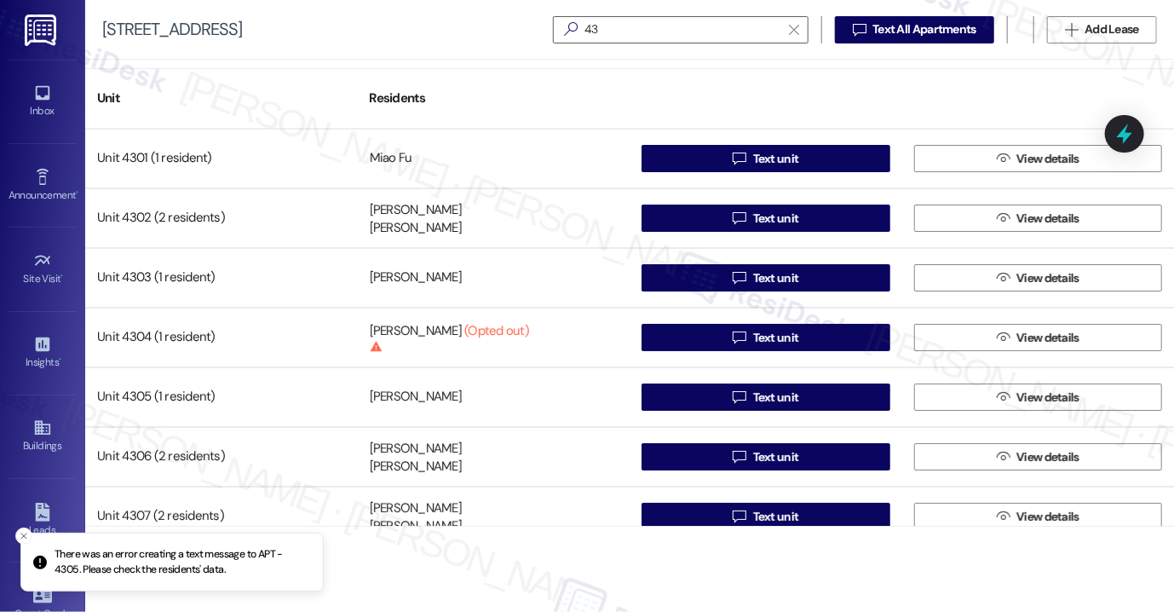
scroll to position [85, 0]
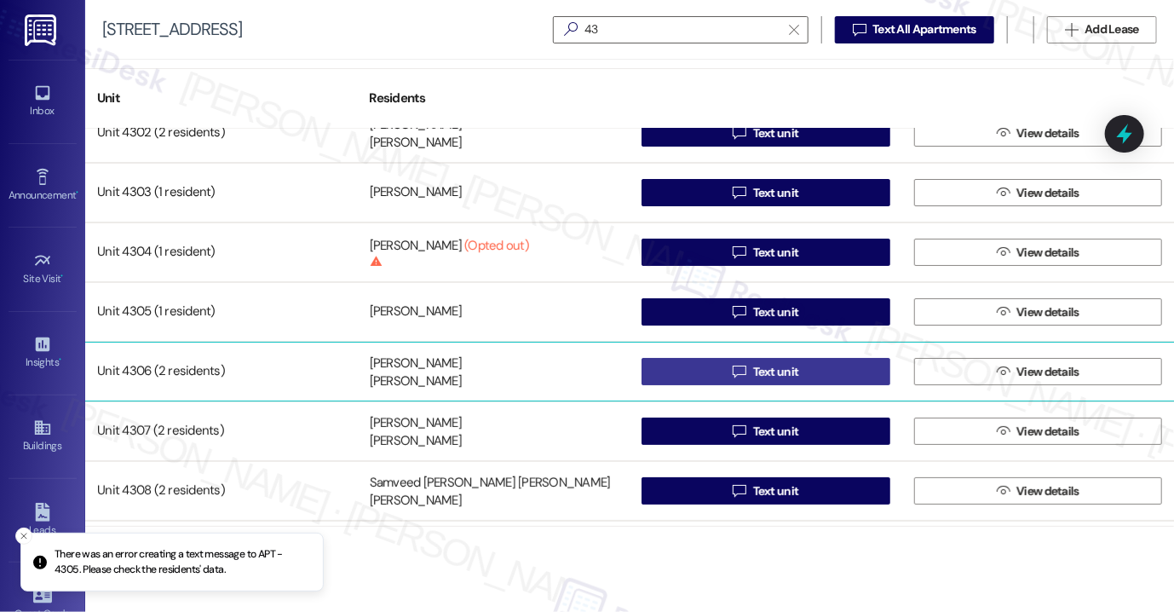
click at [774, 367] on span "Text unit" at bounding box center [776, 372] width 46 height 18
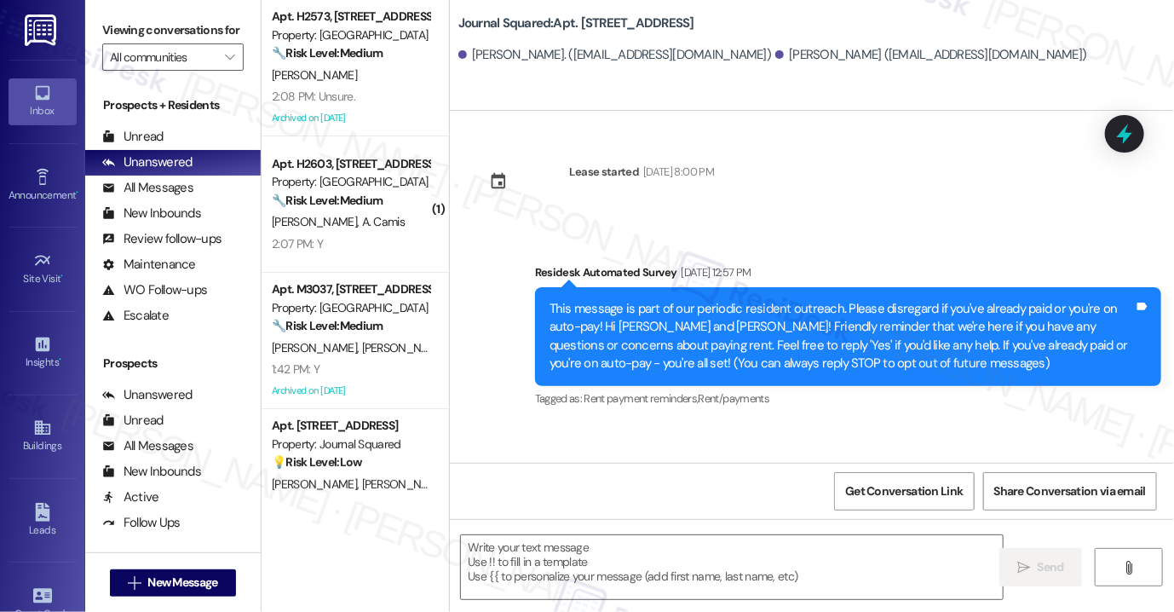
type textarea "Fetching suggested responses. Please feel free to read through the conversation…"
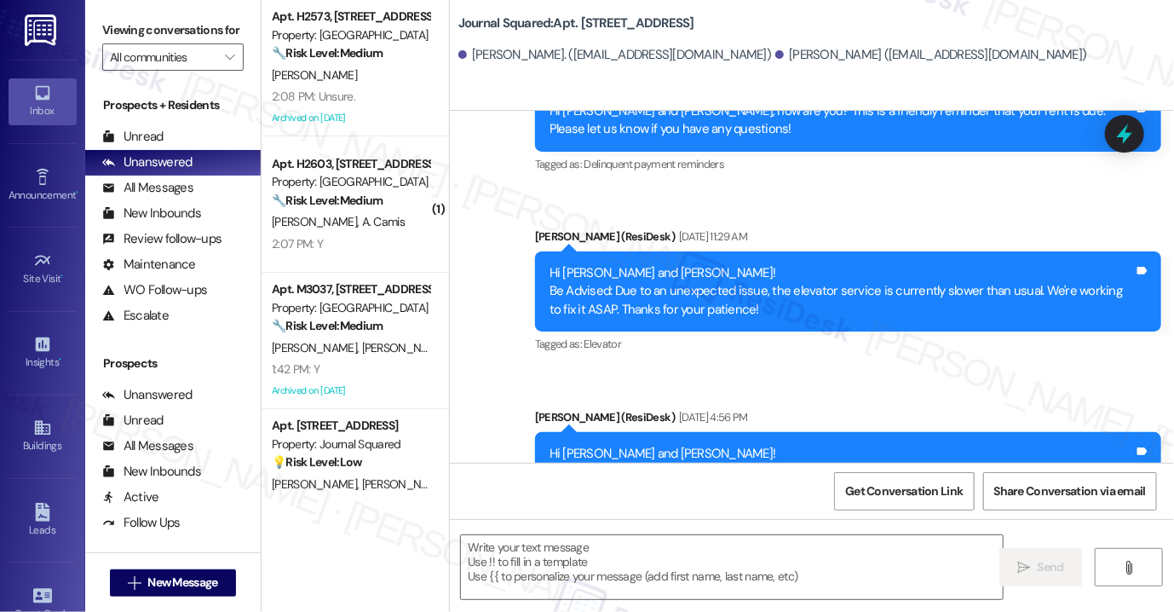
scroll to position [3726, 0]
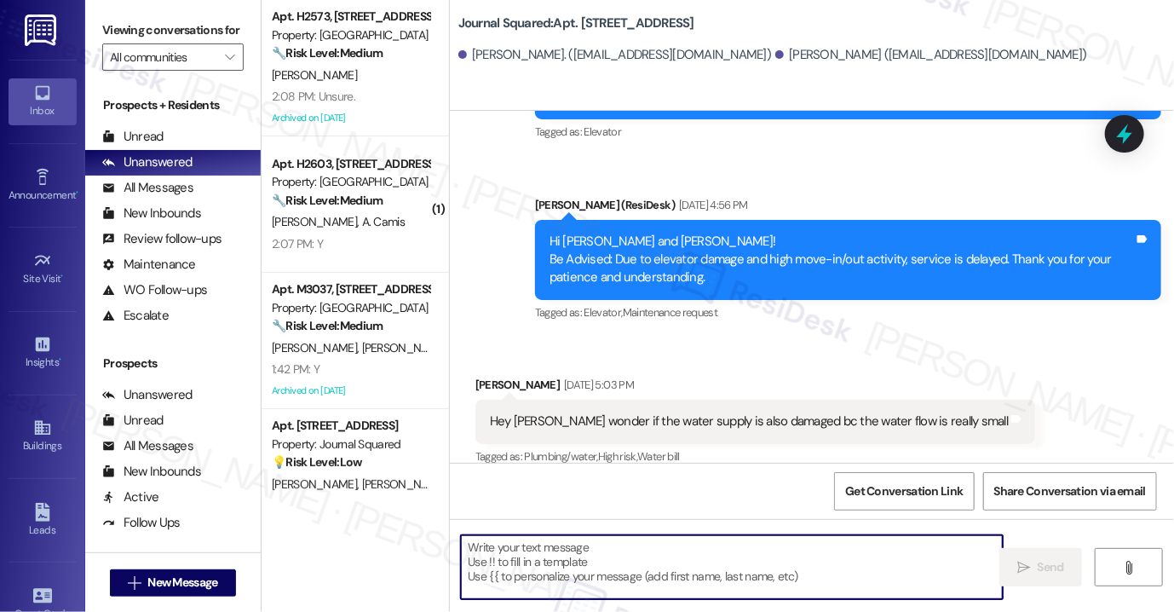
click at [611, 554] on textarea at bounding box center [732, 567] width 542 height 64
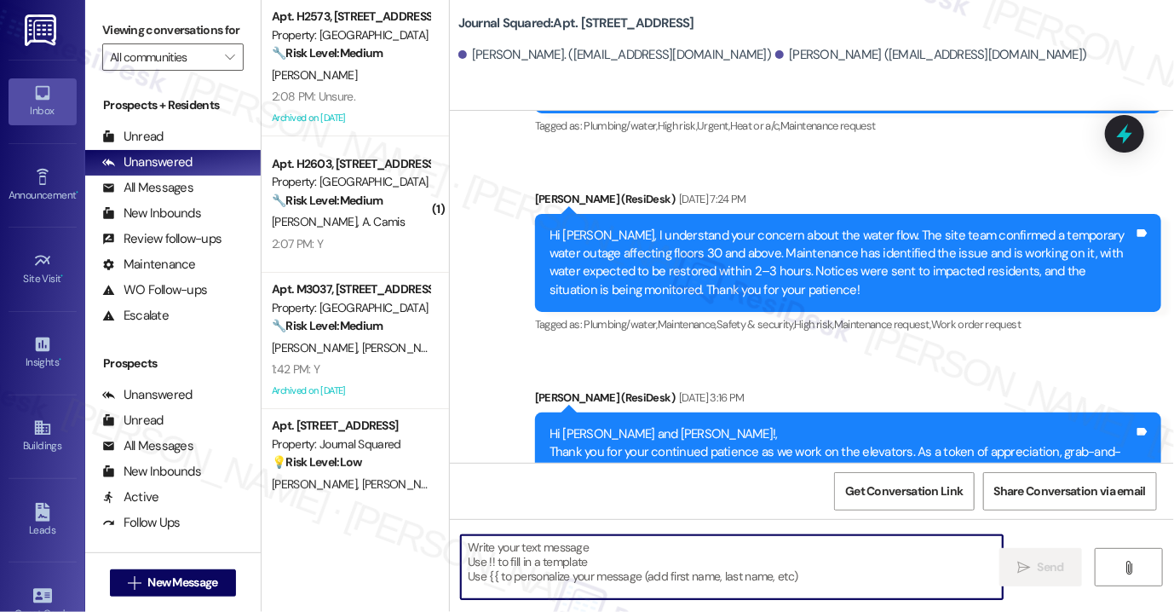
scroll to position [4237, 0]
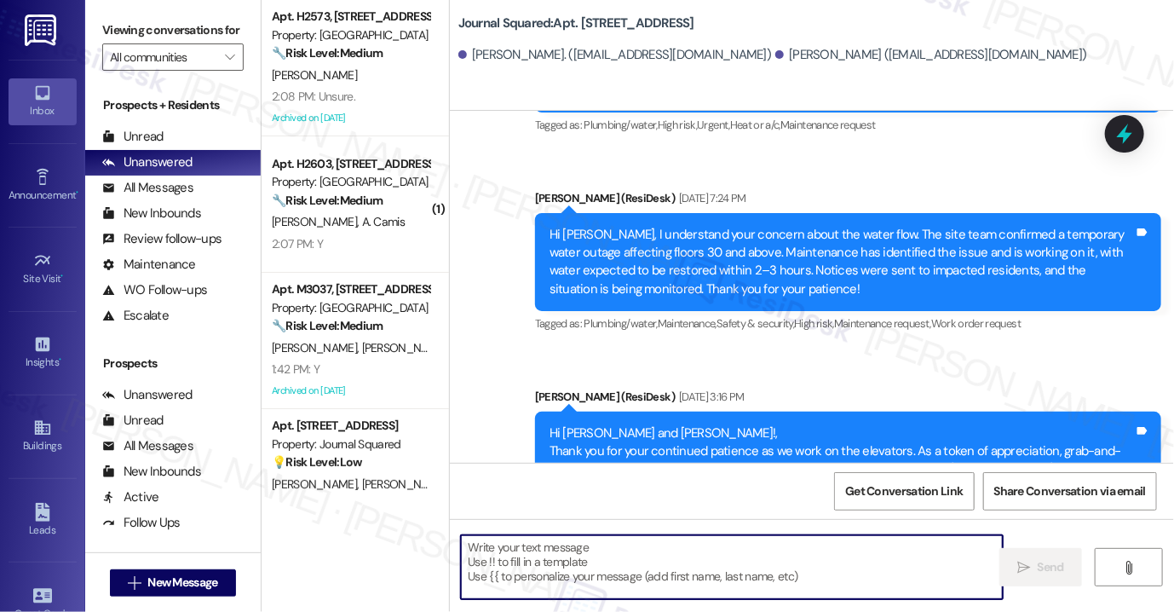
click at [608, 558] on textarea at bounding box center [732, 567] width 542 height 64
paste textarea "Hi {{first_name}}! Reminder: There is no smoking allowed anywhere on the proper…"
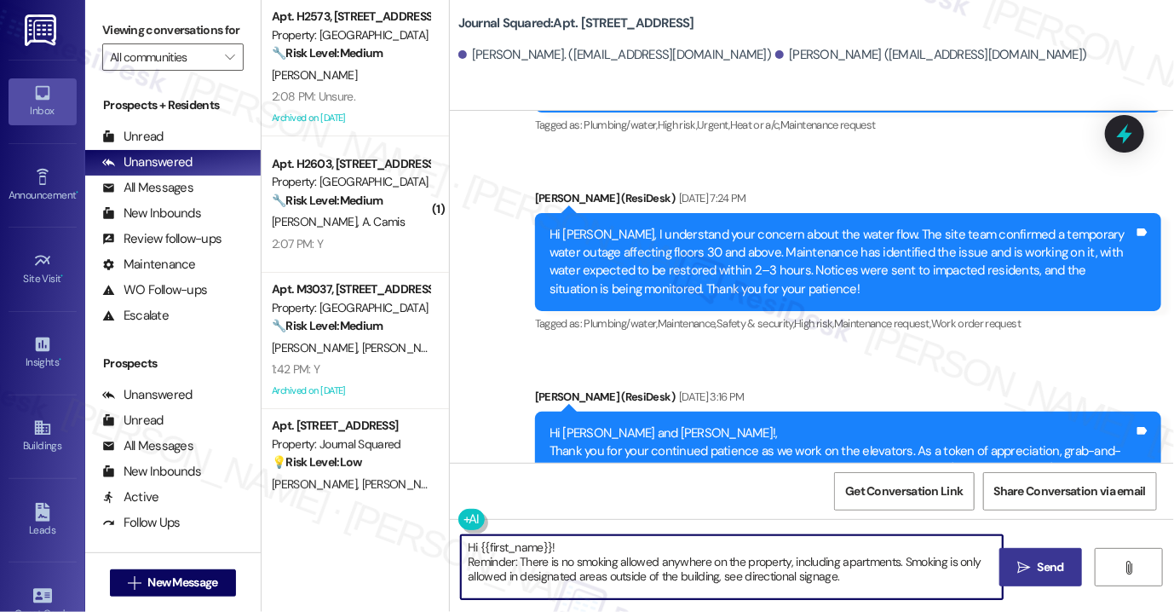
type textarea "Hi {{first_name}}! Reminder: There is no smoking allowed anywhere on the proper…"
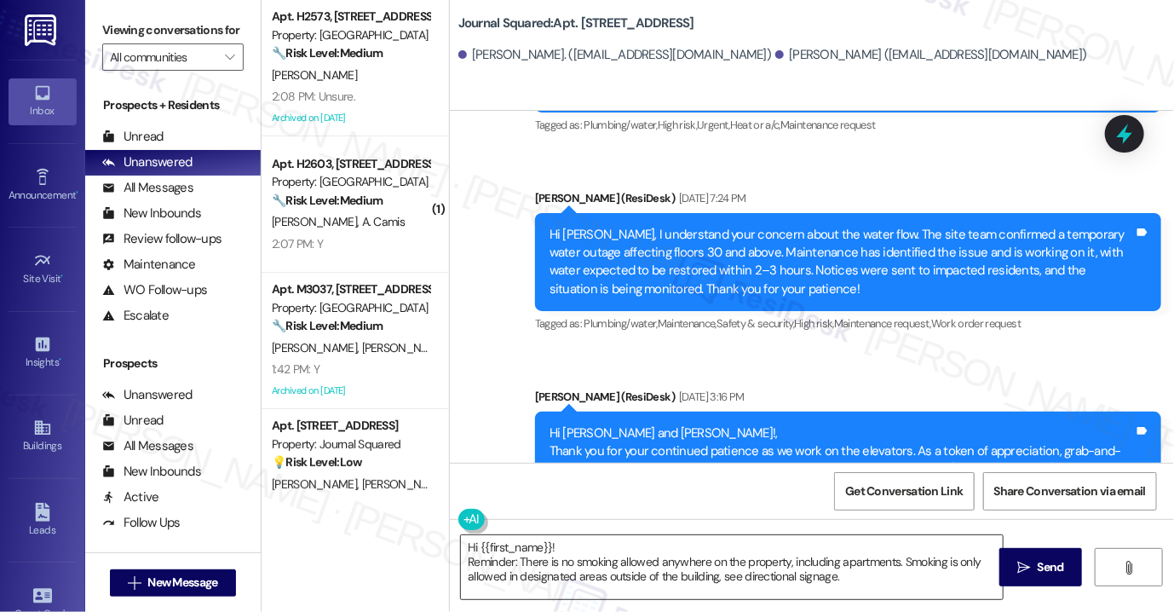
click at [826, 568] on textarea "Hi {{first_name}}! Reminder: There is no smoking allowed anywhere on the proper…" at bounding box center [732, 567] width 542 height 64
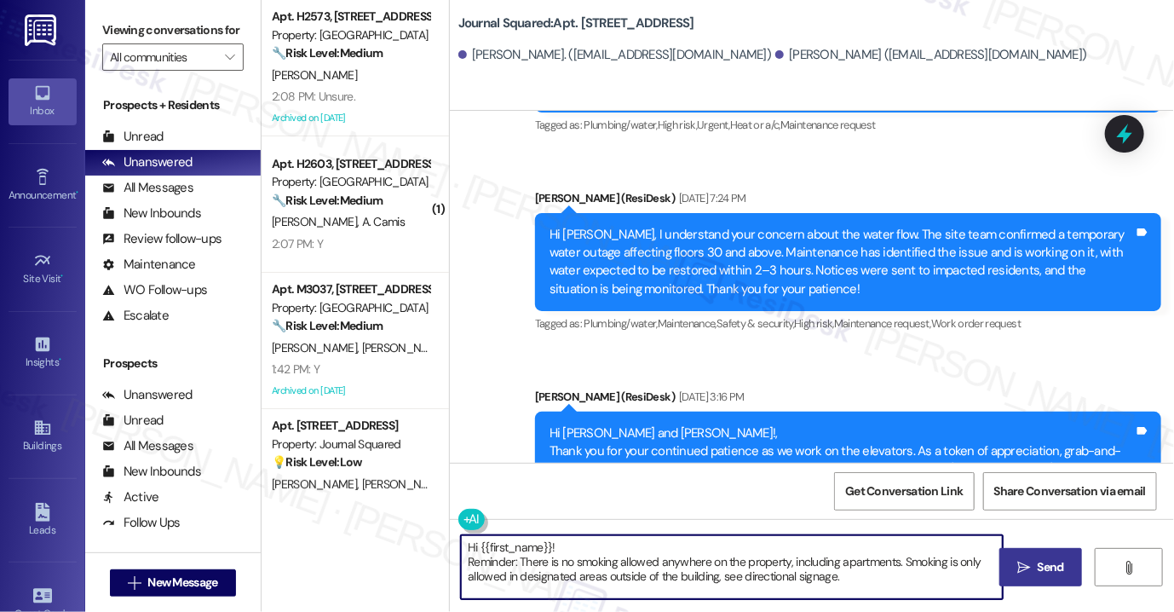
click at [1016, 558] on span " Send" at bounding box center [1041, 567] width 54 height 18
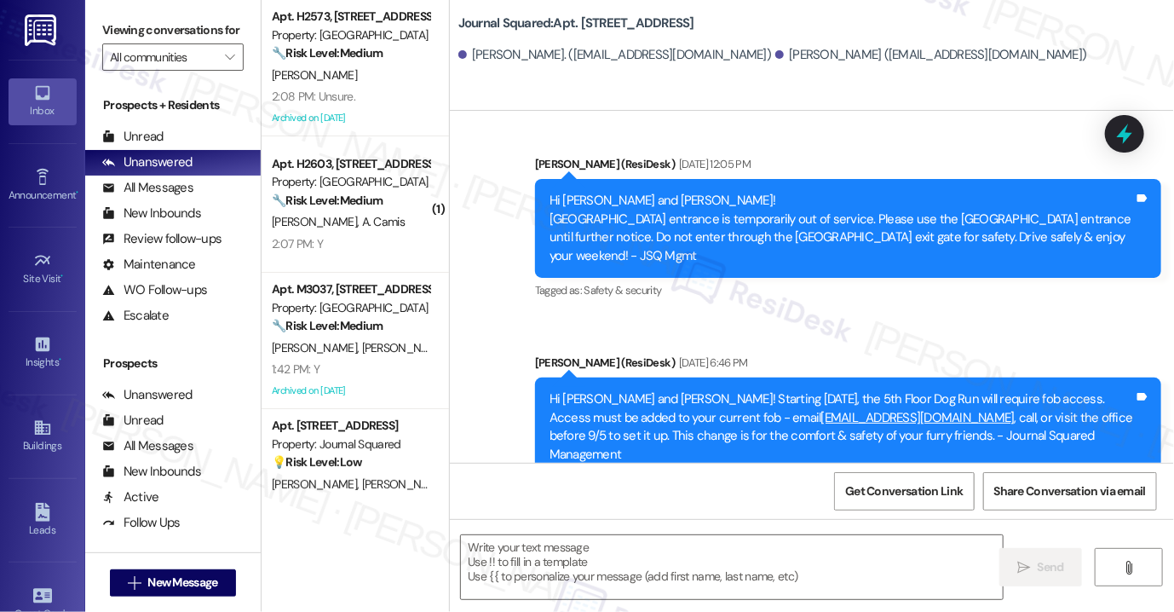
scroll to position [6745, 0]
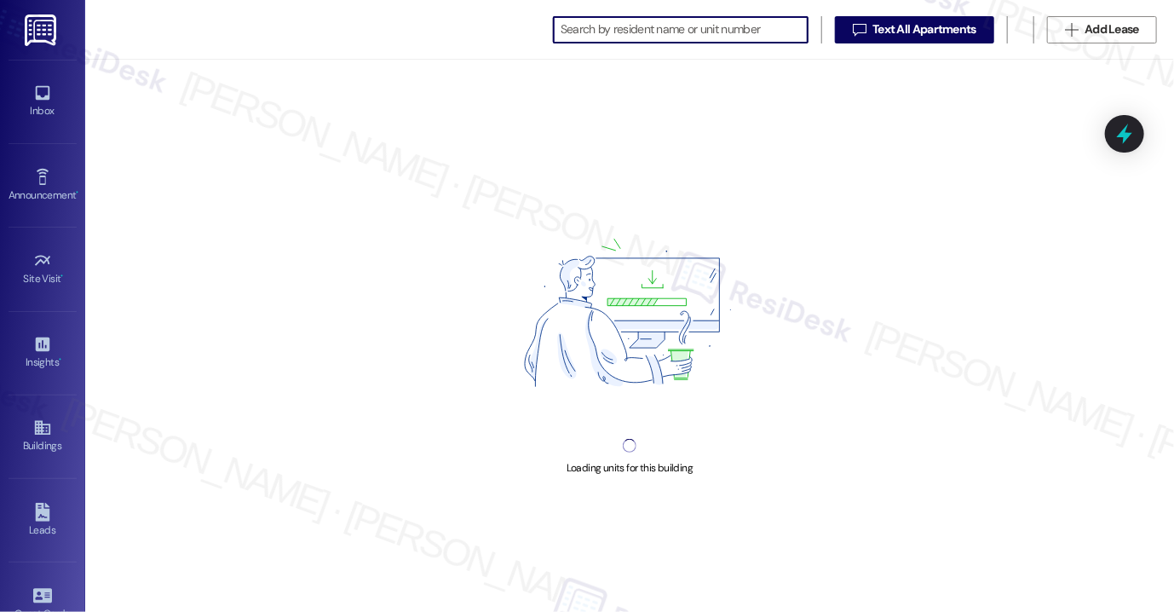
click at [612, 26] on input at bounding box center [684, 30] width 247 height 24
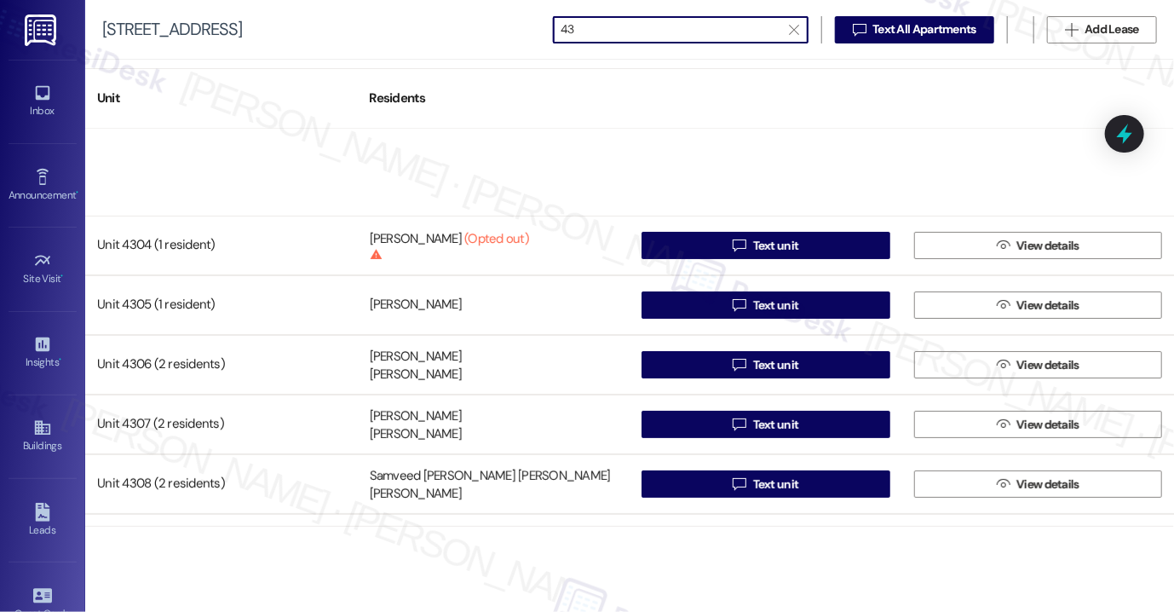
scroll to position [256, 0]
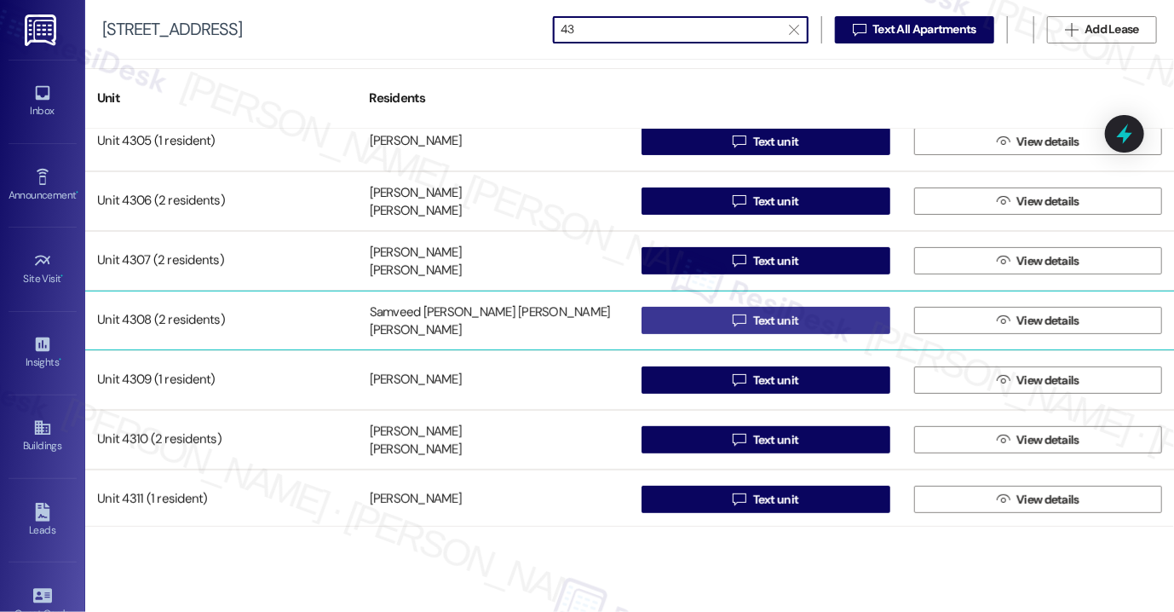
type input "43"
click at [733, 317] on icon "" at bounding box center [739, 321] width 13 height 14
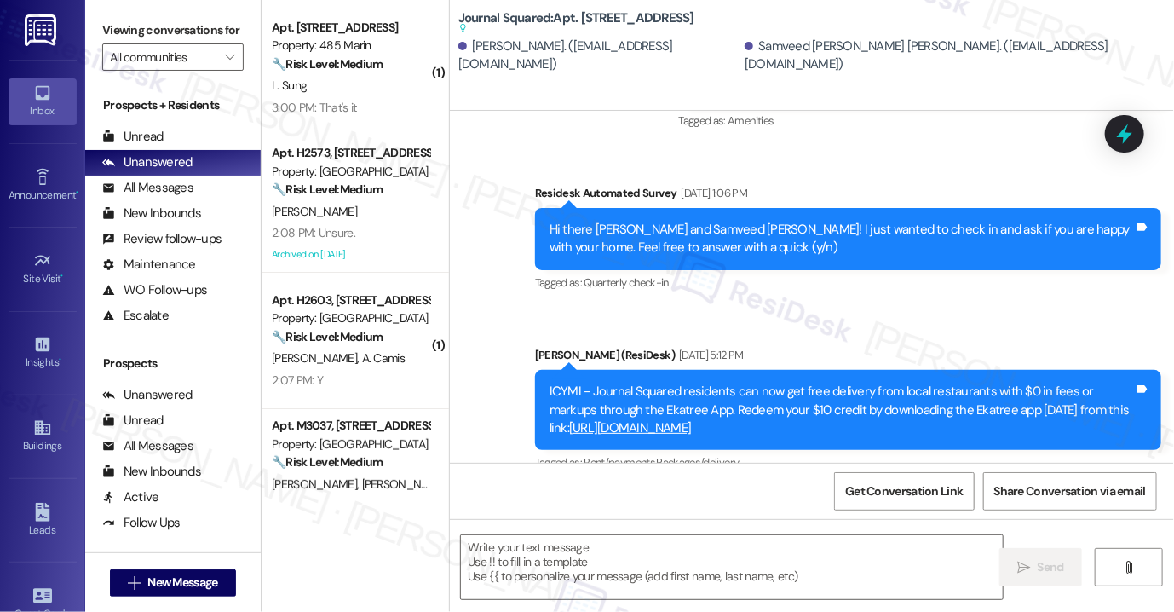
type textarea "Fetching suggested responses. Please feel free to read through the conversation…"
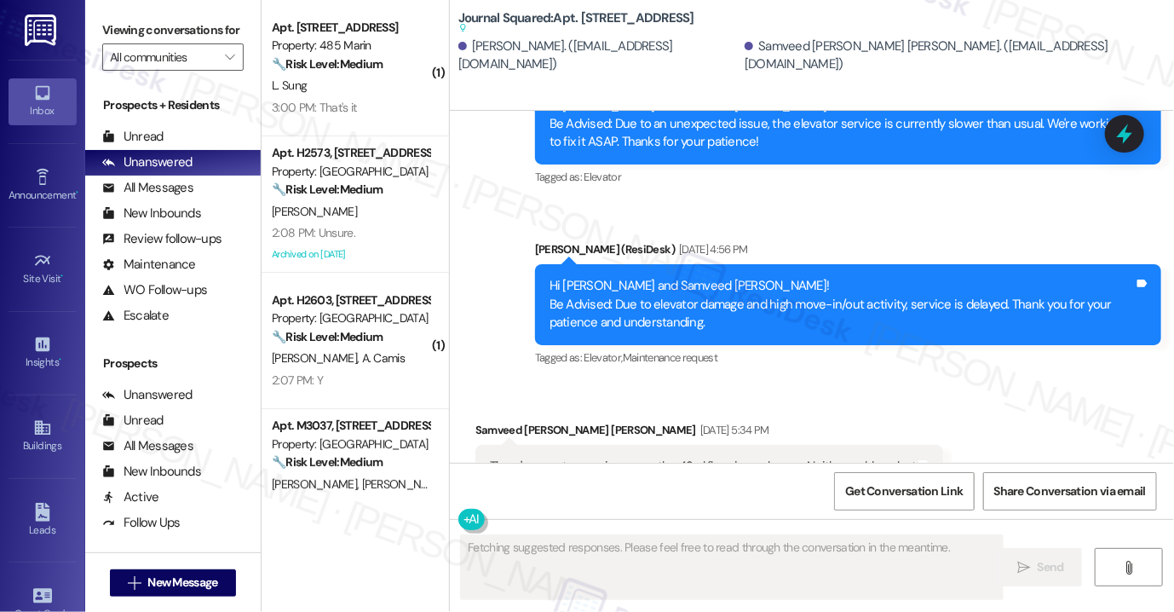
click at [644, 599] on div "Fetching suggested responses. Please feel free to read through the conversation…" at bounding box center [812, 583] width 724 height 128
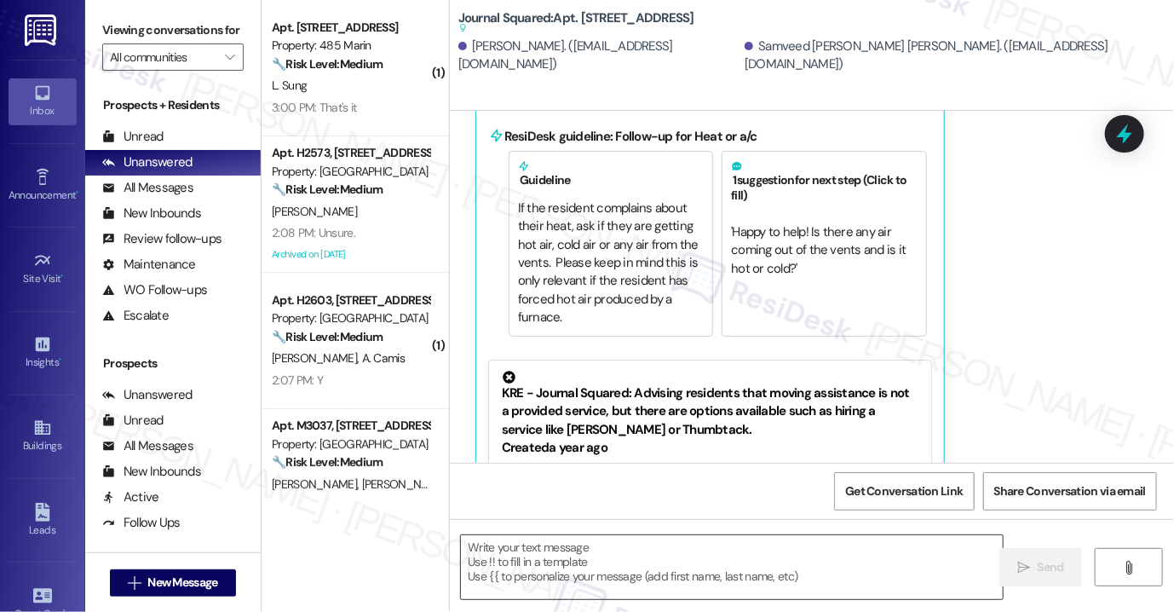
scroll to position [7909, 0]
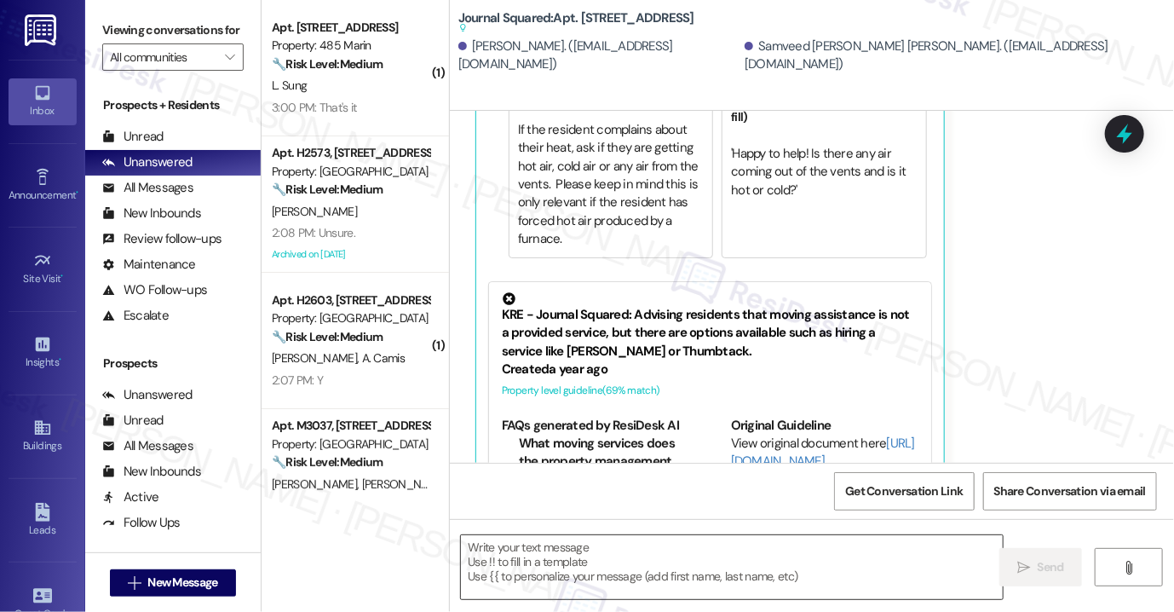
click at [630, 565] on textarea at bounding box center [732, 567] width 542 height 64
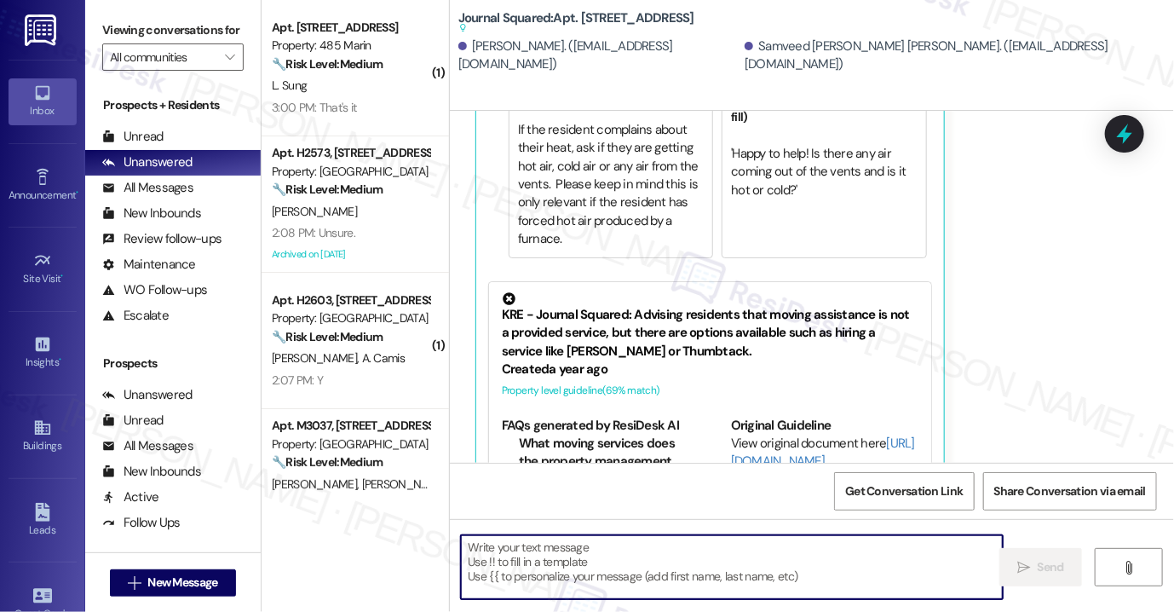
paste textarea "Hi {{first_name}}! Reminder: There is no smoking allowed anywhere on the proper…"
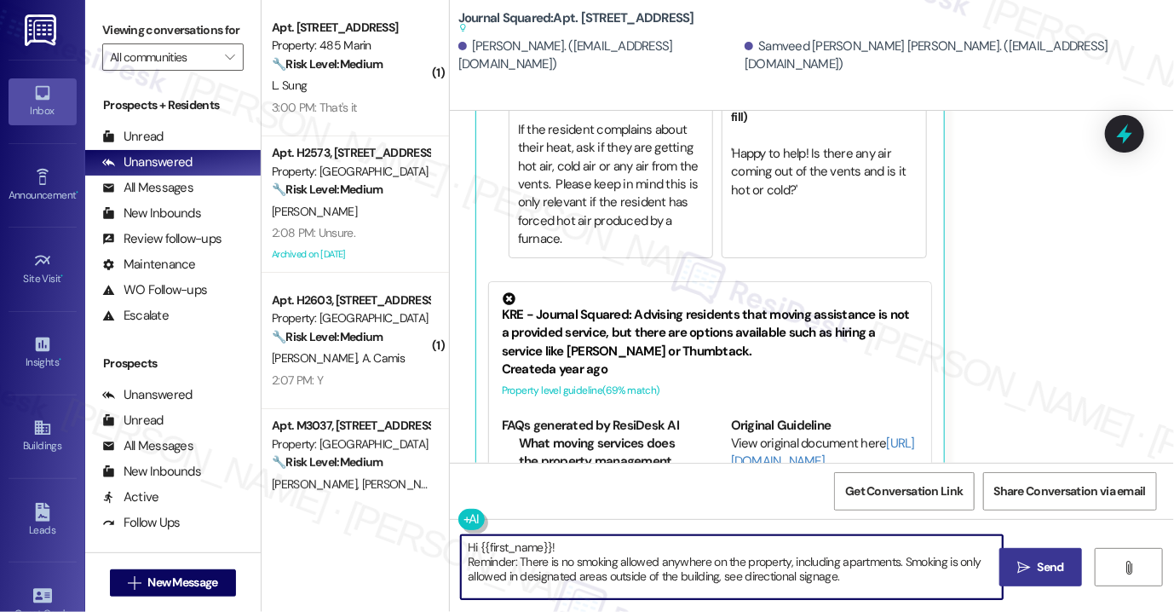
type textarea "Hi {{first_name}}! Reminder: There is no smoking allowed anywhere on the proper…"
click at [1006, 563] on button " Send" at bounding box center [1040, 567] width 83 height 38
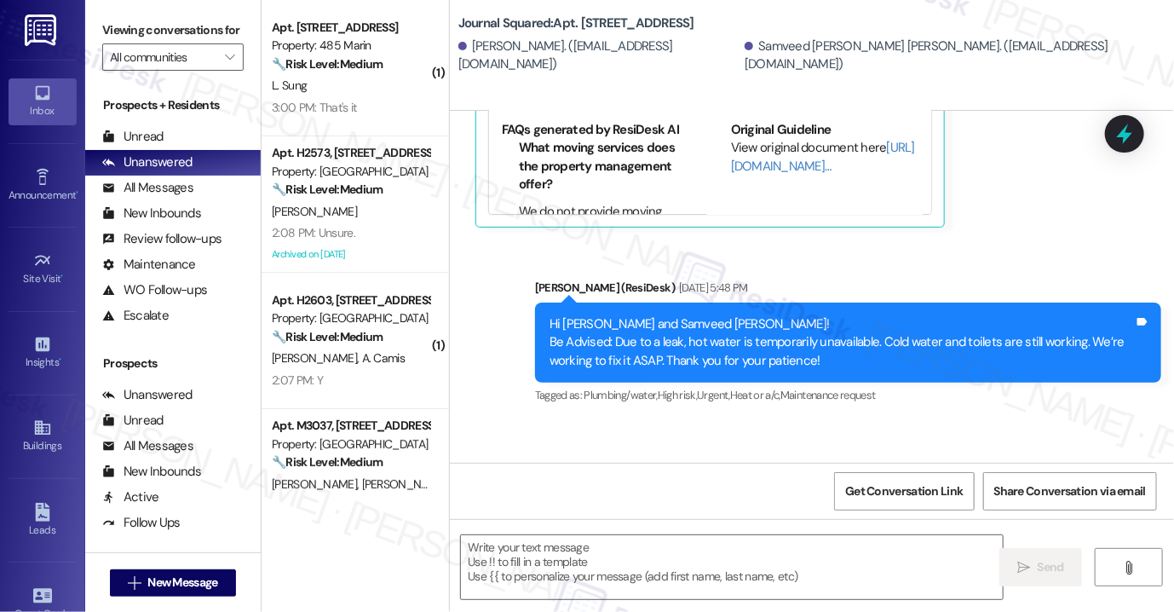
scroll to position [7613, 0]
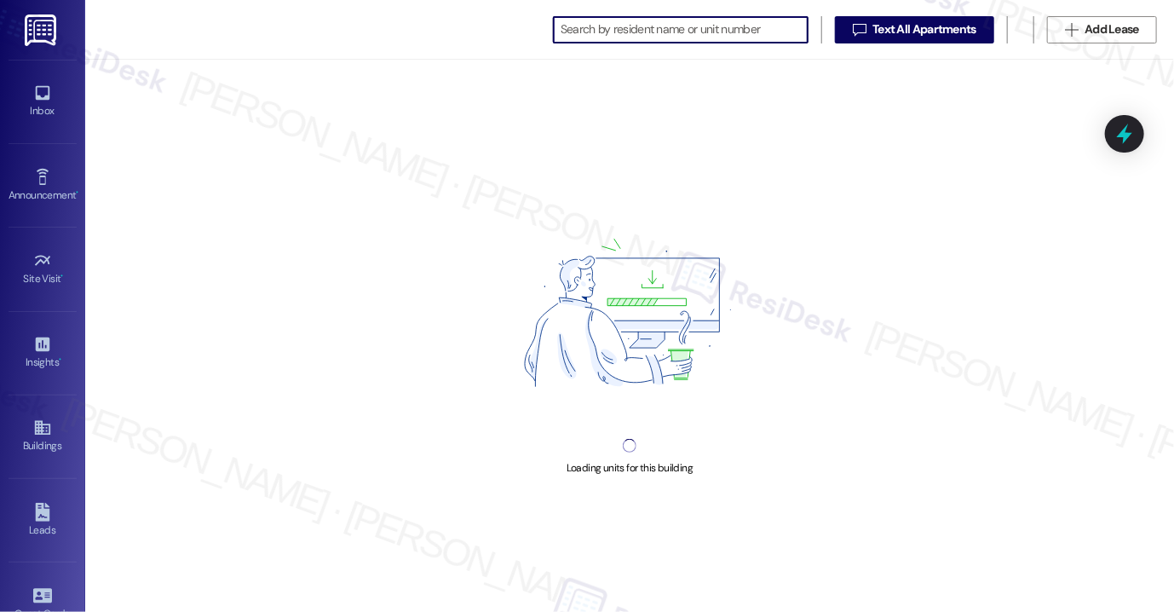
click at [583, 26] on input at bounding box center [684, 30] width 247 height 24
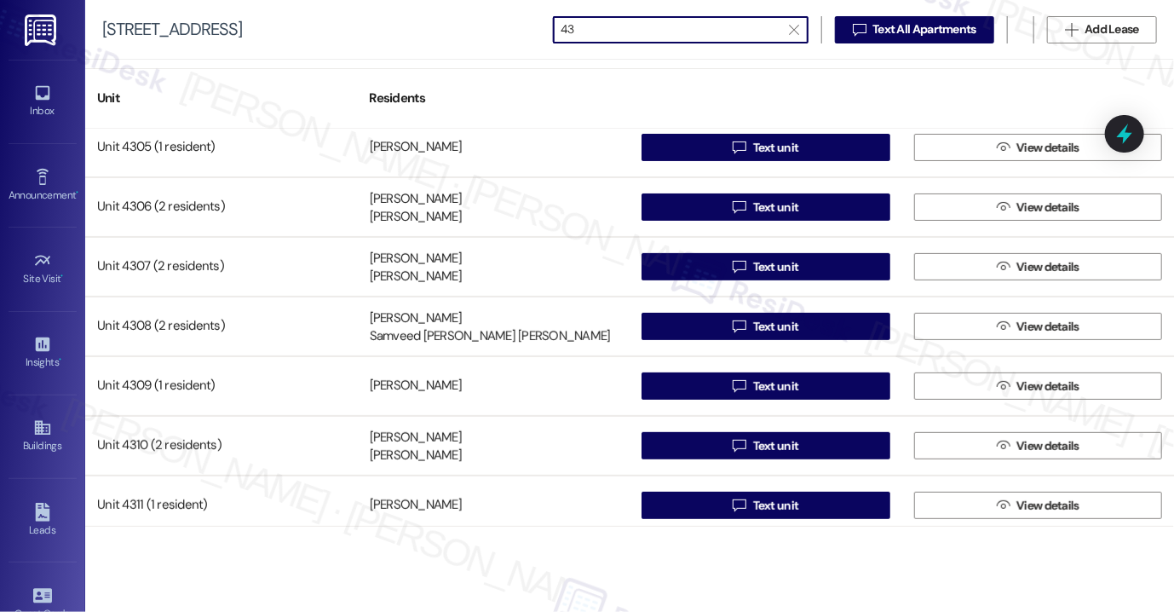
scroll to position [259, 0]
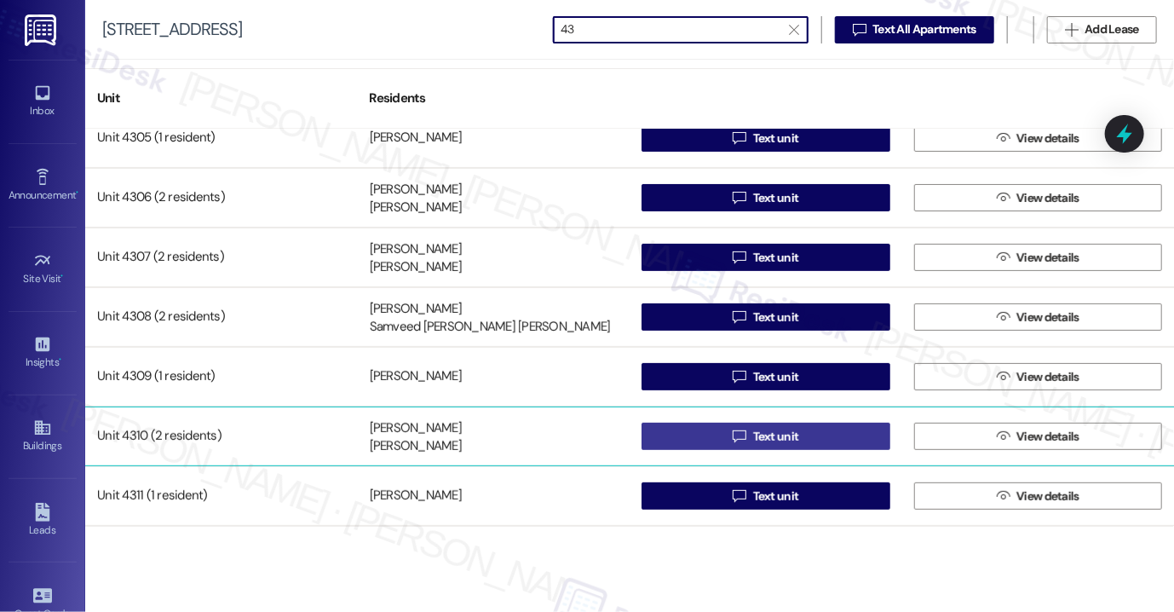
type input "43"
click at [721, 440] on button " Text unit" at bounding box center [766, 436] width 249 height 27
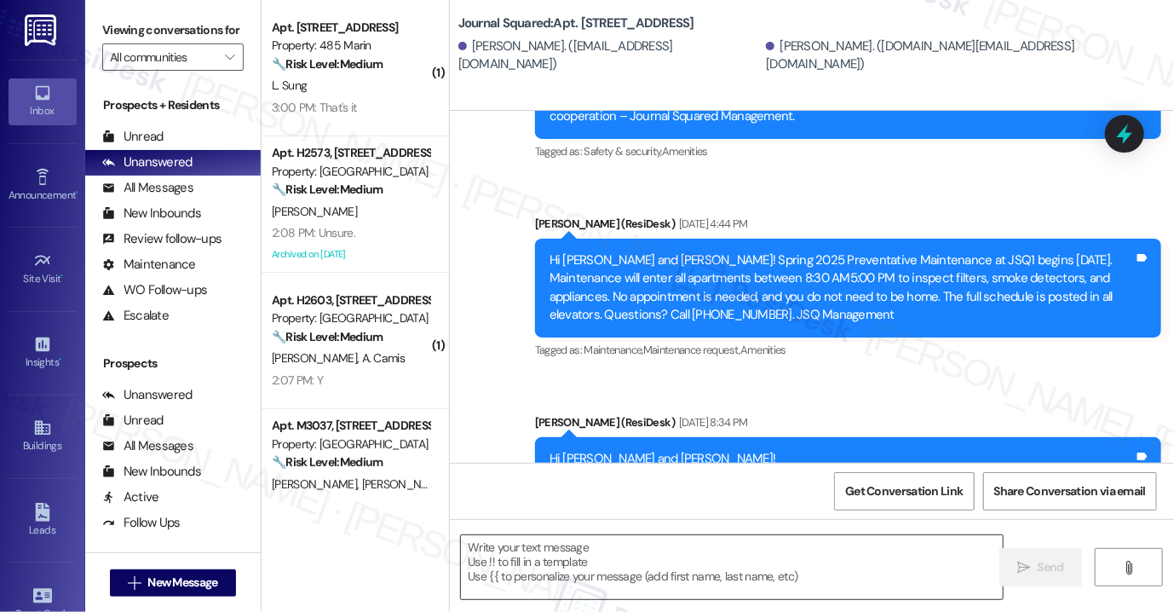
type textarea "Fetching suggested responses. Please feel free to read through the conversation…"
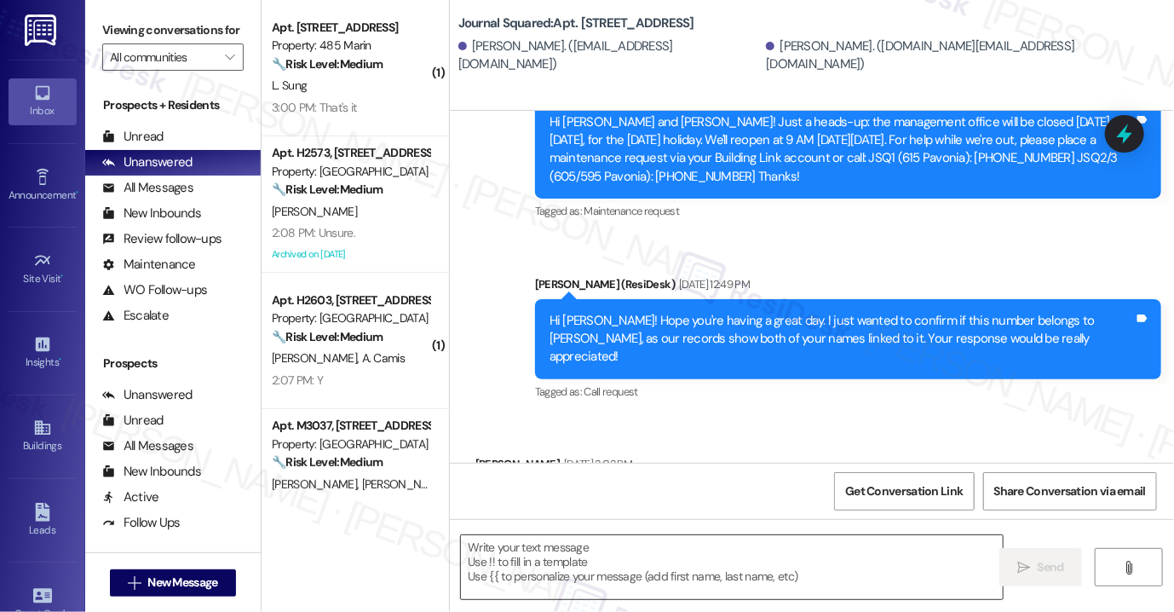
scroll to position [4080, 0]
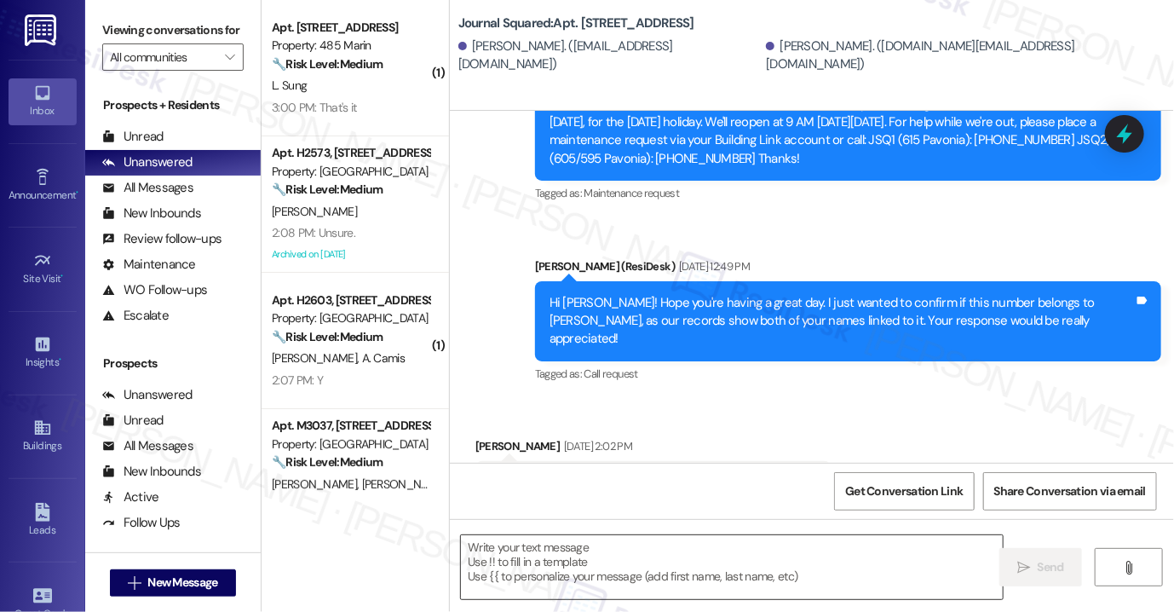
click at [653, 565] on textarea at bounding box center [732, 567] width 542 height 64
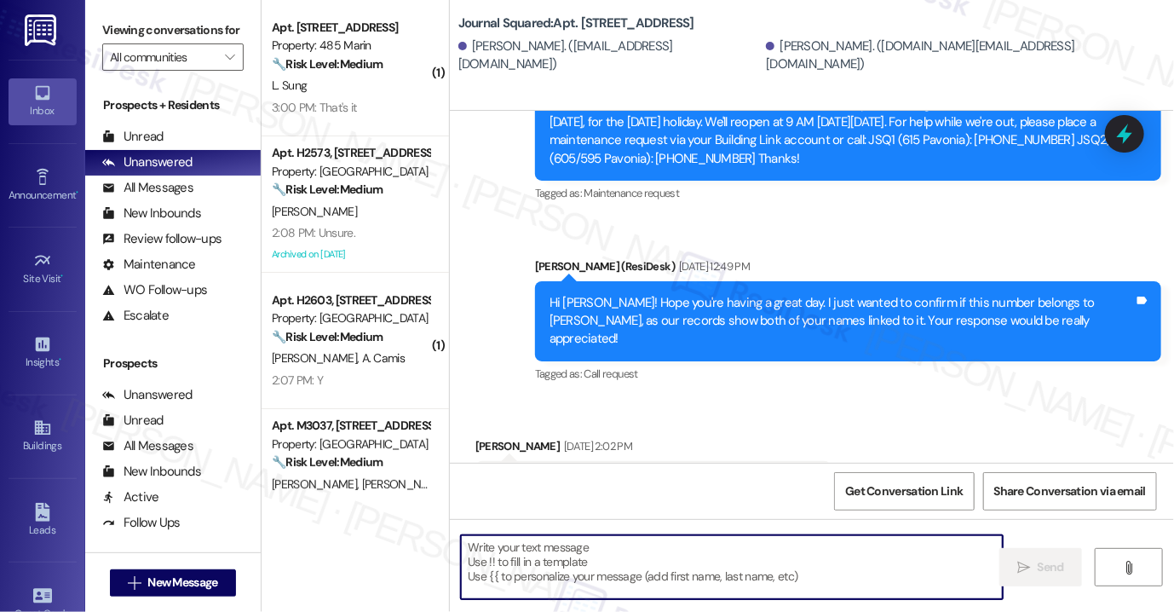
paste textarea "Hi {{first_name}}! Reminder: There is no smoking allowed anywhere on the proper…"
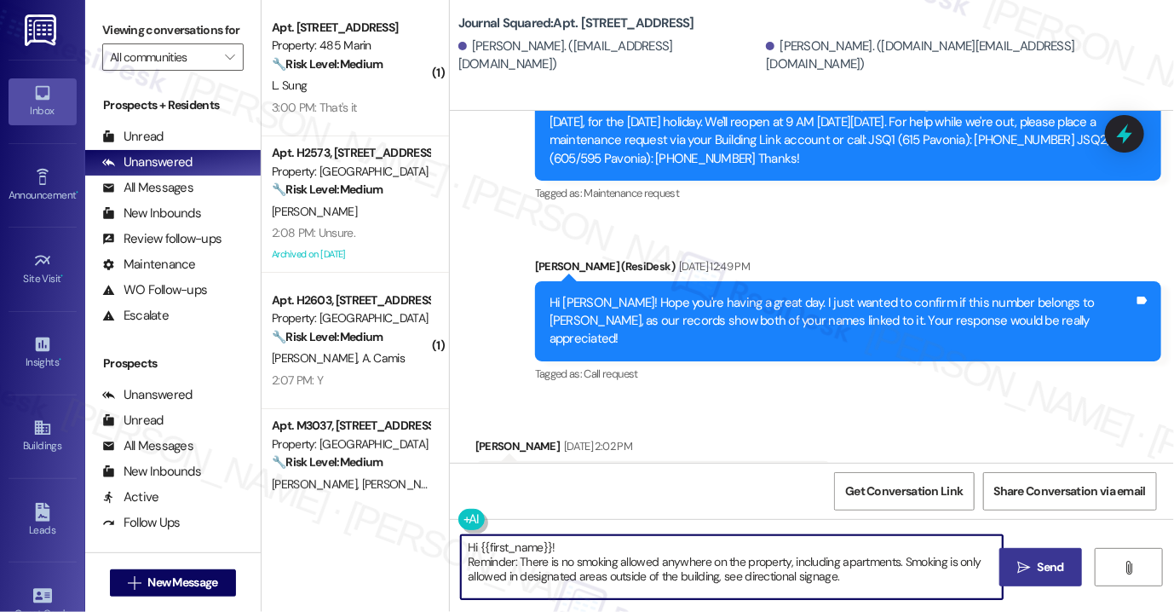
type textarea "Hi {{first_name}}! Reminder: There is no smoking allowed anywhere on the proper…"
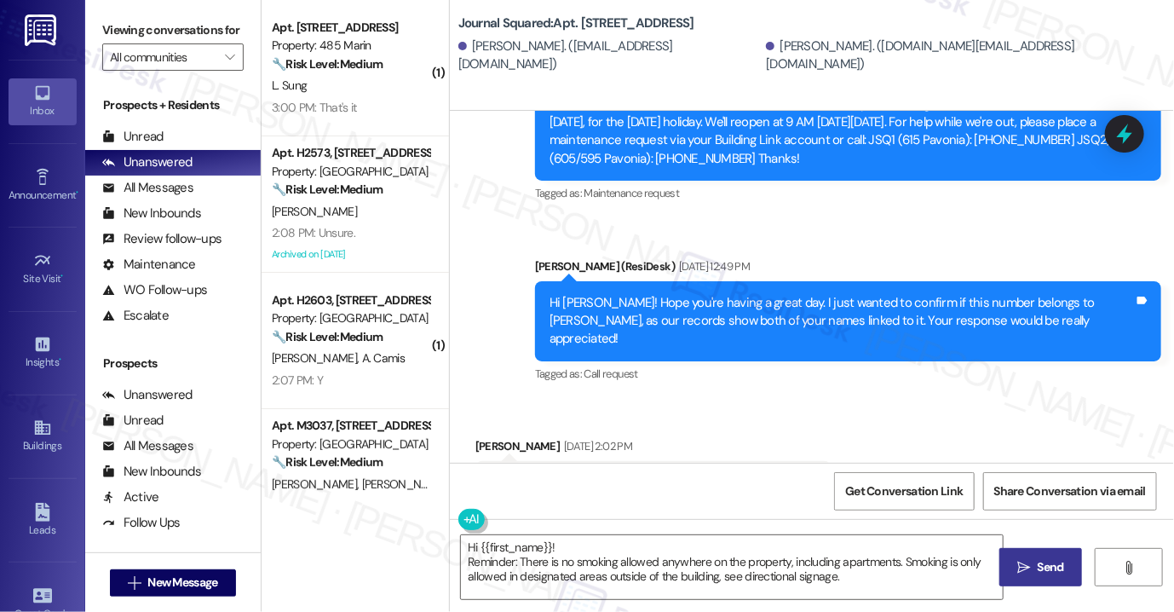
click at [1053, 572] on span "Send" at bounding box center [1051, 567] width 26 height 18
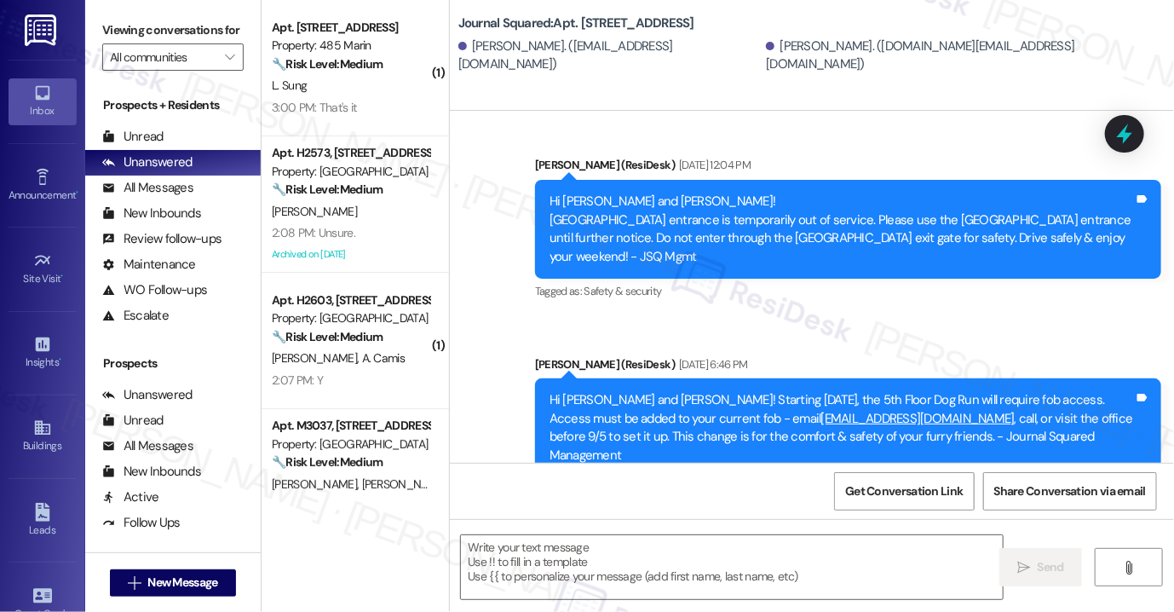
scroll to position [6195, 0]
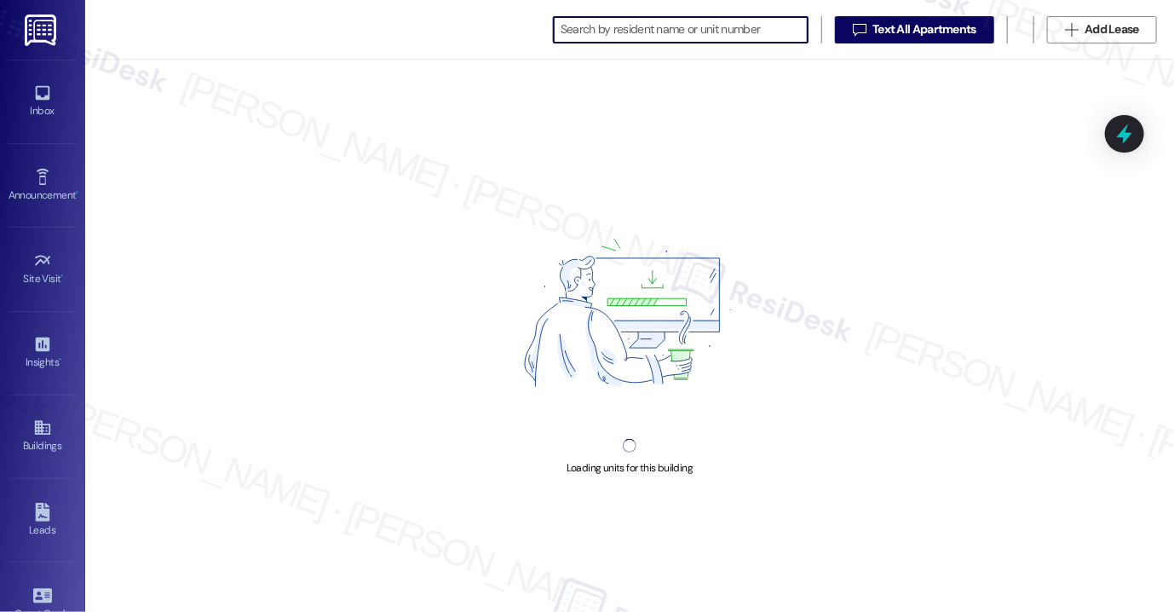
click at [669, 26] on input at bounding box center [684, 30] width 247 height 24
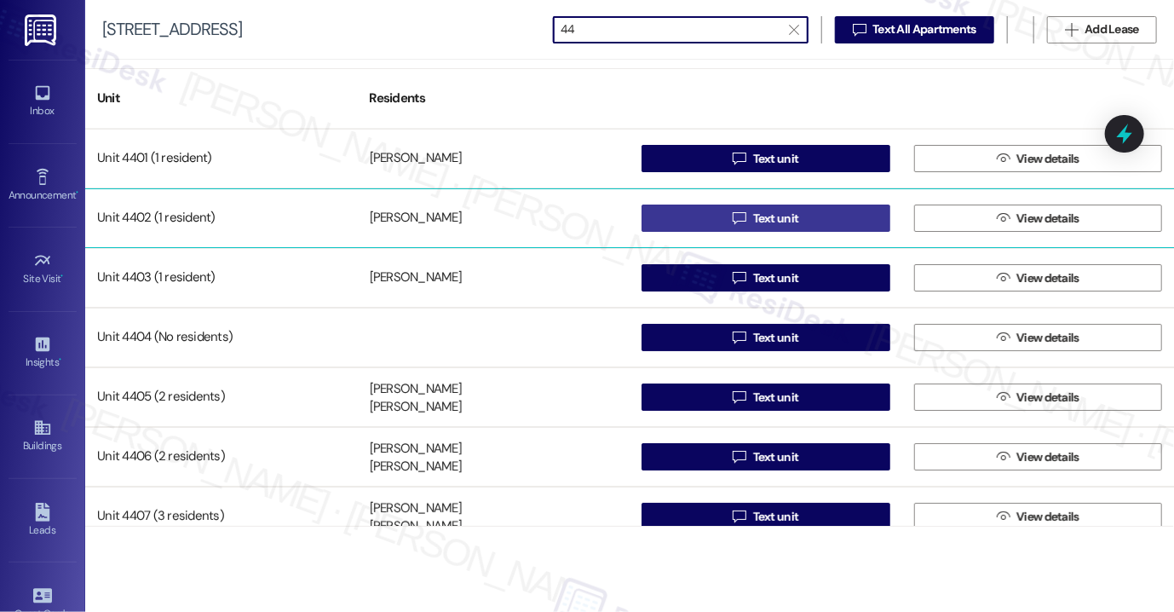
type input "44"
click at [709, 221] on button " Text unit" at bounding box center [766, 217] width 249 height 27
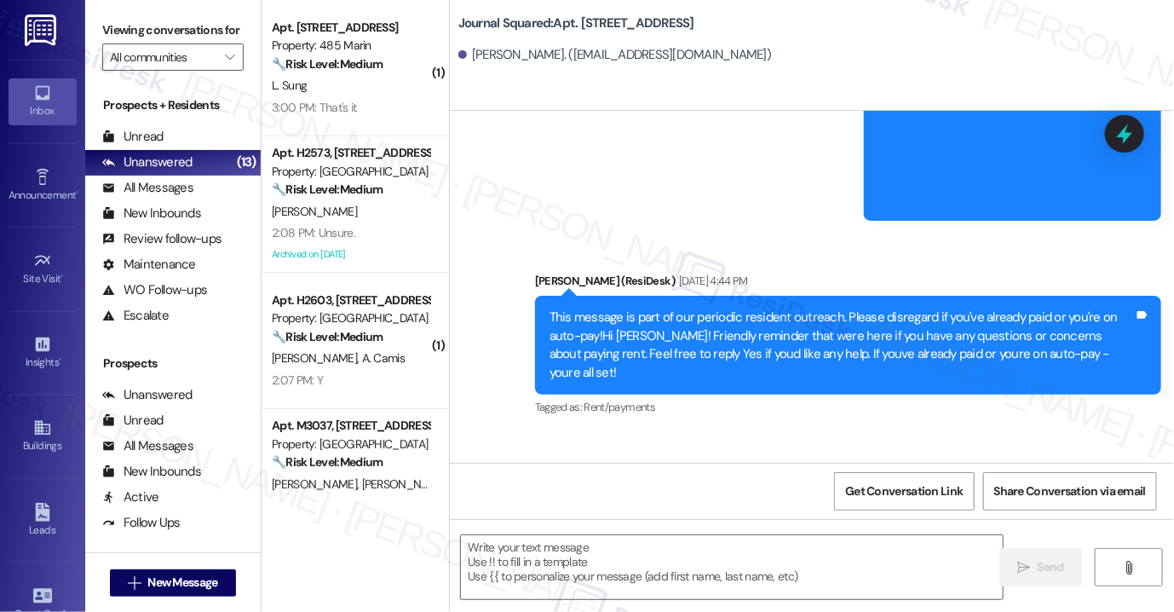
type textarea "Fetching suggested responses. Please feel free to read through the conversation…"
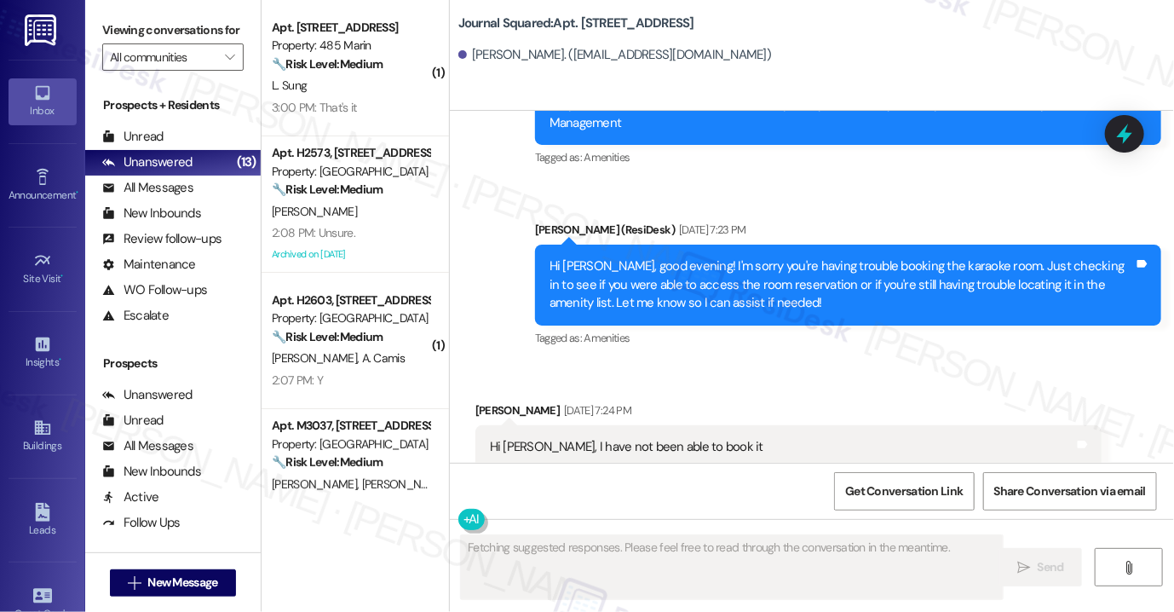
scroll to position [10930, 0]
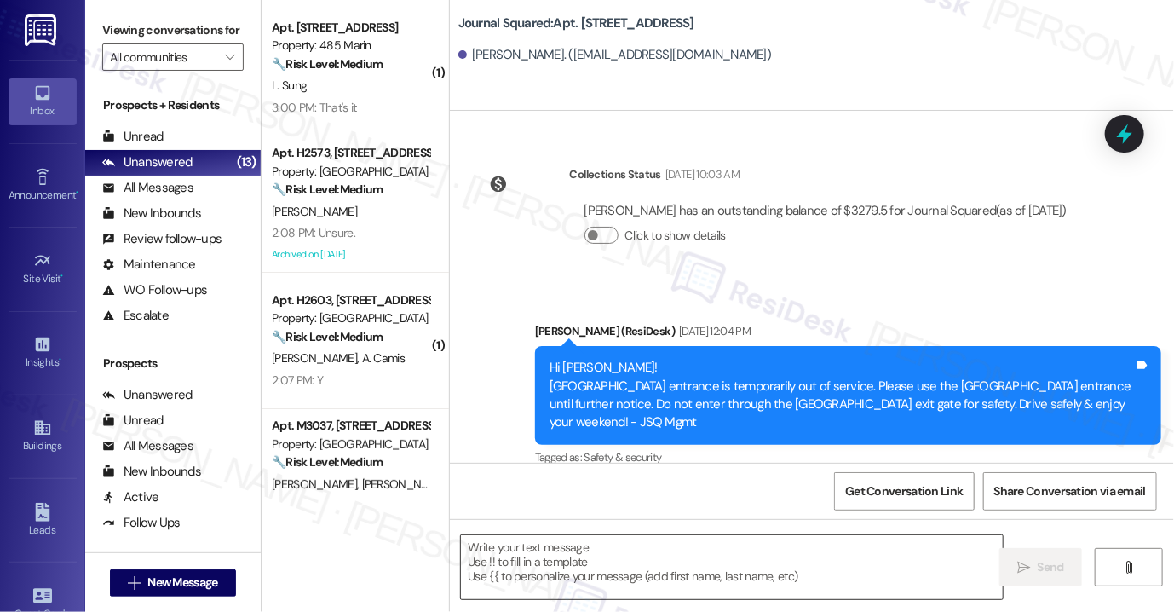
click at [627, 578] on textarea at bounding box center [732, 567] width 542 height 64
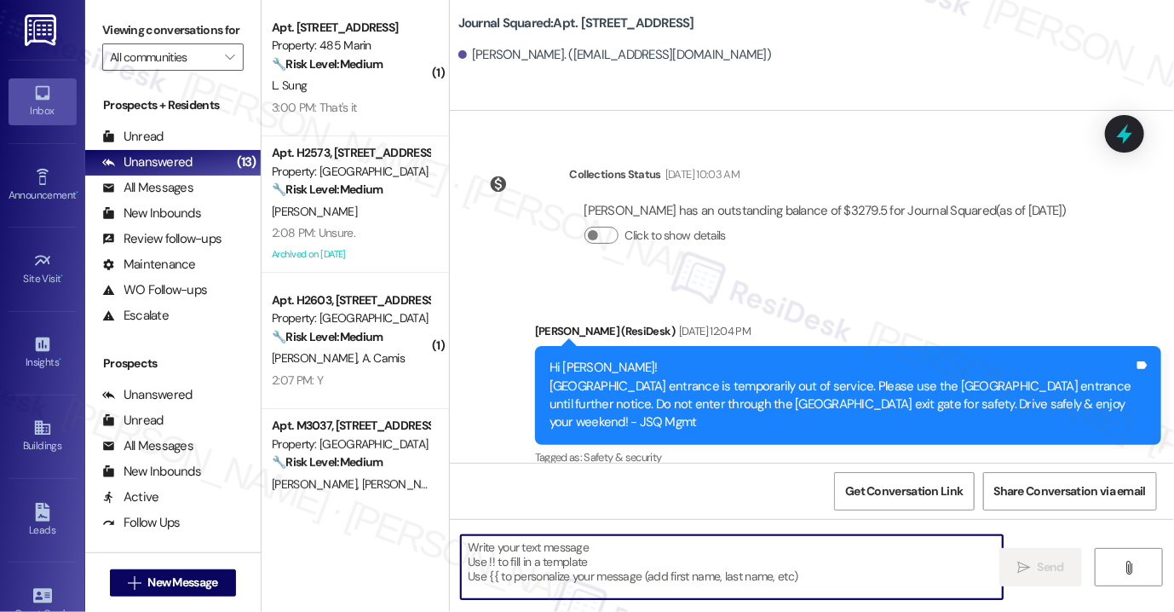
paste textarea "Hi {{first_name}}! Reminder: There is no smoking allowed anywhere on the proper…"
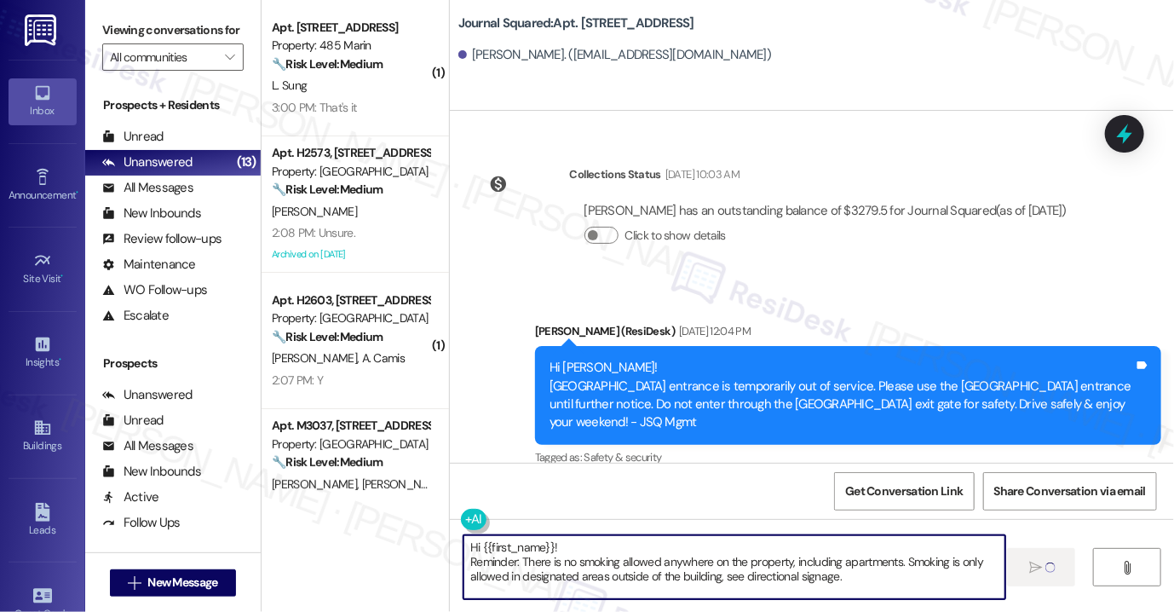
type textarea "Hi {{first_name}}! Reminder: There is no smoking allowed anywhere on the proper…"
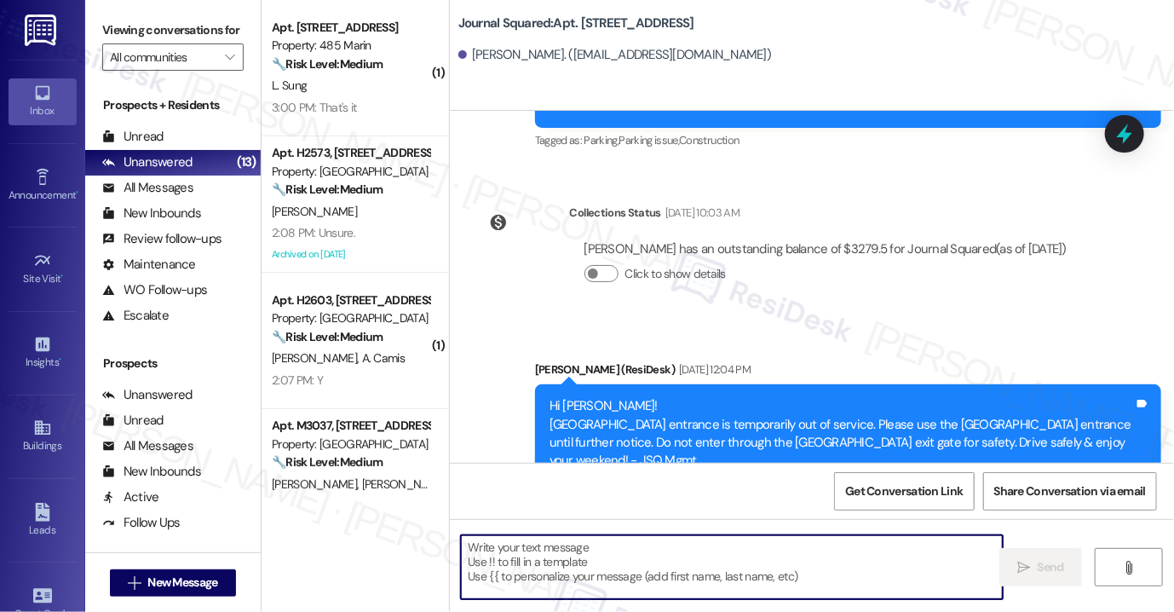
scroll to position [11085, 0]
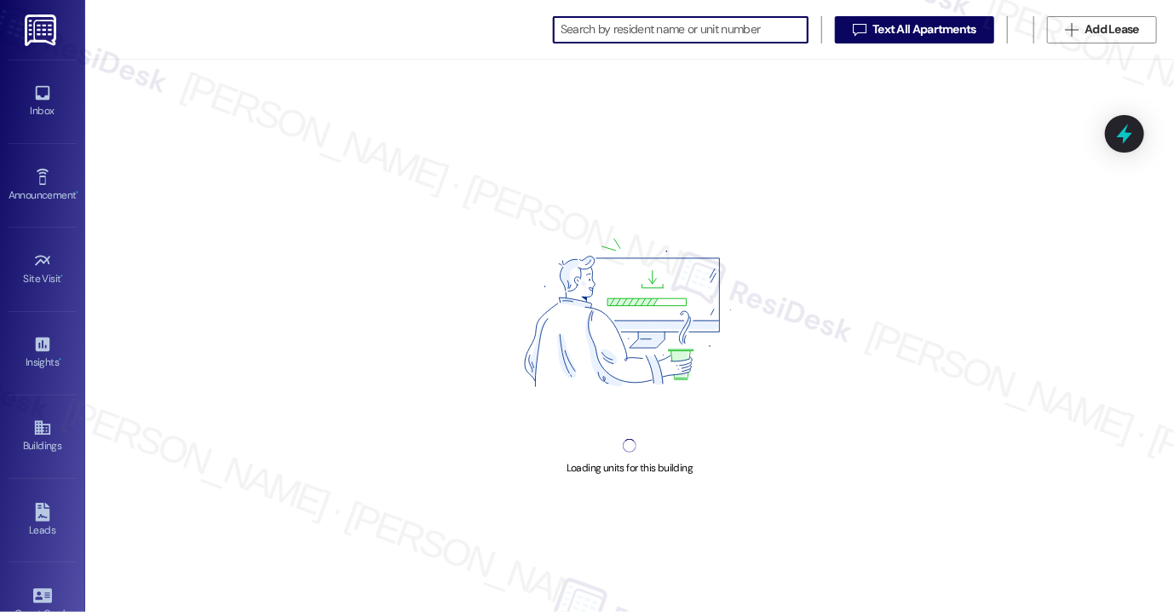
click at [668, 33] on input at bounding box center [684, 30] width 247 height 24
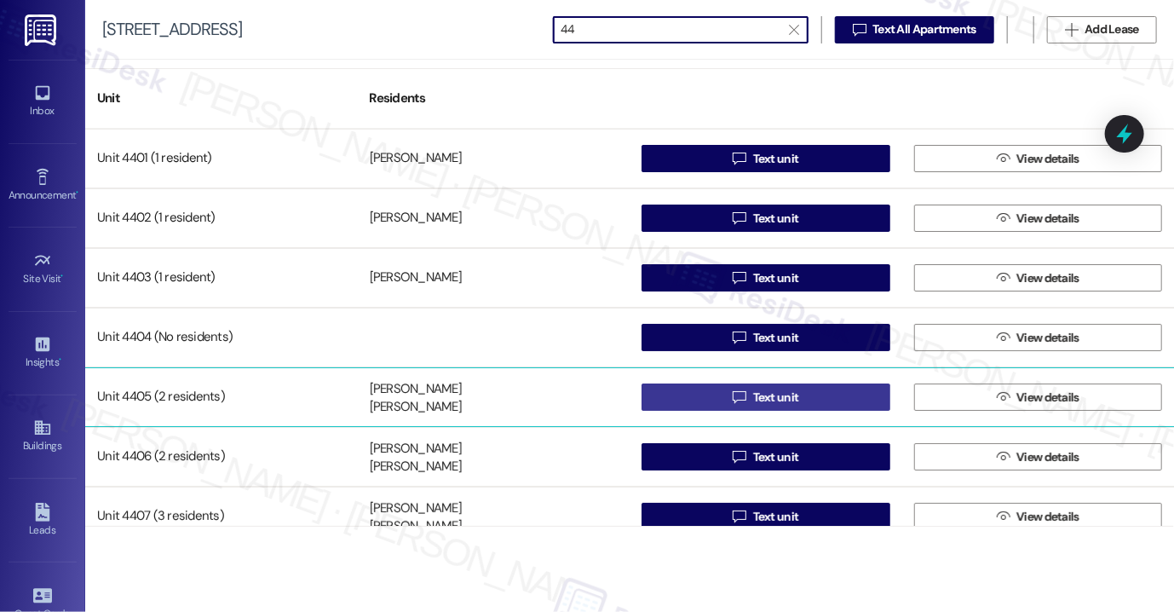
type input "44"
click at [719, 401] on button " Text unit" at bounding box center [766, 396] width 249 height 27
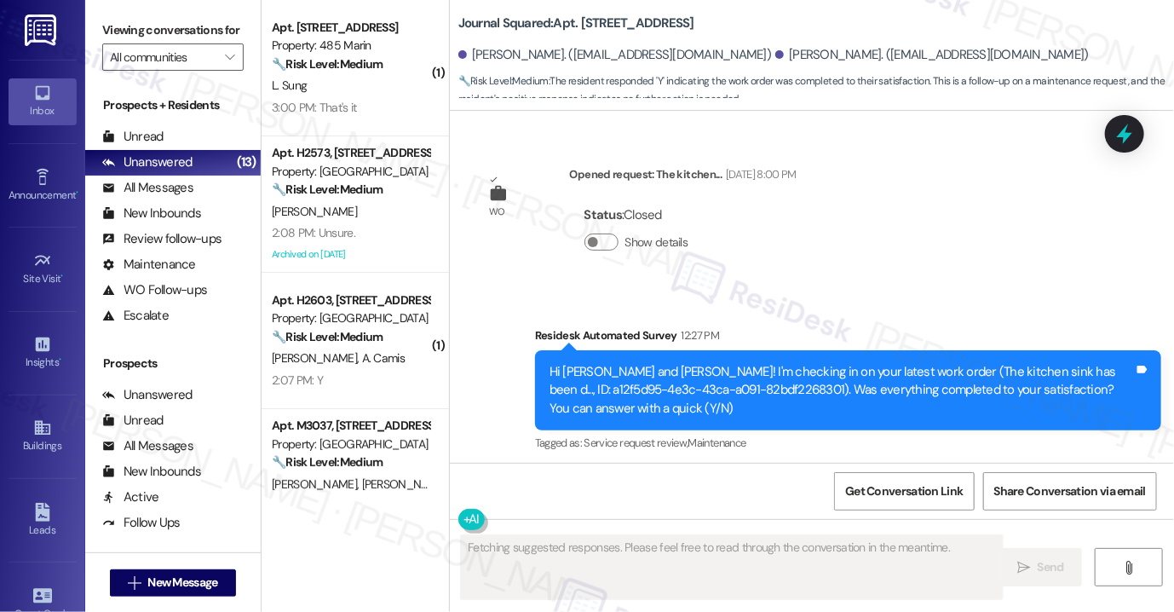
scroll to position [1867, 0]
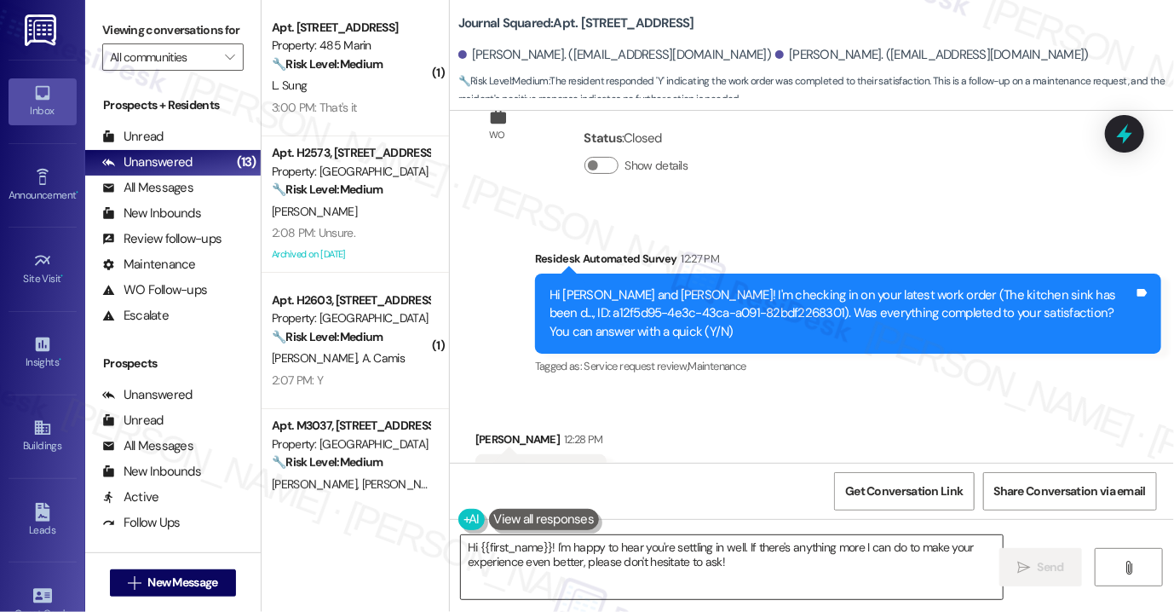
click at [538, 547] on textarea "Hi {{first_name}}! I'm happy to hear you're settling in well. If there's anythi…" at bounding box center [732, 567] width 542 height 64
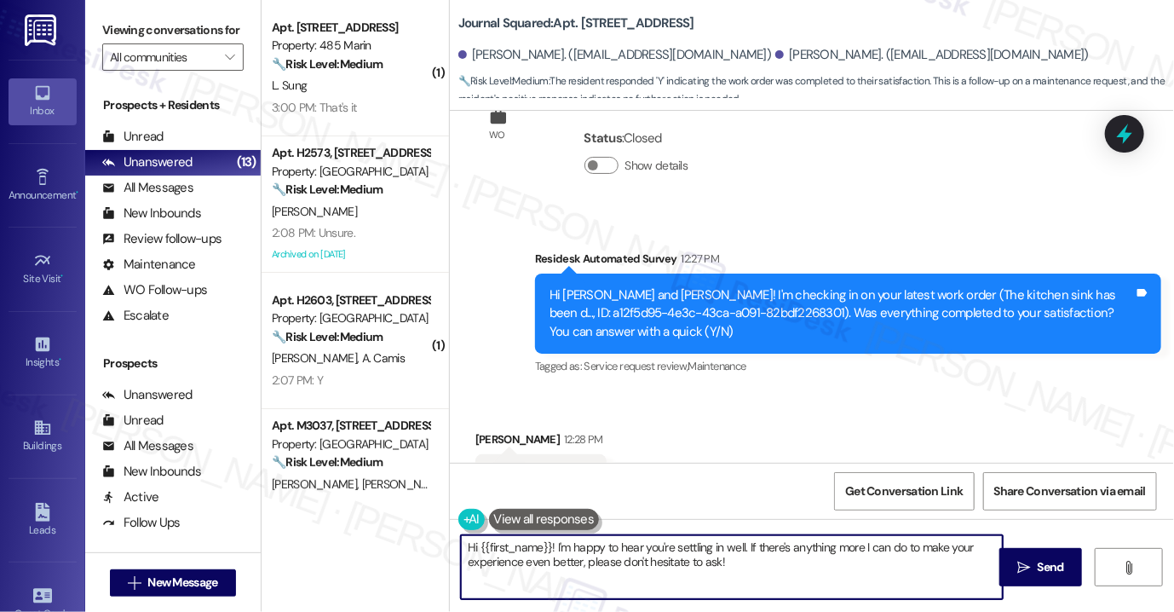
paste textarea "Reminder: There is no smoking allowed anywhere on the property, including apart…"
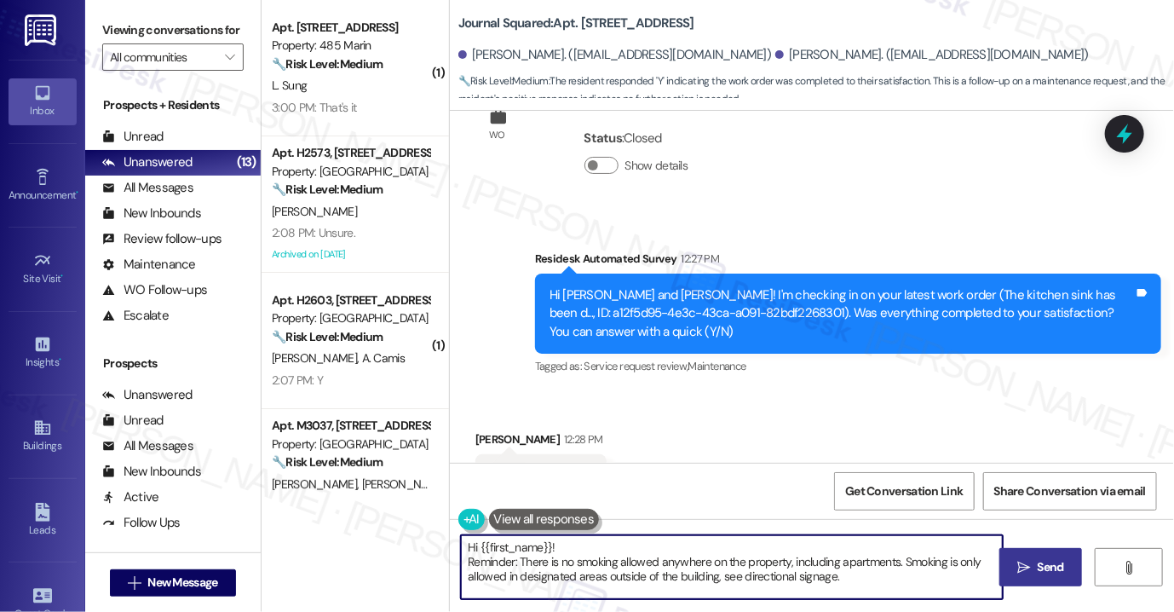
type textarea "Hi {{first_name}}! Reminder: There is no smoking allowed anywhere on the proper…"
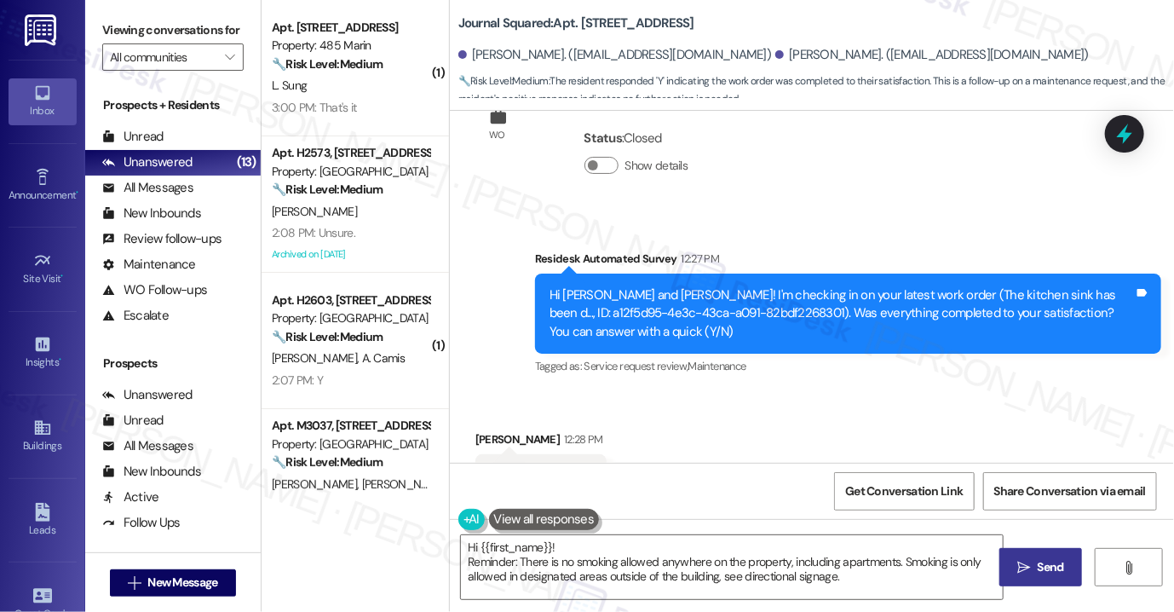
click at [1025, 555] on button " Send" at bounding box center [1040, 567] width 83 height 38
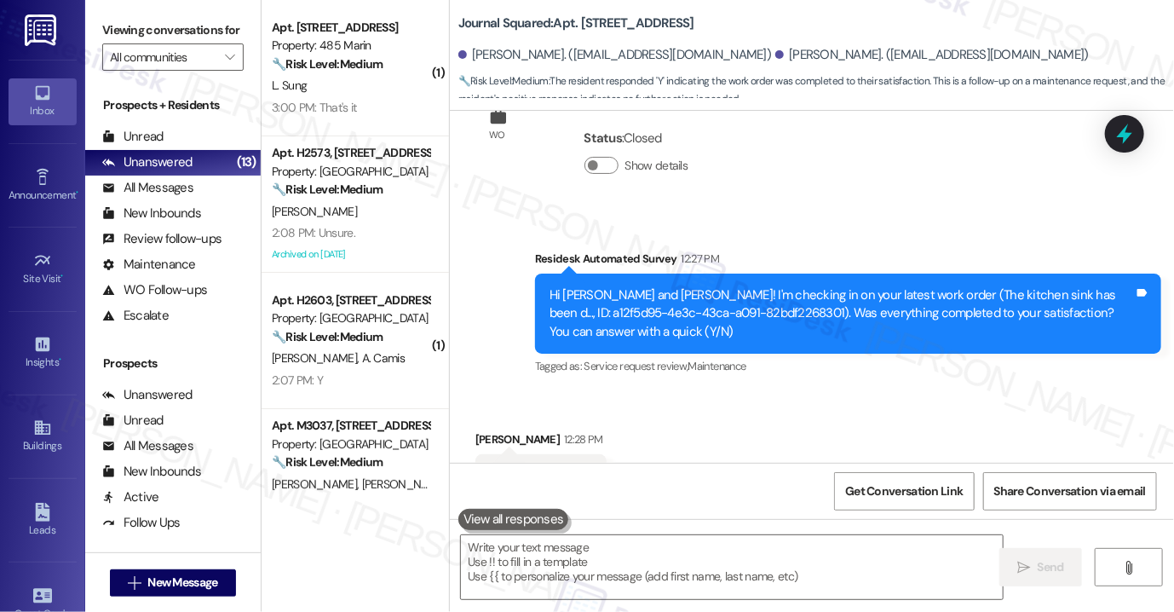
scroll to position [2185, 0]
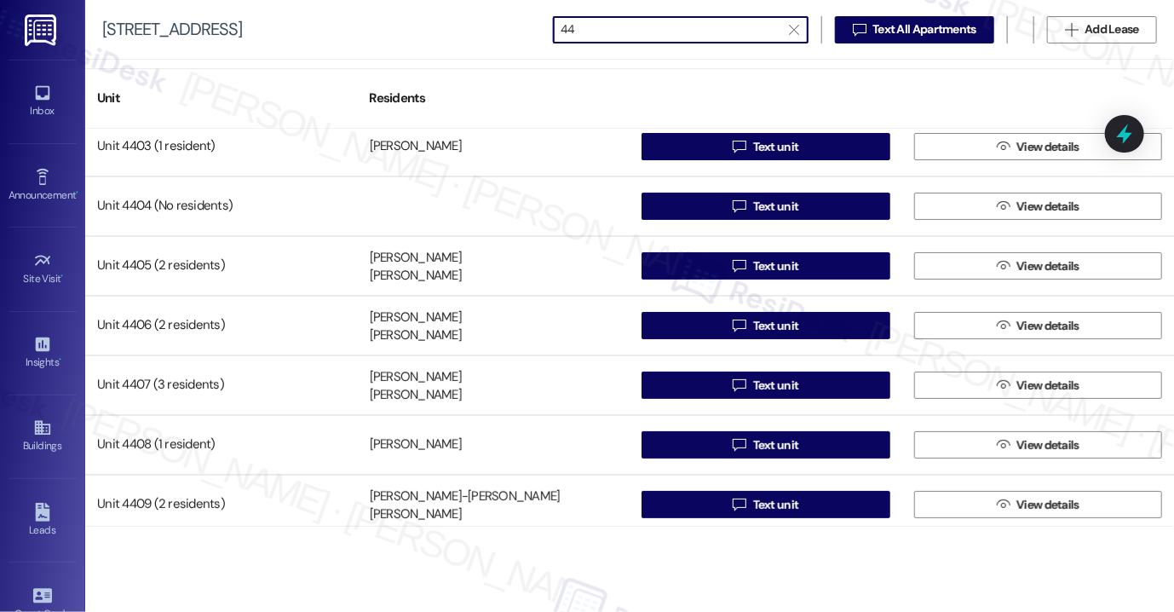
scroll to position [170, 0]
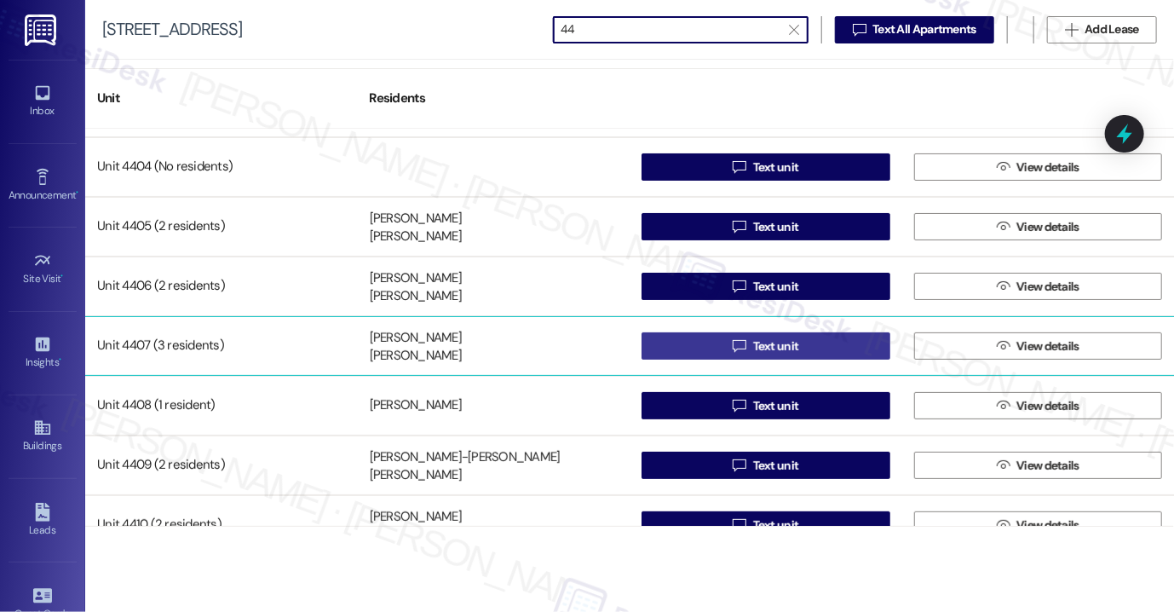
type input "44"
click at [738, 347] on icon "" at bounding box center [739, 346] width 13 height 14
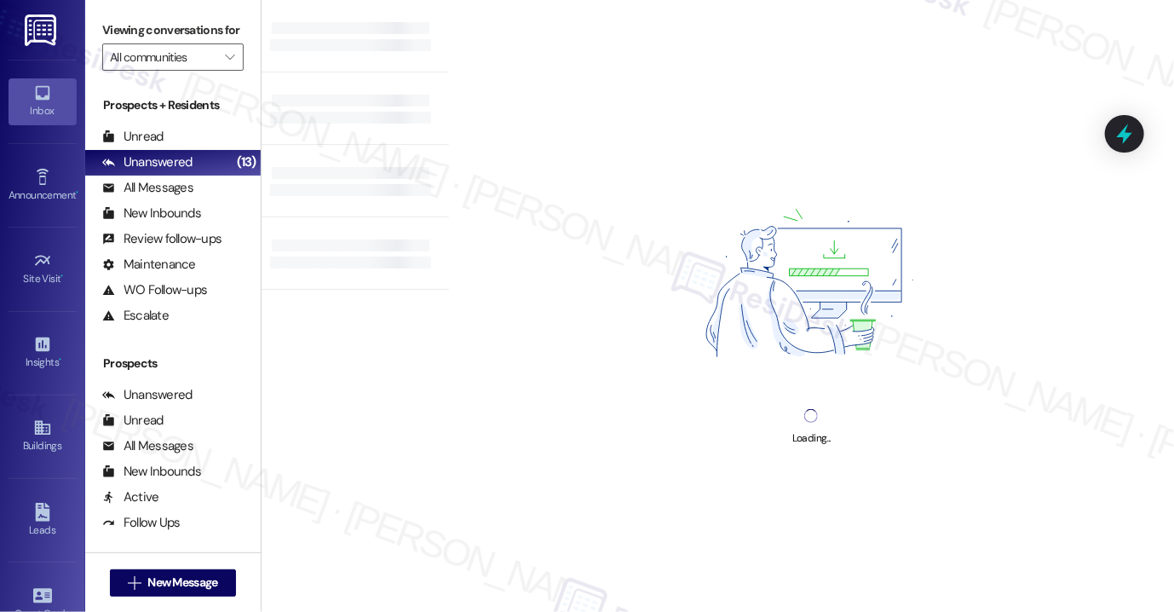
click at [666, 548] on div "Loading..." at bounding box center [811, 306] width 725 height 612
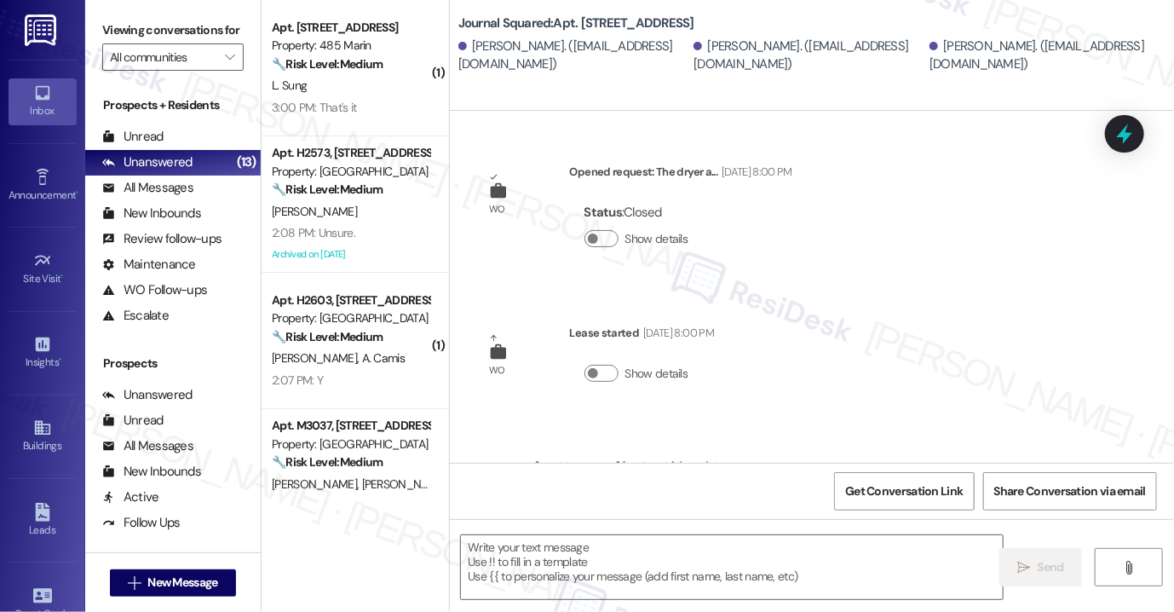
type textarea "Fetching suggested responses. Please feel free to read through the conversation…"
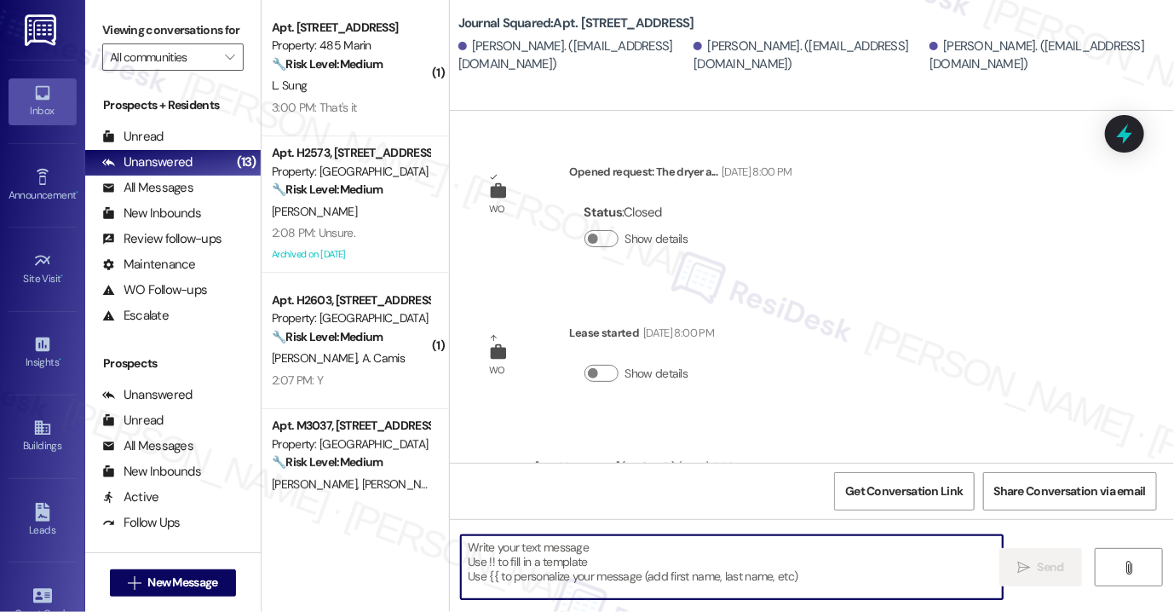
click at [630, 555] on textarea at bounding box center [732, 567] width 542 height 64
paste textarea "Hi {{first_name}}! Reminder: There is no smoking allowed anywhere on the proper…"
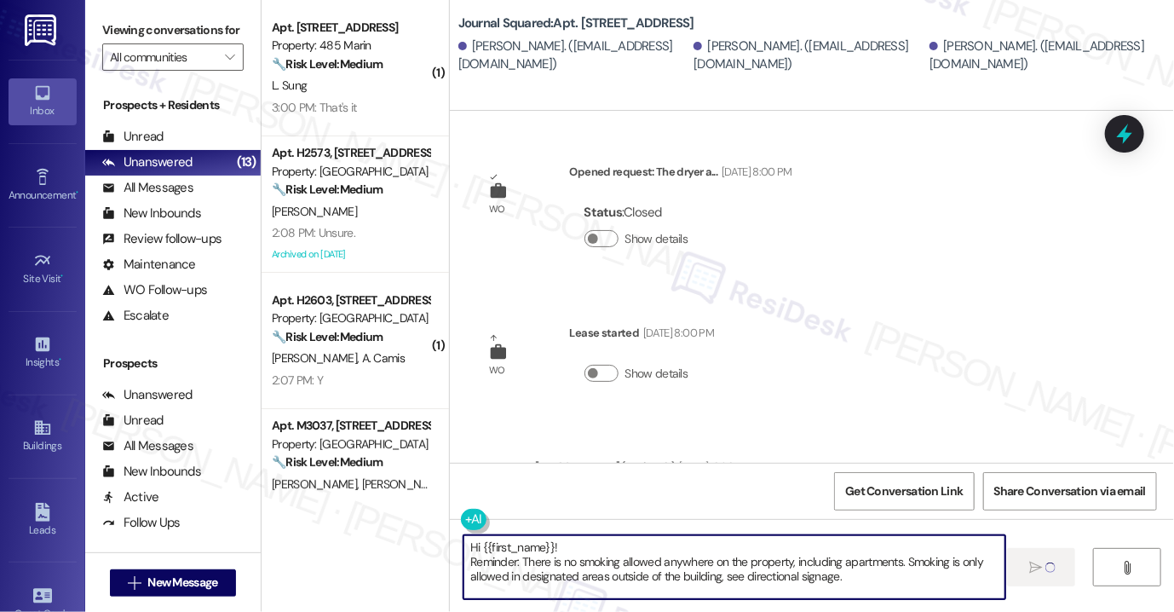
type textarea "Hi {{first_name}}! Reminder: There is no smoking allowed anywhere on the proper…"
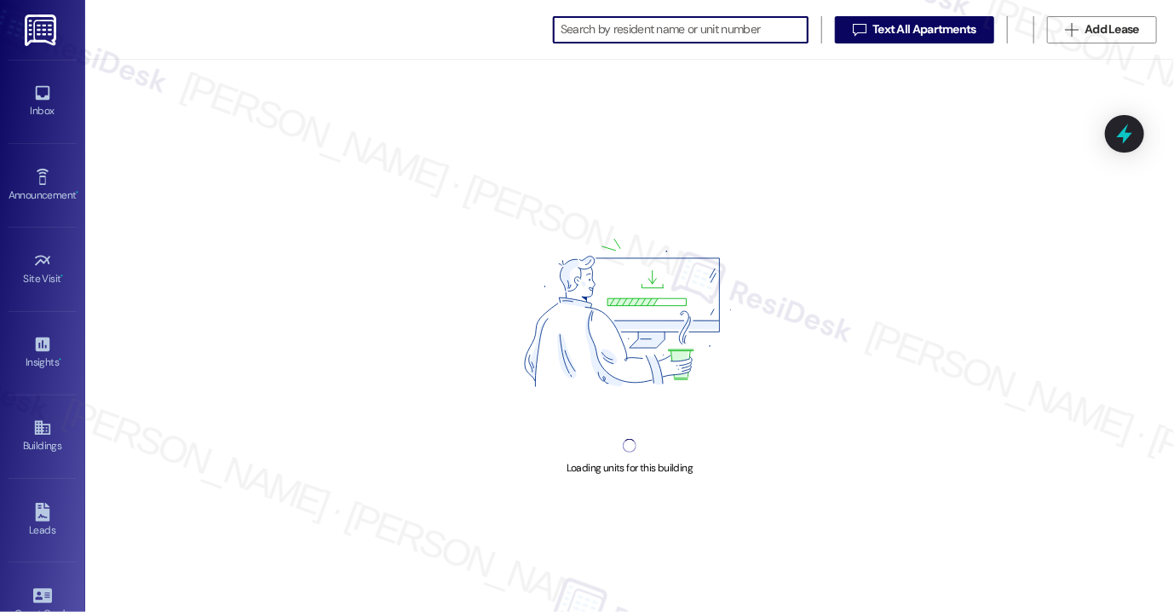
click at [723, 25] on input at bounding box center [684, 30] width 247 height 24
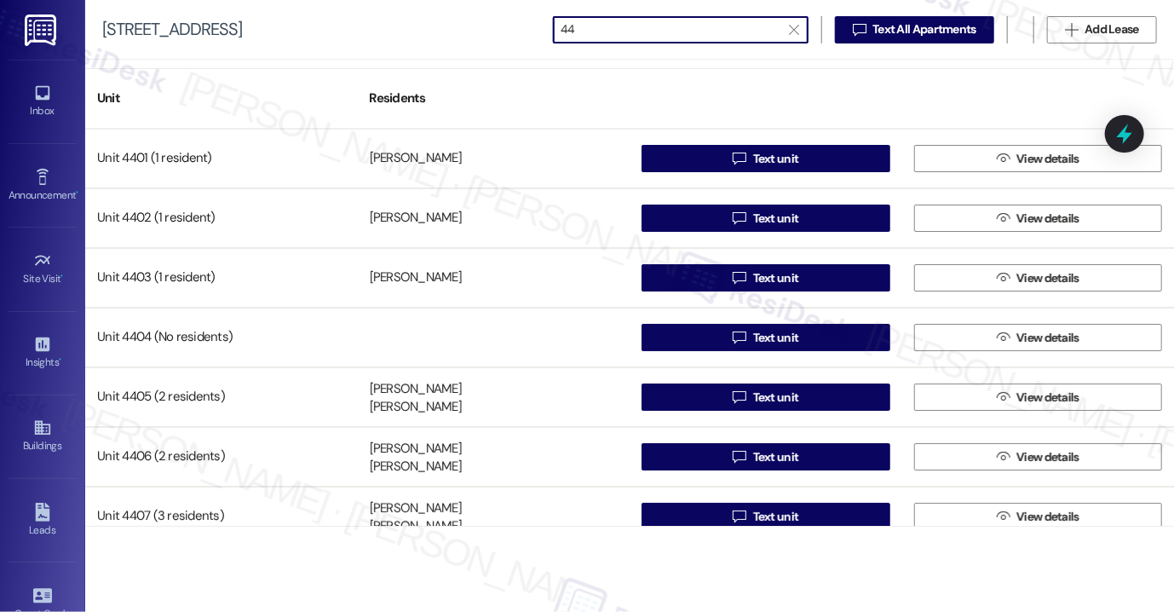
scroll to position [259, 0]
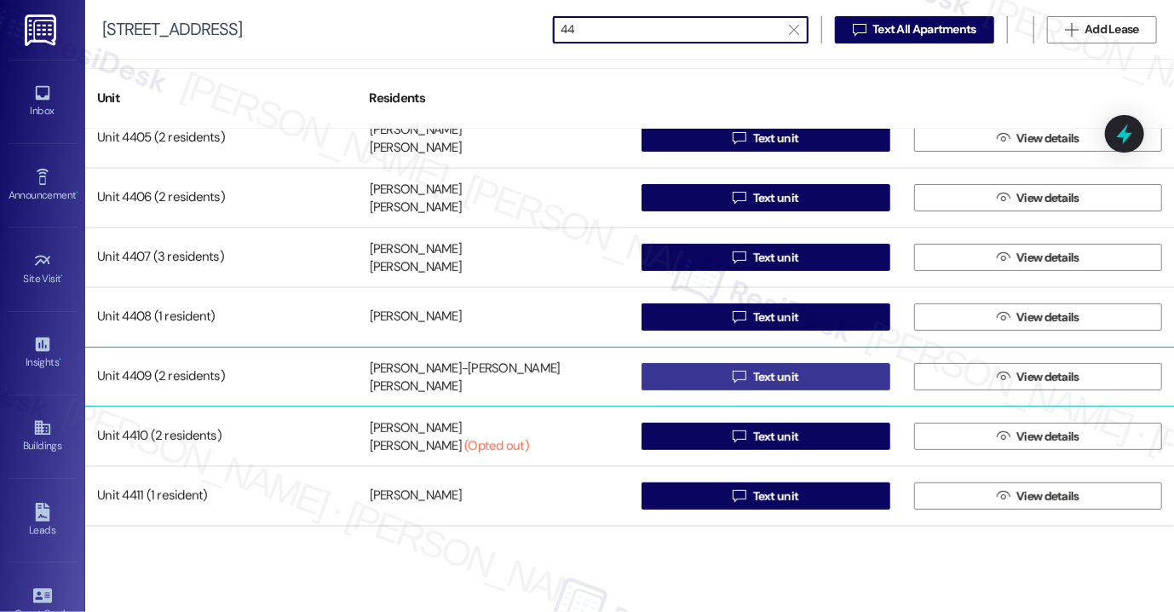
type input "44"
click at [702, 370] on button " Text unit" at bounding box center [766, 376] width 249 height 27
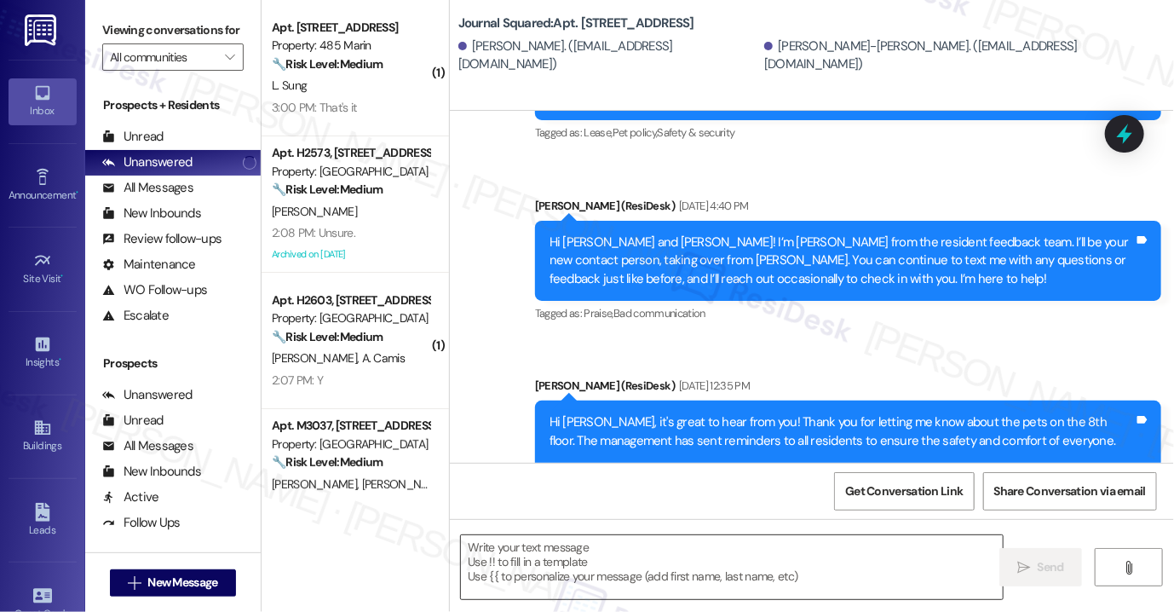
type textarea "Fetching suggested responses. Please feel free to read through the conversation…"
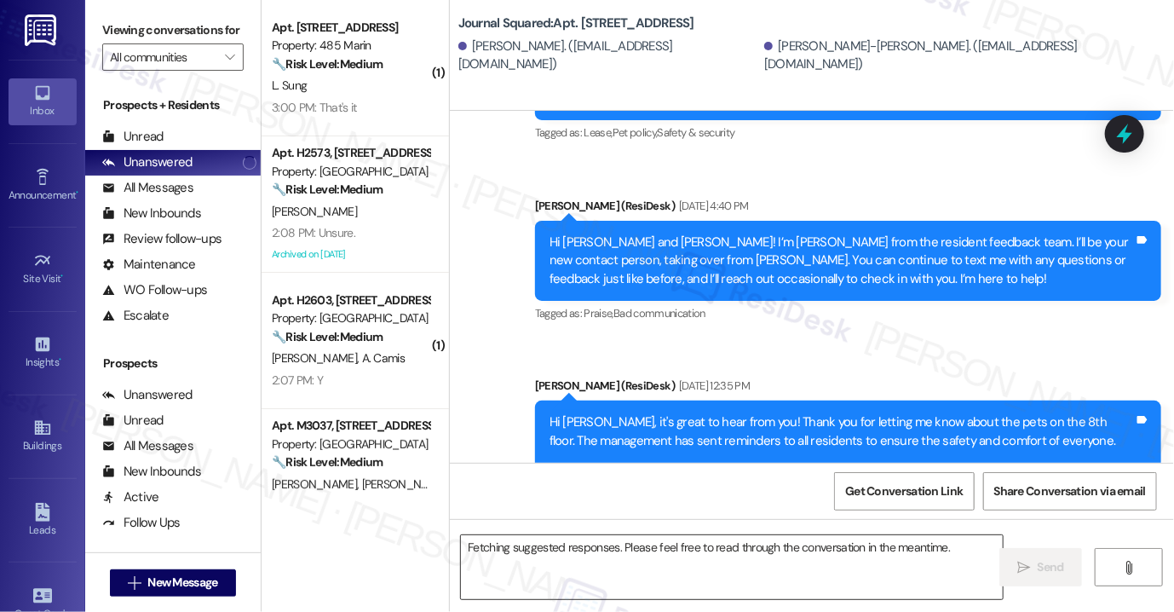
scroll to position [20385, 0]
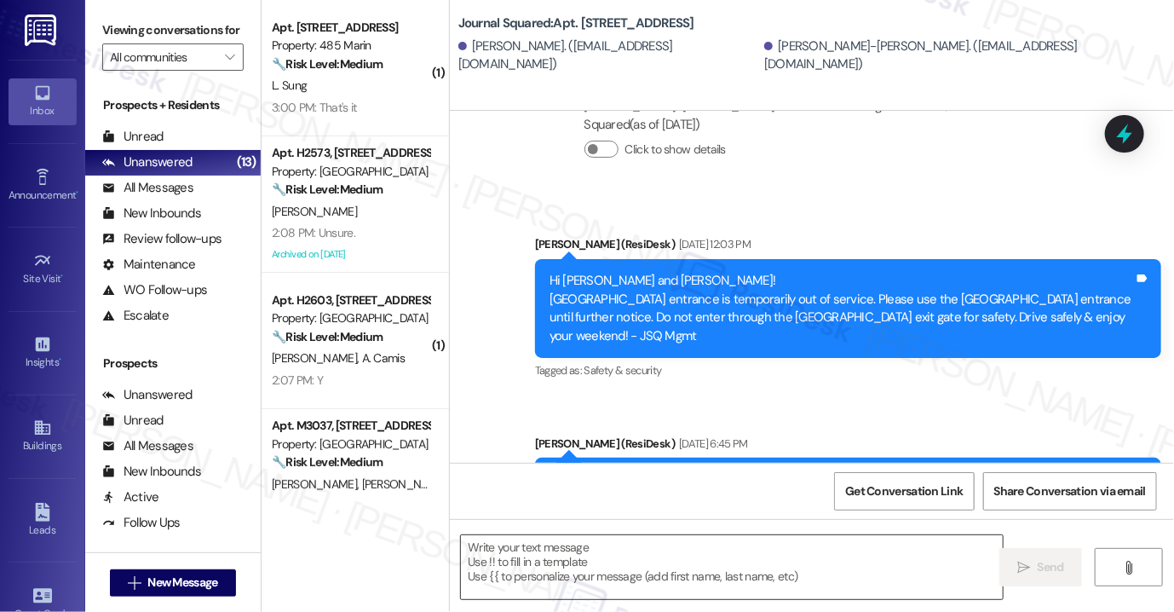
click at [637, 555] on textarea at bounding box center [732, 567] width 542 height 64
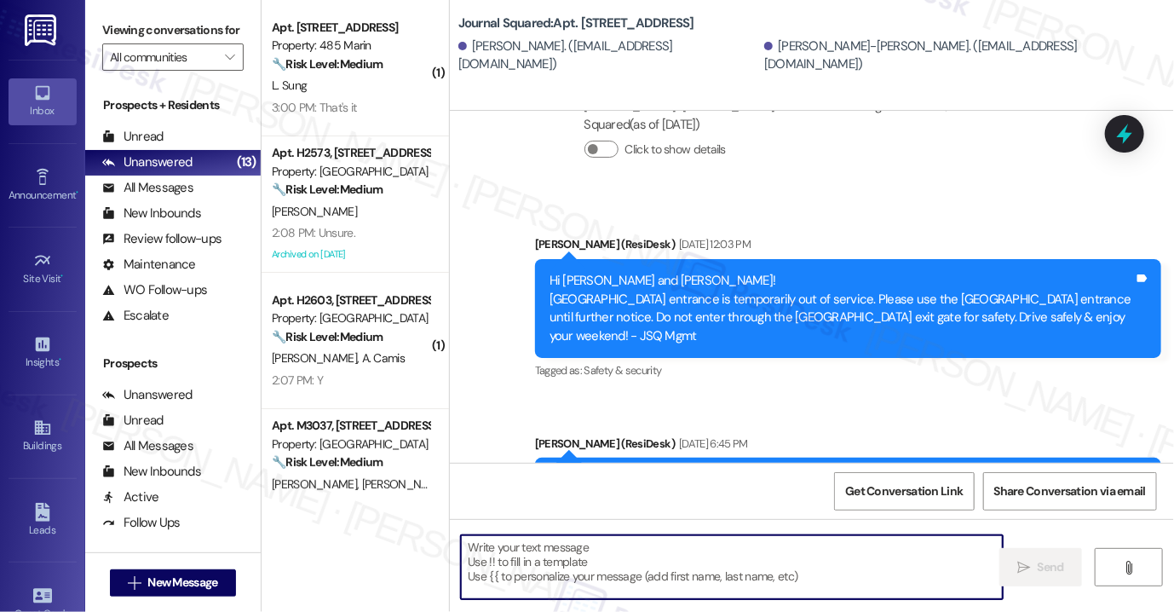
paste textarea "Hi {{first_name}}! Reminder: There is no smoking allowed anywhere on the proper…"
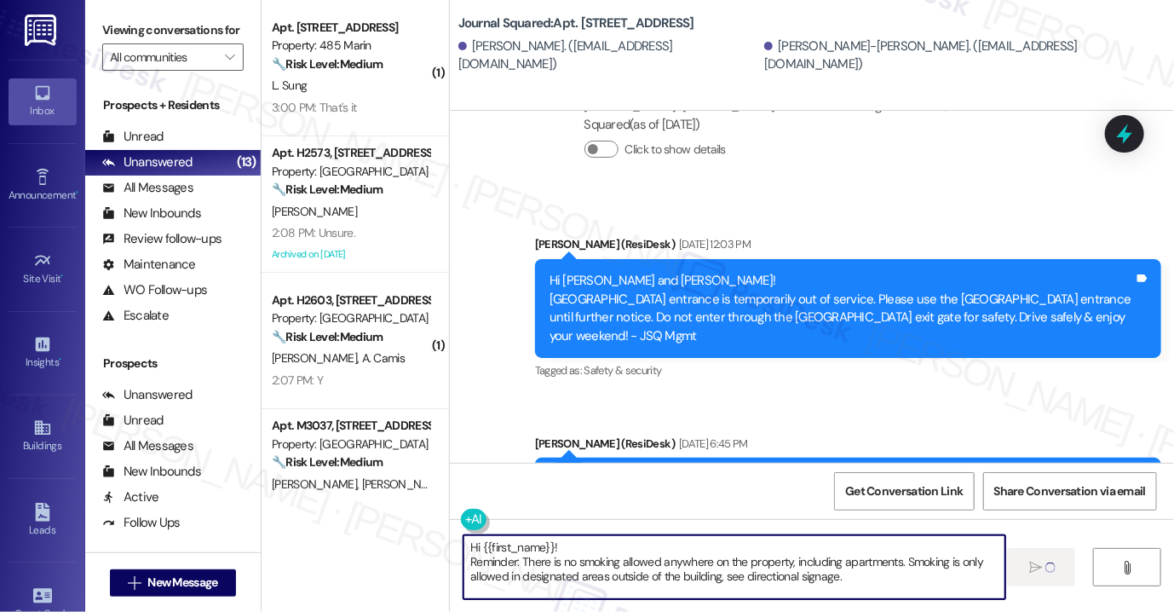
type textarea "Hi {{first_name}}! Reminder: There is no smoking allowed anywhere on the proper…"
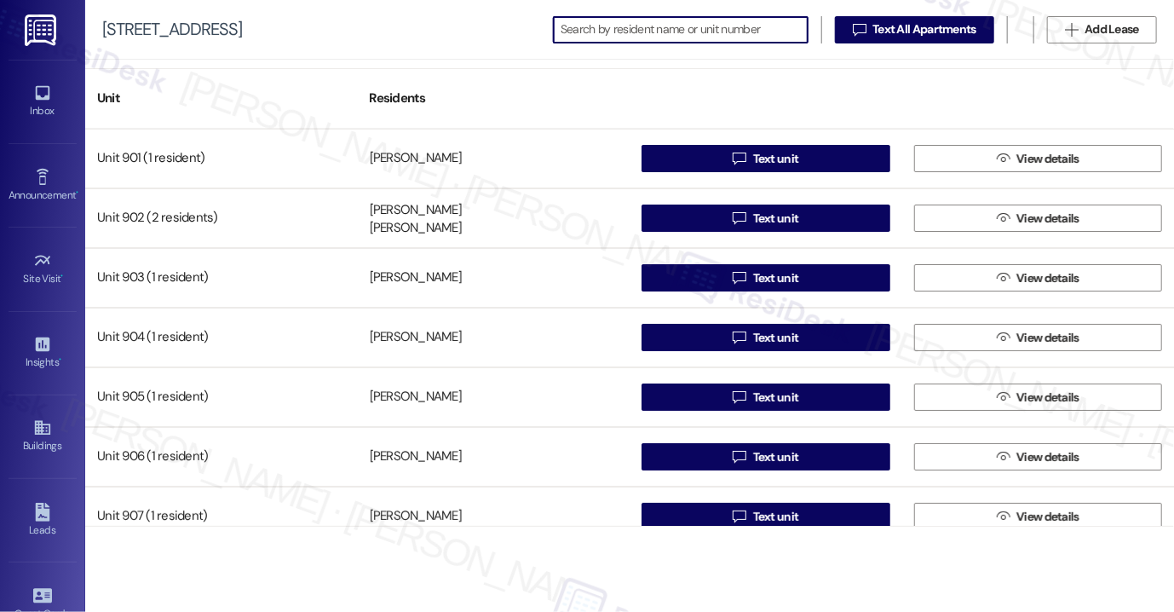
scroll to position [0, 469]
